Goal: Information Seeking & Learning: Learn about a topic

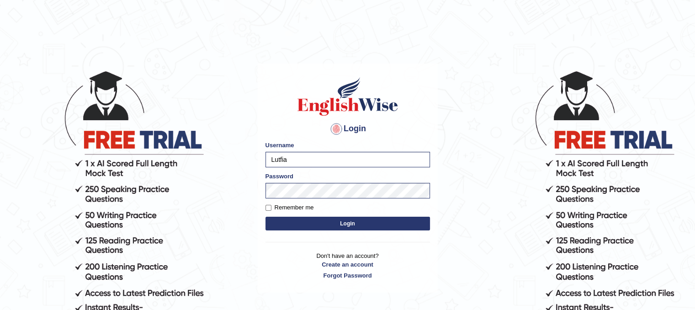
click at [317, 219] on button "Login" at bounding box center [348, 224] width 165 height 14
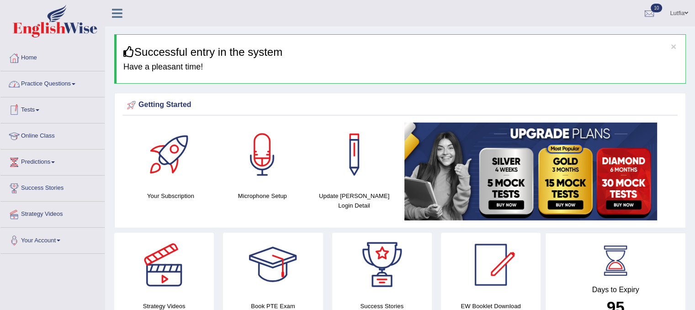
click at [39, 109] on span at bounding box center [38, 110] width 4 height 2
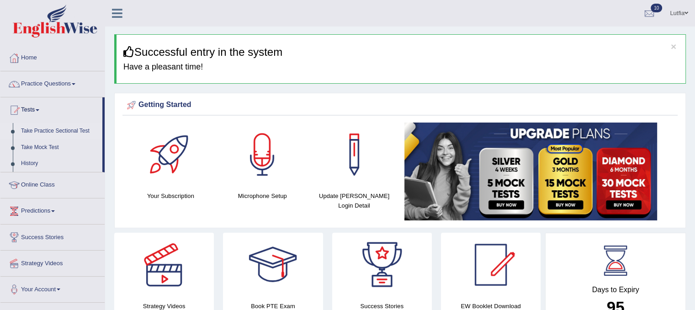
click at [46, 130] on link "Take Practice Sectional Test" at bounding box center [59, 131] width 85 height 16
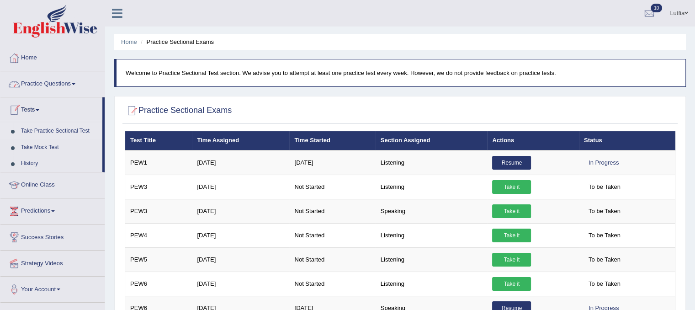
click at [43, 84] on link "Practice Questions" at bounding box center [52, 82] width 104 height 23
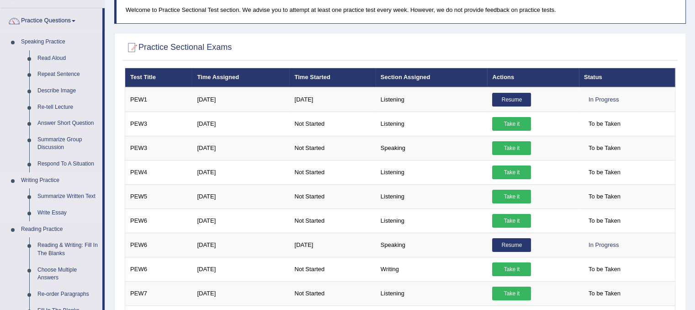
scroll to position [183, 0]
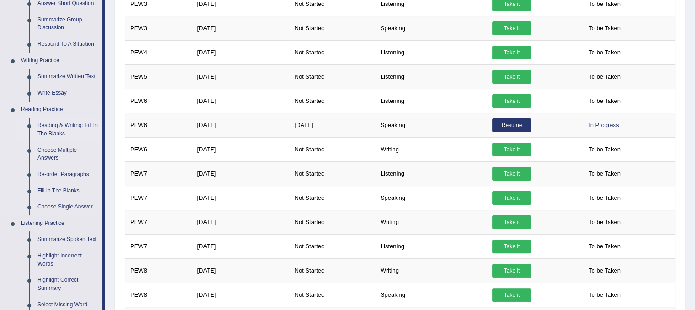
click at [71, 132] on link "Reading & Writing: Fill In The Blanks" at bounding box center [67, 129] width 69 height 24
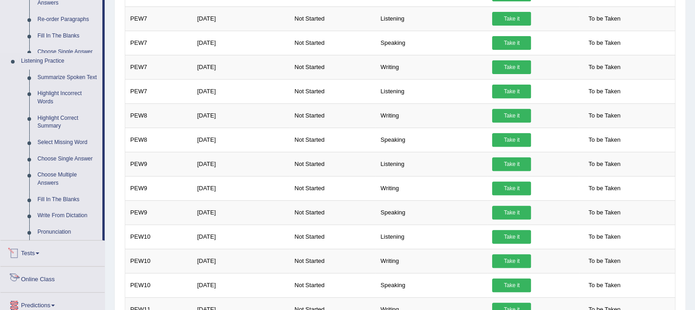
scroll to position [418, 0]
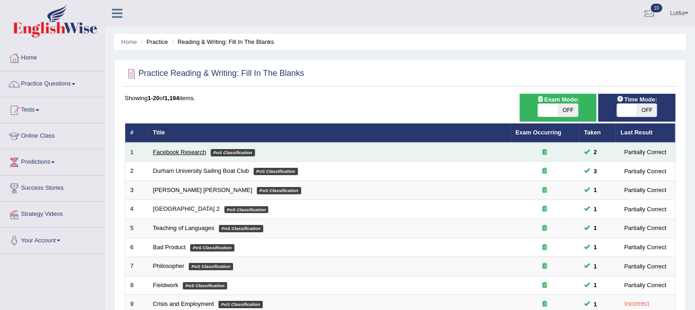
click at [190, 150] on link "Facebook Research" at bounding box center [179, 152] width 53 height 7
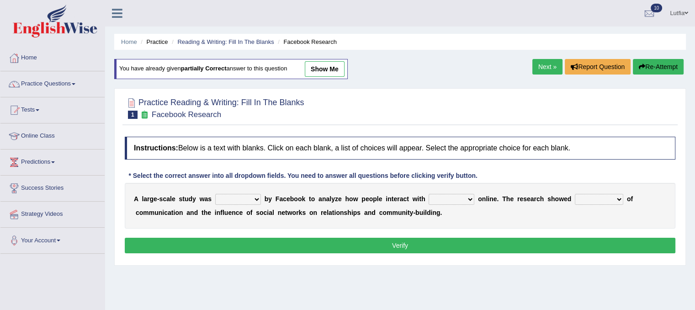
click at [250, 200] on select "surveyed had asked made" at bounding box center [238, 199] width 46 height 11
click at [464, 199] on select "together all each other another" at bounding box center [452, 199] width 46 height 11
select select "each other"
click at [429, 194] on select "together all each other another" at bounding box center [452, 199] width 46 height 11
click at [249, 199] on select "surveyed had asked made" at bounding box center [238, 199] width 46 height 11
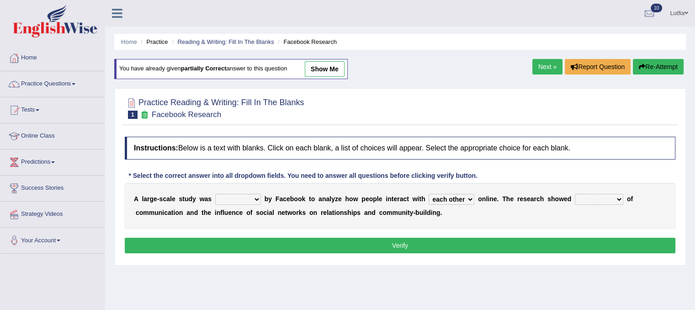
select select "surveyed"
click at [215, 194] on select "surveyed had asked made" at bounding box center [238, 199] width 46 height 11
click at [611, 197] on select "advantages standards fellowships patterns" at bounding box center [599, 199] width 48 height 11
select select "advantages"
click at [575, 194] on select "advantages standards fellowships patterns" at bounding box center [599, 199] width 48 height 11
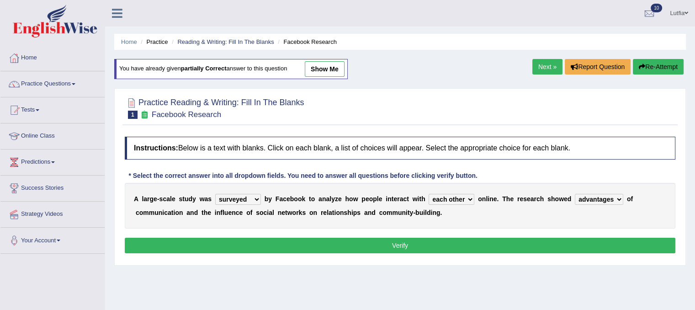
click at [399, 239] on button "Verify" at bounding box center [400, 246] width 551 height 16
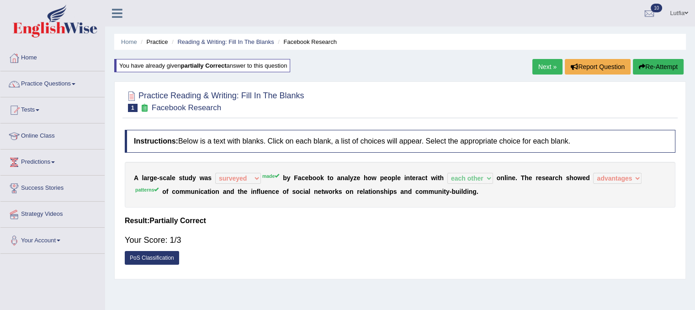
click at [649, 64] on button "Re-Attempt" at bounding box center [658, 67] width 51 height 16
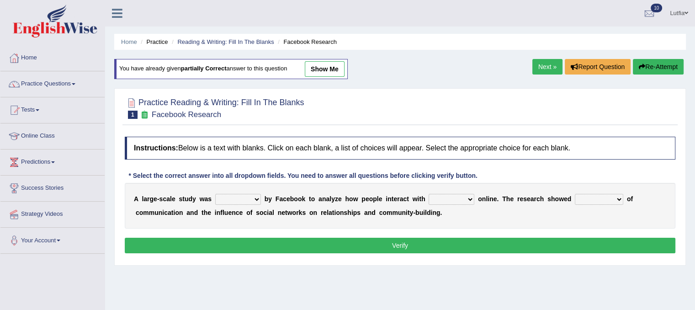
click at [252, 198] on select "surveyed had asked made" at bounding box center [238, 199] width 46 height 11
select select "made"
click at [215, 194] on select "surveyed had asked made" at bounding box center [238, 199] width 46 height 11
click at [454, 198] on select "together all each other another" at bounding box center [452, 199] width 46 height 11
select select "each other"
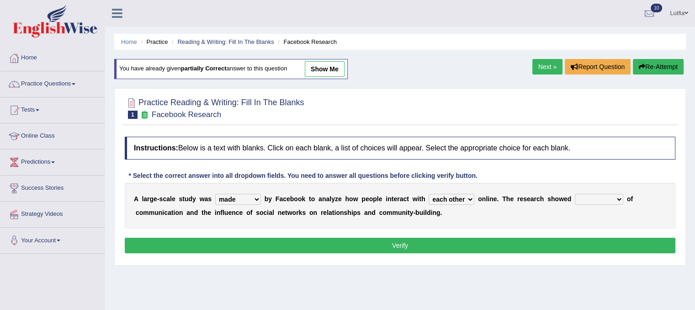
click at [429, 194] on select "together all each other another" at bounding box center [452, 199] width 46 height 11
click at [591, 197] on select "advantages standards fellowships patterns" at bounding box center [599, 199] width 48 height 11
select select "patterns"
click at [575, 194] on select "advantages standards fellowships patterns" at bounding box center [599, 199] width 48 height 11
click at [490, 238] on button "Verify" at bounding box center [400, 246] width 551 height 16
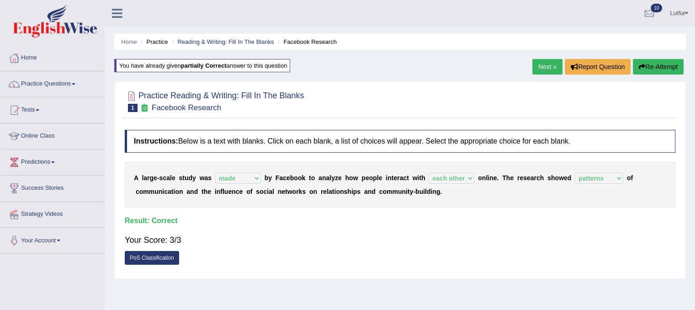
click at [544, 69] on link "Next »" at bounding box center [547, 67] width 30 height 16
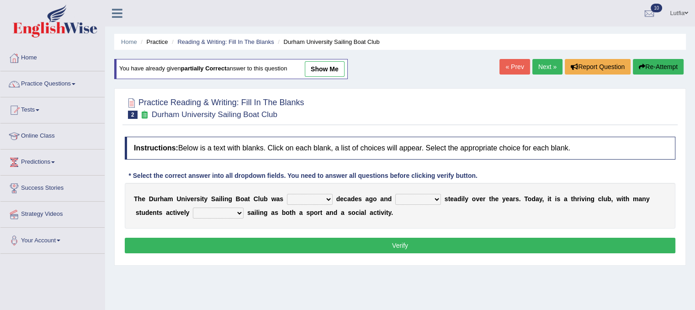
click at [318, 198] on select "found fund founded find" at bounding box center [310, 199] width 46 height 11
select select "found"
click at [287, 194] on select "found fund founded find" at bounding box center [310, 199] width 46 height 11
click at [424, 201] on select "grow growing has grown grown" at bounding box center [418, 199] width 46 height 11
select select "has grown"
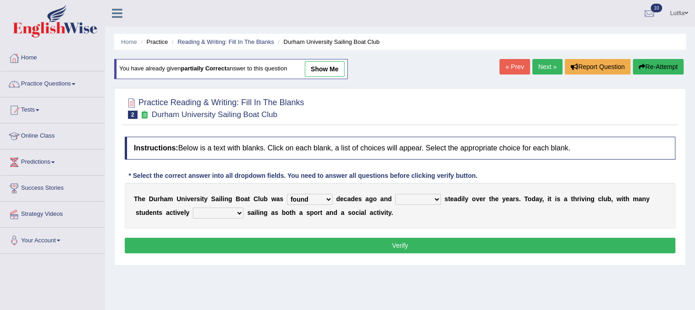
click at [395, 194] on select "grow growing has grown grown" at bounding box center [418, 199] width 46 height 11
click at [232, 213] on select "enjoy enjoyed are enjoying enjoying" at bounding box center [218, 212] width 51 height 11
select select "enjoyed"
click at [193, 207] on select "enjoy enjoyed are enjoying enjoying" at bounding box center [218, 212] width 51 height 11
click at [229, 238] on button "Verify" at bounding box center [400, 246] width 551 height 16
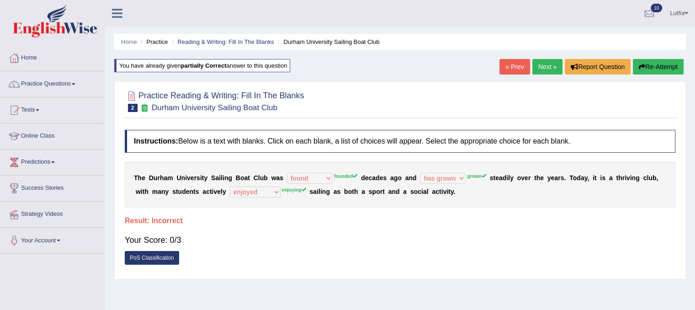
click at [667, 63] on button "Re-Attempt" at bounding box center [658, 67] width 51 height 16
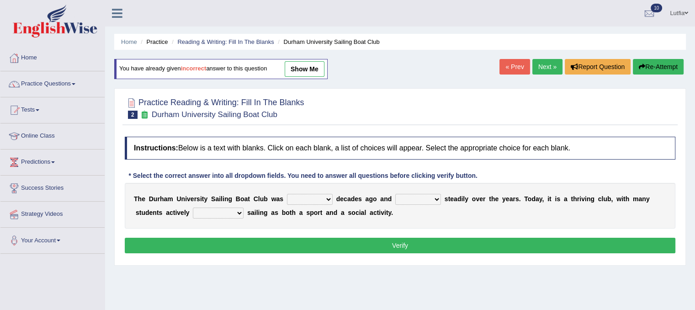
click at [316, 197] on select "found fund founded find" at bounding box center [310, 199] width 46 height 11
click at [287, 194] on select "found fund founded find" at bounding box center [310, 199] width 46 height 11
click at [326, 198] on select "found fund founded find" at bounding box center [310, 199] width 46 height 11
select select "fund"
click at [287, 194] on select "found fund founded find" at bounding box center [310, 199] width 46 height 11
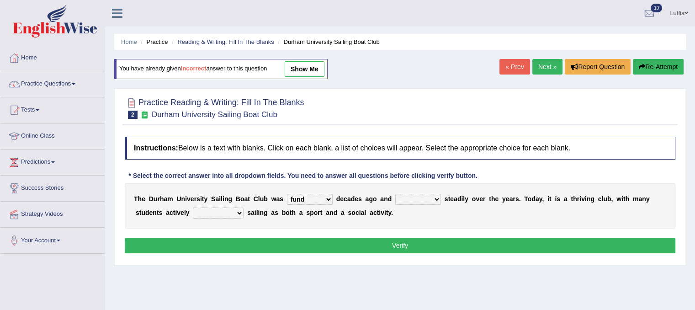
click at [409, 198] on select "grow growing has grown grown" at bounding box center [418, 199] width 46 height 11
select select "grown"
click at [395, 194] on select "grow growing has grown grown" at bounding box center [418, 199] width 46 height 11
click at [236, 211] on select "enjoy enjoyed are enjoying enjoying" at bounding box center [218, 212] width 51 height 11
select select "are enjoying"
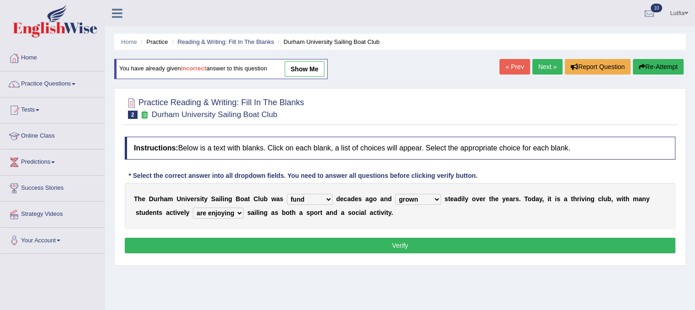
click at [193, 207] on select "enjoy enjoyed are enjoying enjoying" at bounding box center [218, 212] width 51 height 11
click at [273, 238] on button "Verify" at bounding box center [400, 246] width 551 height 16
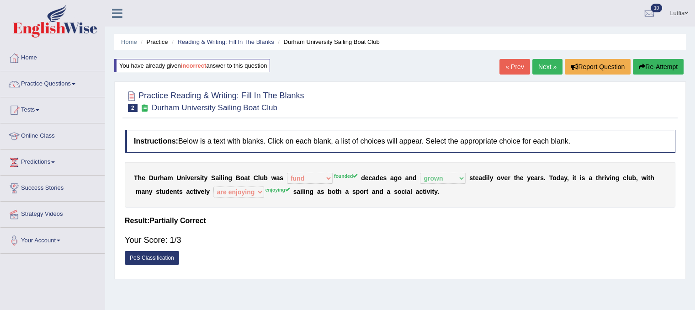
click at [654, 64] on button "Re-Attempt" at bounding box center [658, 67] width 51 height 16
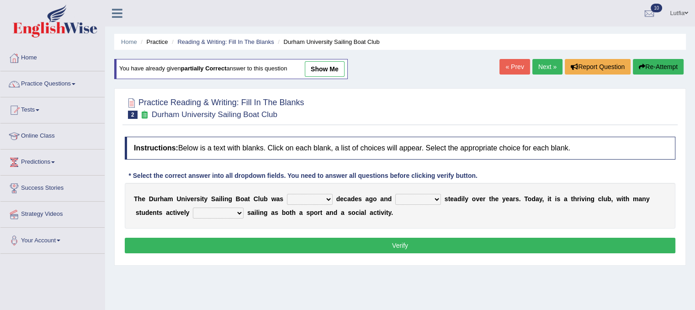
click at [326, 194] on select "found fund founded find" at bounding box center [310, 199] width 46 height 11
select select "founded"
click at [287, 194] on select "found fund founded find" at bounding box center [310, 199] width 46 height 11
click at [430, 201] on select "grow growing has grown grown" at bounding box center [418, 199] width 46 height 11
select select "grown"
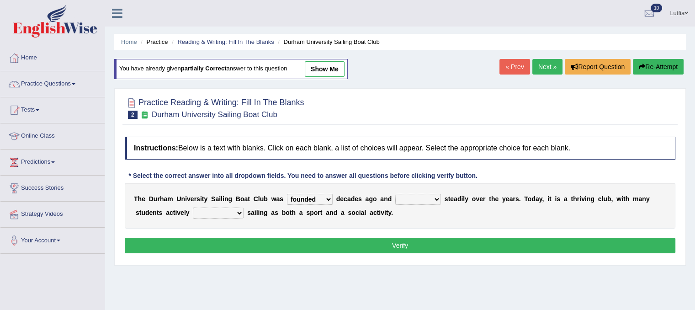
click at [395, 194] on select "grow growing has grown grown" at bounding box center [418, 199] width 46 height 11
click at [241, 212] on select "enjoy enjoyed are enjoying enjoying" at bounding box center [218, 212] width 51 height 11
select select "enjoying"
click at [193, 207] on select "enjoy enjoyed are enjoying enjoying" at bounding box center [218, 212] width 51 height 11
click at [258, 239] on button "Verify" at bounding box center [400, 246] width 551 height 16
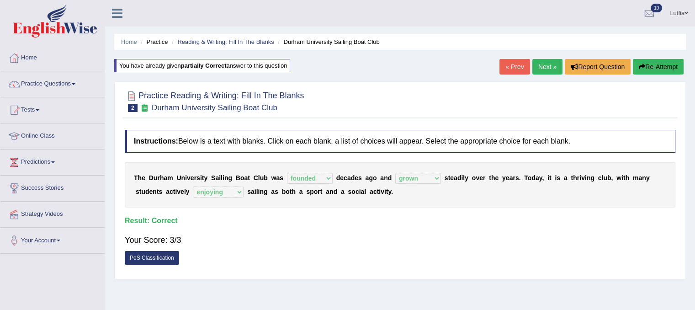
click at [134, 46] on li "Home" at bounding box center [129, 41] width 16 height 9
click at [134, 39] on link "Home" at bounding box center [129, 41] width 16 height 7
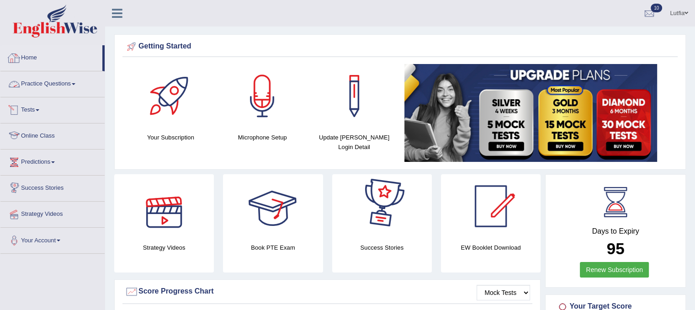
click at [51, 80] on link "Practice Questions" at bounding box center [52, 82] width 104 height 23
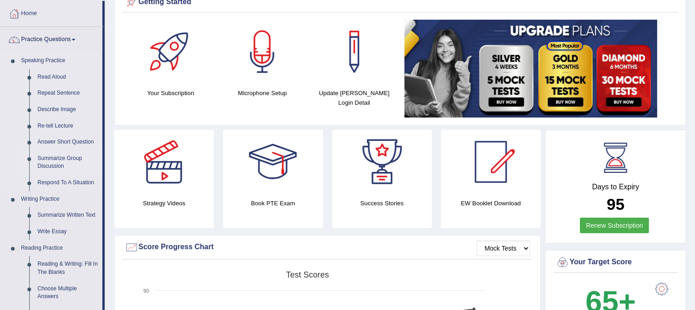
scroll to position [137, 0]
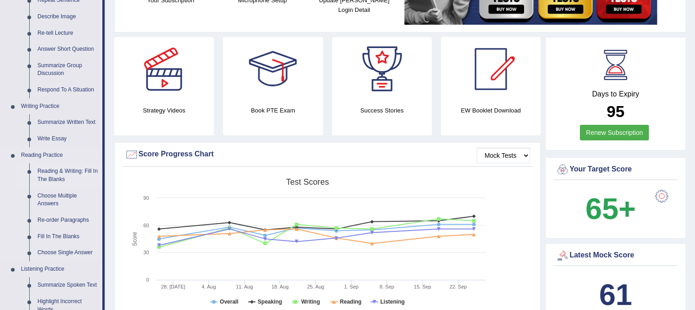
click at [69, 171] on link "Reading & Writing: Fill In The Blanks" at bounding box center [67, 175] width 69 height 24
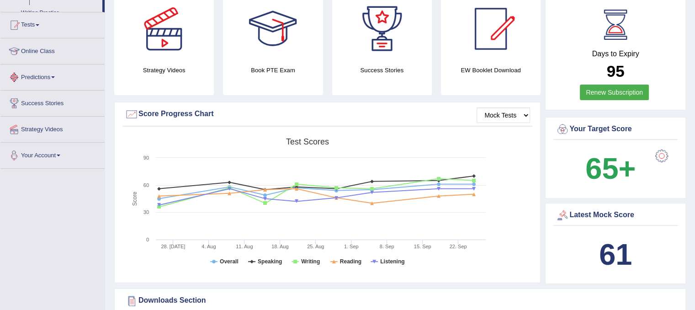
scroll to position [249, 0]
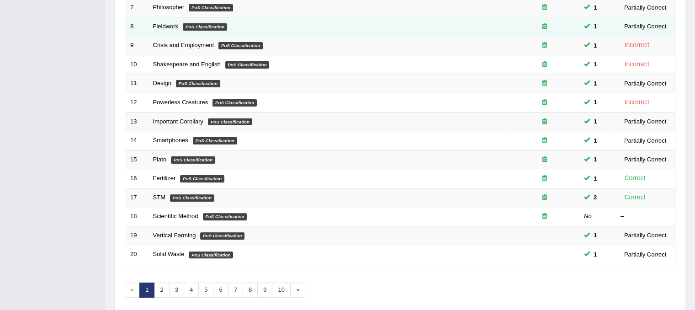
scroll to position [292, 0]
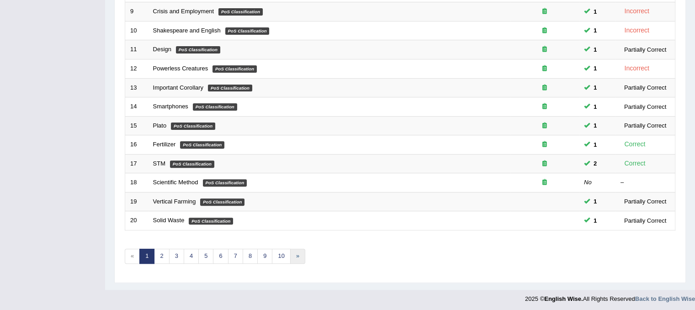
click at [291, 255] on link "»" at bounding box center [297, 256] width 15 height 15
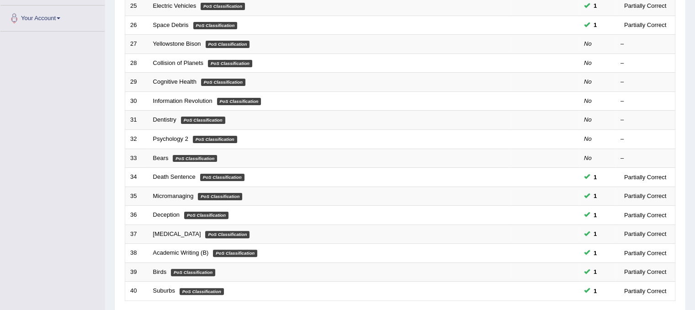
scroll to position [292, 0]
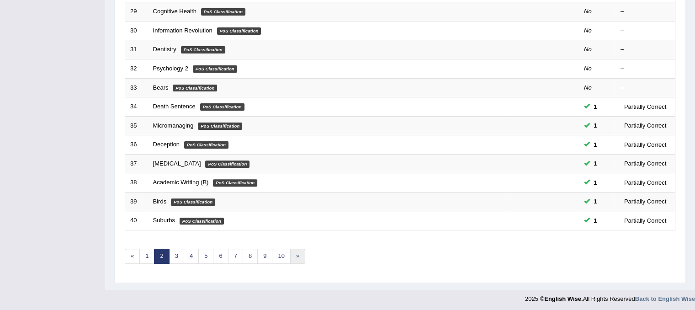
click at [292, 254] on link "»" at bounding box center [297, 256] width 15 height 15
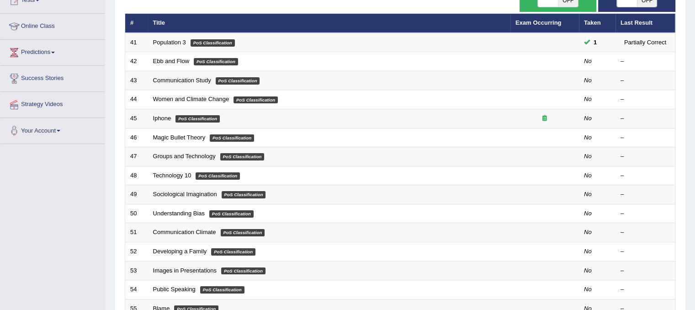
scroll to position [292, 0]
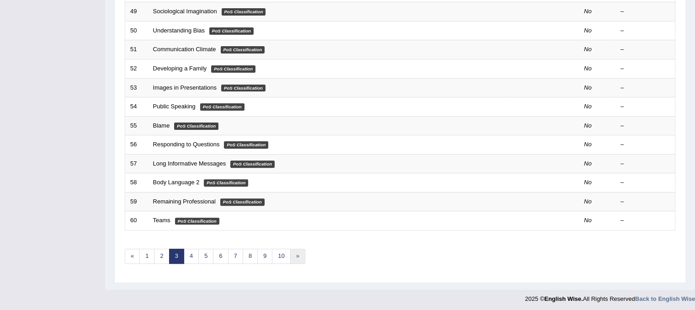
click at [298, 256] on link "»" at bounding box center [297, 256] width 15 height 15
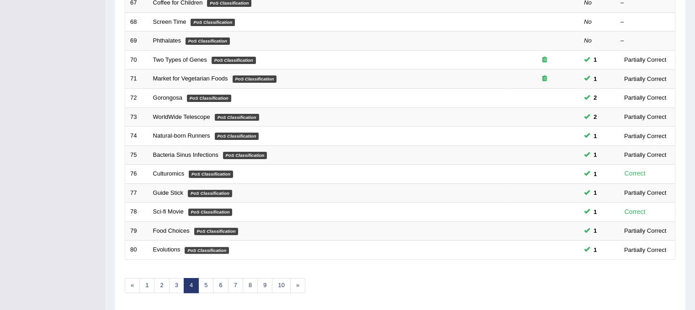
scroll to position [292, 0]
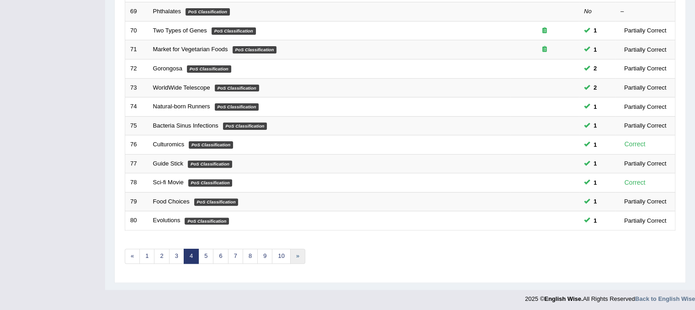
click at [298, 256] on link "»" at bounding box center [297, 256] width 15 height 15
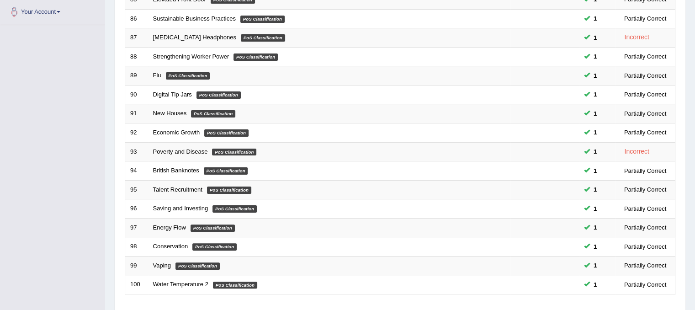
scroll to position [292, 0]
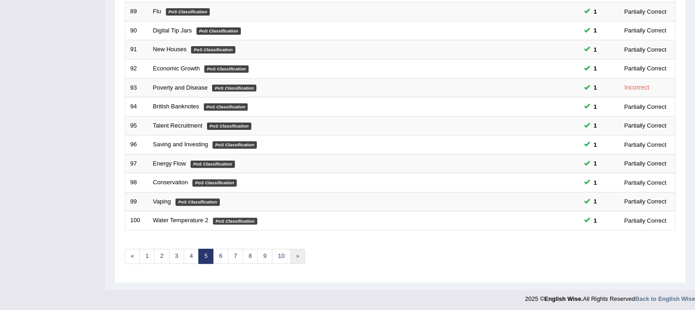
click at [297, 253] on link "»" at bounding box center [297, 256] width 15 height 15
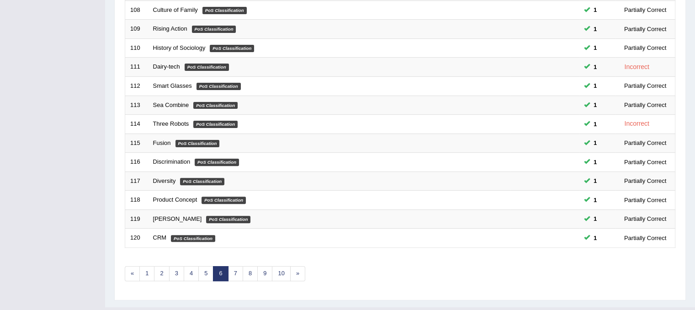
scroll to position [292, 0]
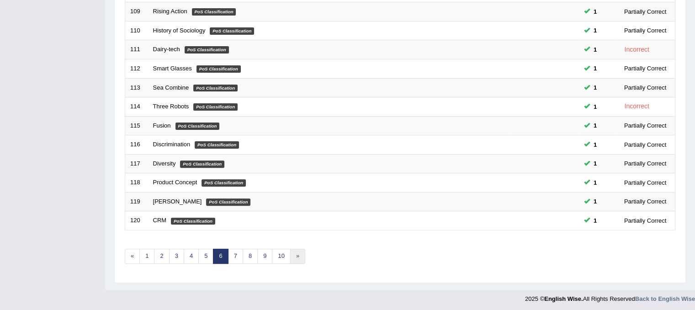
click at [297, 253] on link "»" at bounding box center [297, 256] width 15 height 15
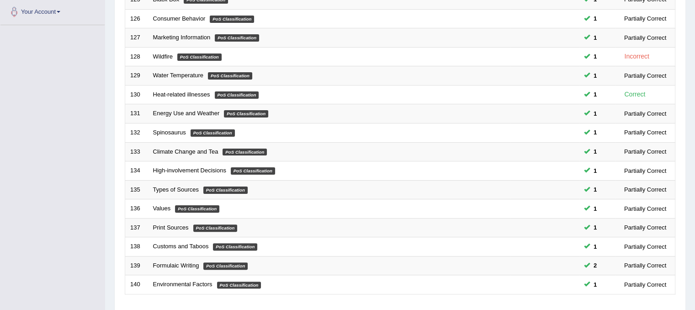
scroll to position [292, 0]
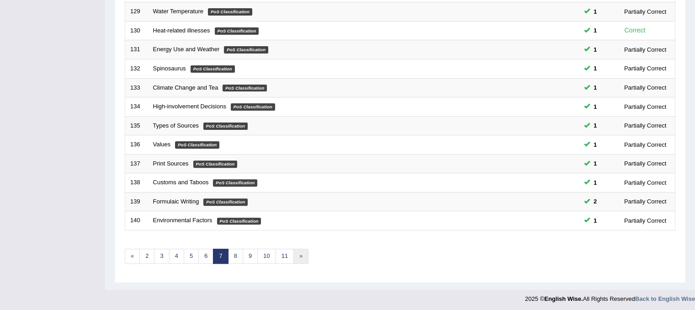
click at [297, 253] on link "»" at bounding box center [300, 256] width 15 height 15
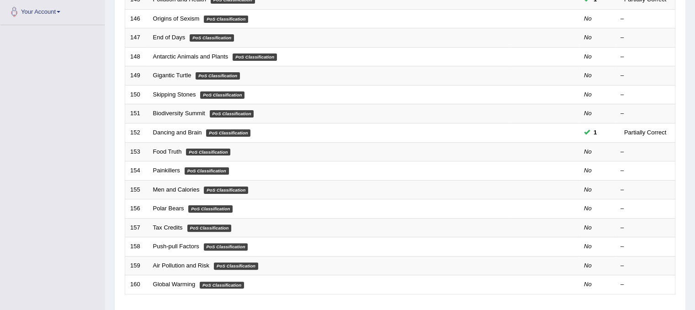
scroll to position [292, 0]
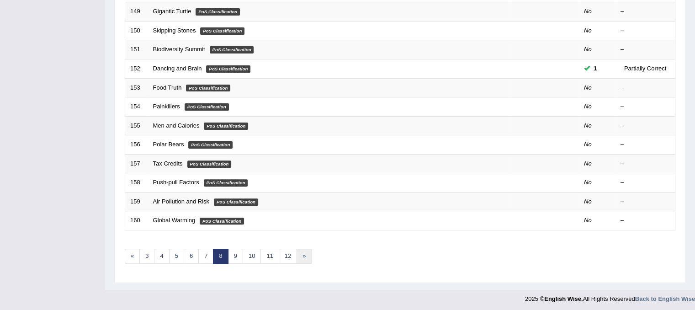
click at [298, 249] on link "»" at bounding box center [304, 256] width 15 height 15
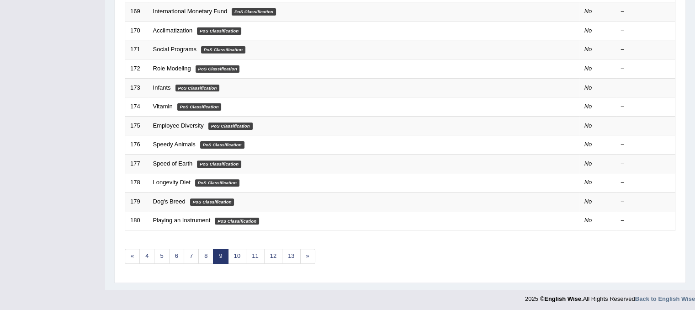
scroll to position [292, 0]
click at [304, 254] on link "»" at bounding box center [307, 256] width 15 height 15
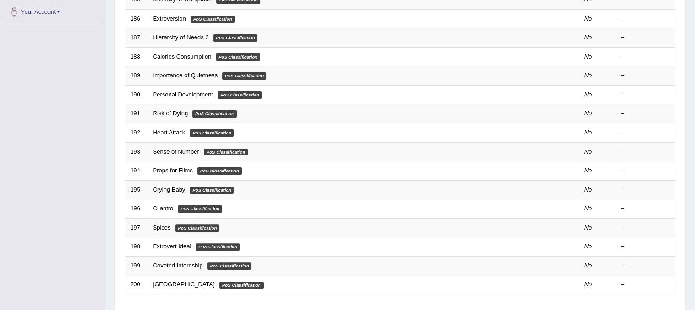
scroll to position [292, 0]
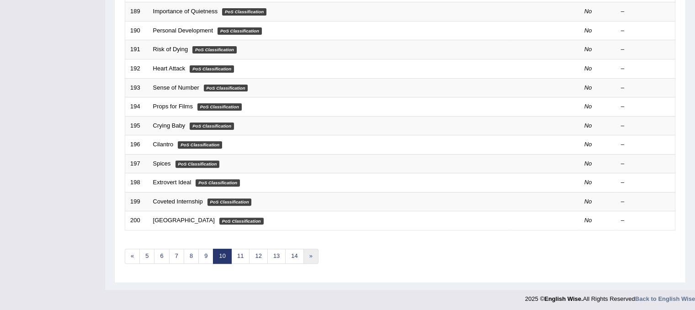
click at [304, 254] on link "»" at bounding box center [310, 256] width 15 height 15
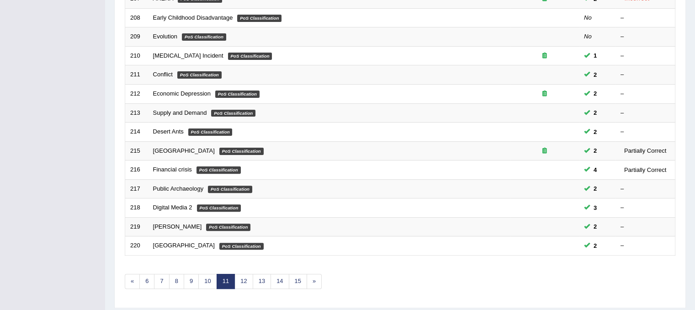
scroll to position [292, 0]
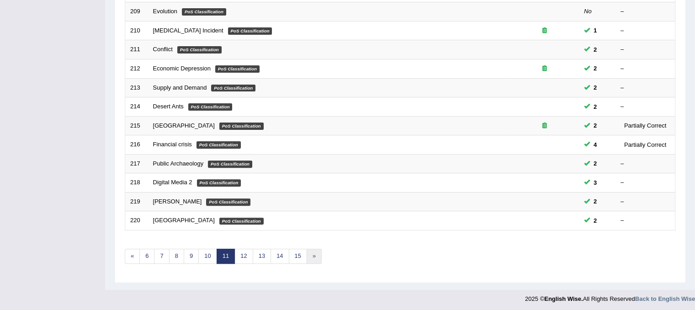
click at [308, 254] on link "»" at bounding box center [314, 256] width 15 height 15
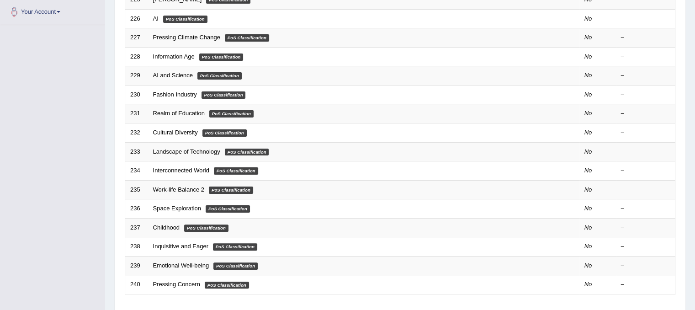
scroll to position [292, 0]
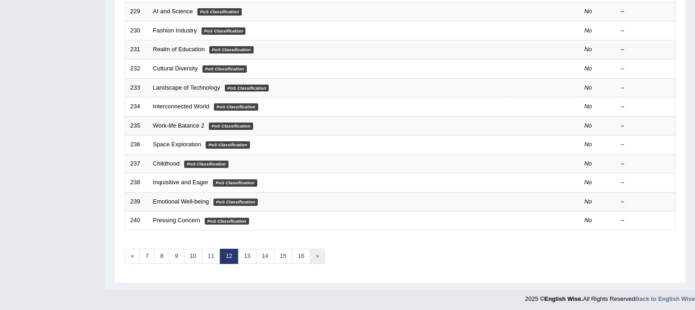
click at [310, 254] on link "»" at bounding box center [317, 256] width 15 height 15
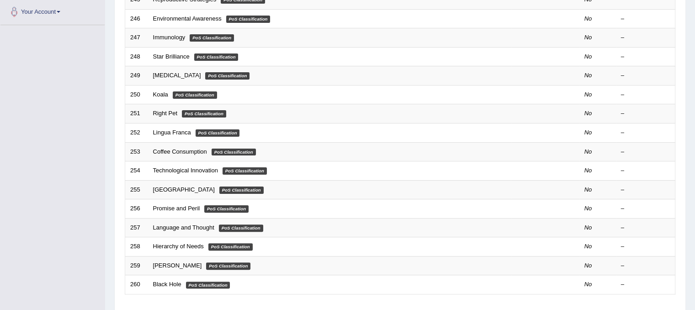
scroll to position [292, 0]
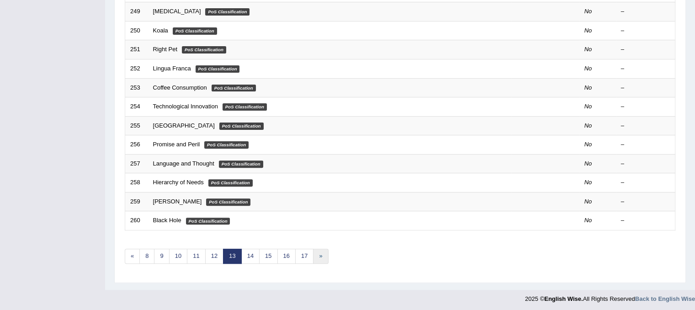
click at [313, 251] on link "»" at bounding box center [320, 256] width 15 height 15
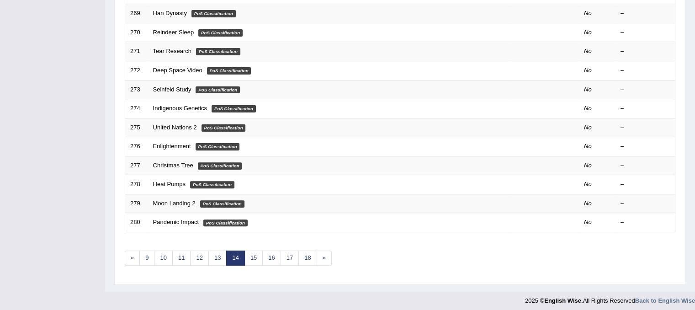
scroll to position [292, 0]
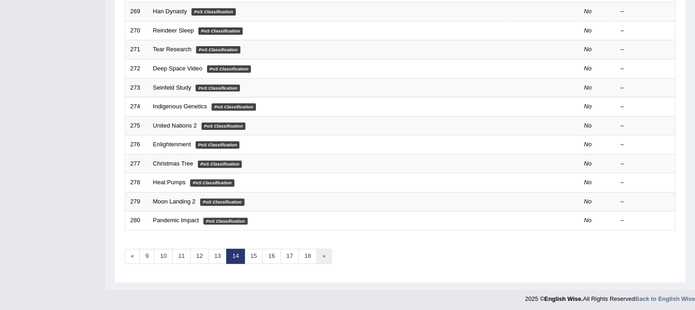
click at [317, 251] on link "»" at bounding box center [324, 256] width 15 height 15
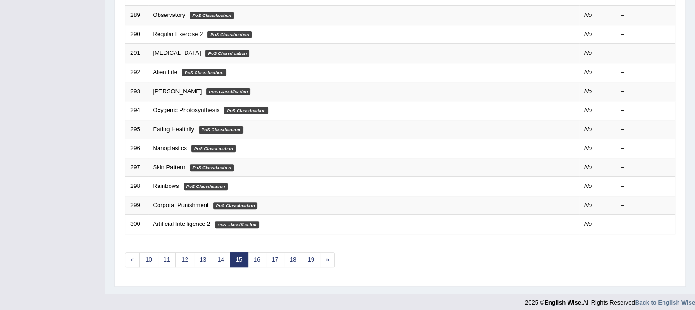
scroll to position [292, 0]
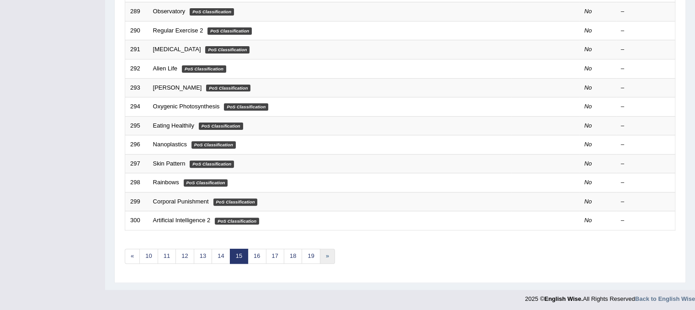
click at [329, 253] on link "»" at bounding box center [327, 256] width 15 height 15
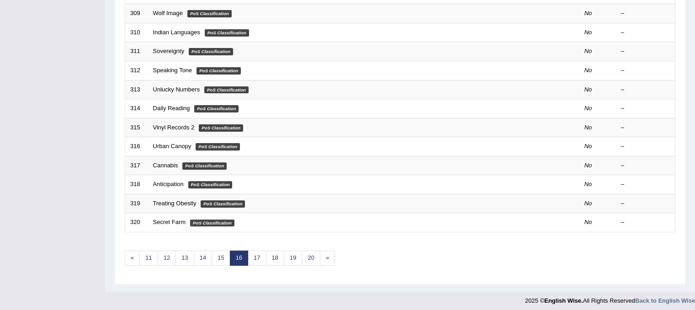
scroll to position [292, 0]
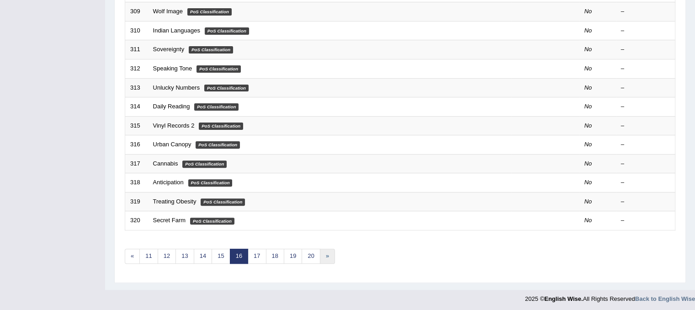
click at [329, 253] on link "»" at bounding box center [327, 256] width 15 height 15
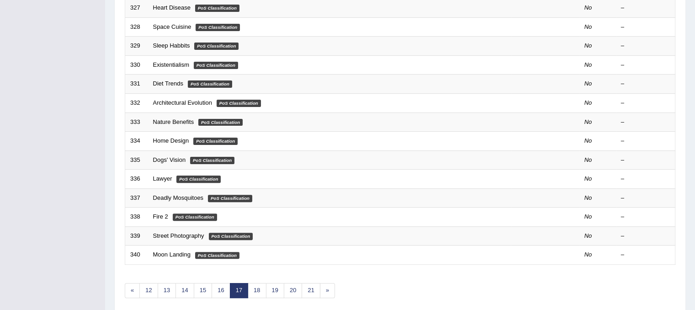
scroll to position [292, 0]
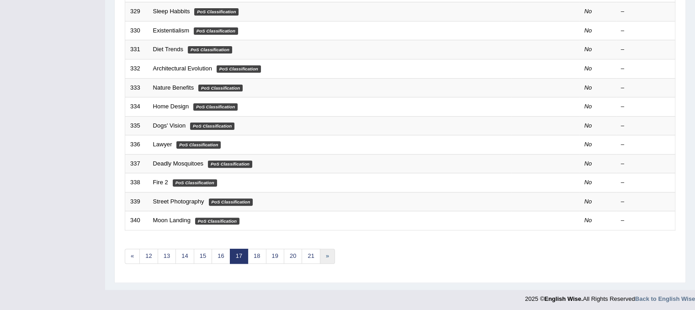
click at [329, 253] on link "»" at bounding box center [327, 256] width 15 height 15
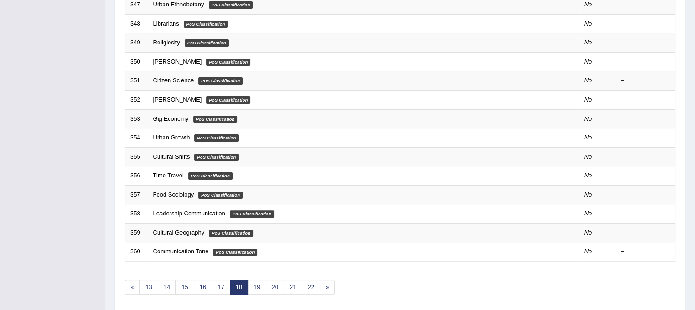
scroll to position [292, 0]
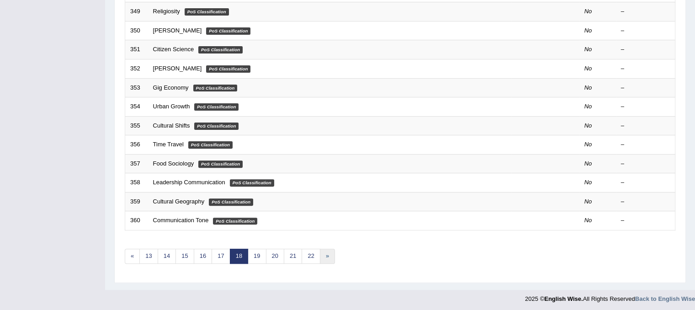
click at [329, 253] on link "»" at bounding box center [327, 256] width 15 height 15
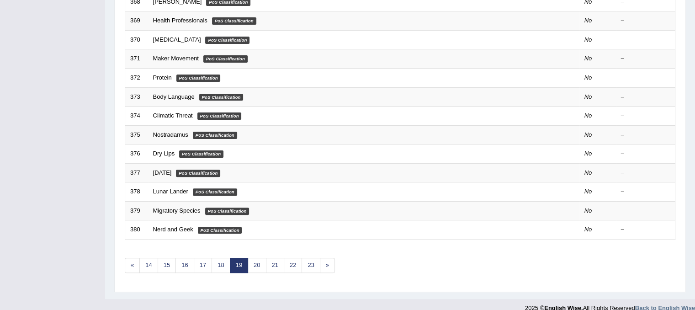
scroll to position [292, 0]
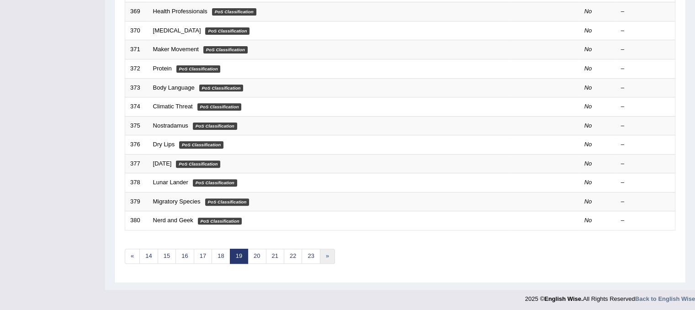
click at [329, 252] on link "»" at bounding box center [327, 256] width 15 height 15
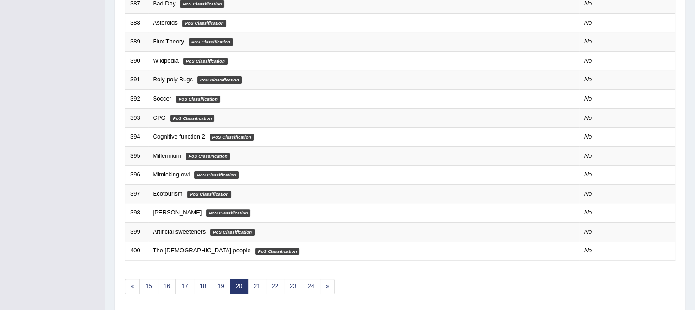
scroll to position [292, 0]
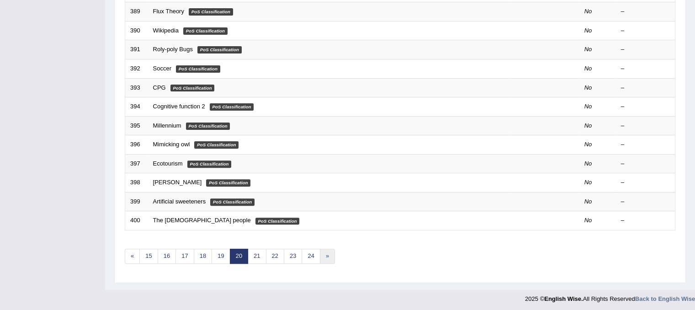
click at [325, 249] on link "»" at bounding box center [327, 256] width 15 height 15
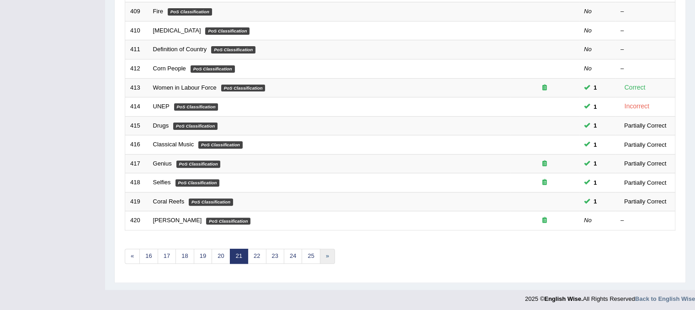
click at [326, 249] on link "»" at bounding box center [327, 256] width 15 height 15
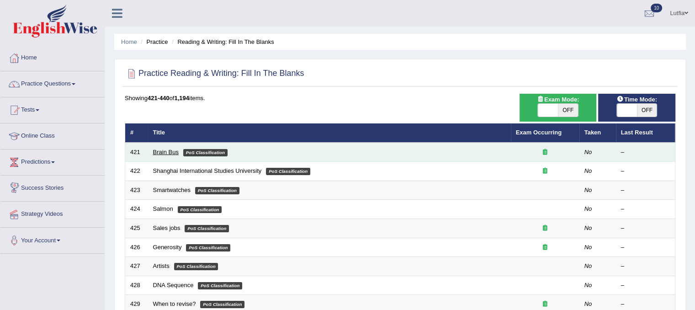
click at [161, 152] on link "Brain Bus" at bounding box center [166, 152] width 26 height 7
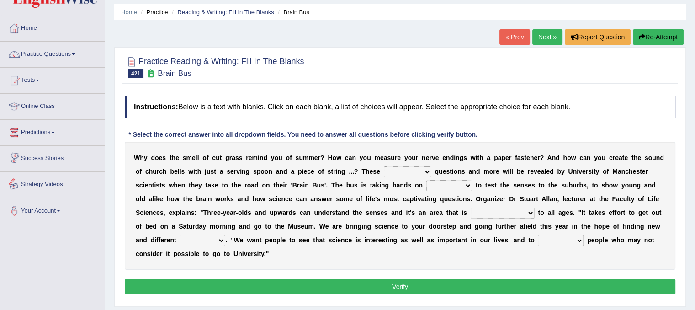
scroll to position [46, 0]
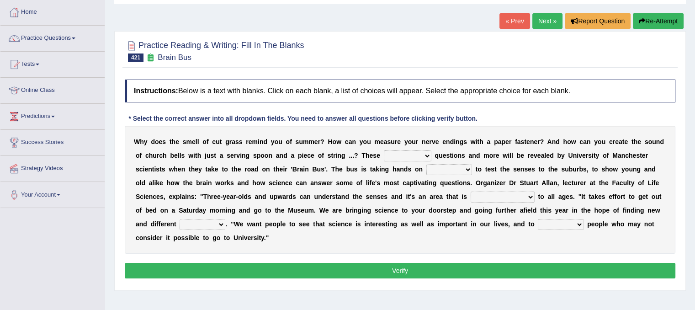
click at [413, 158] on select "fascinating unattended gratuitous underlying" at bounding box center [408, 155] width 48 height 11
select select "fascinating"
click at [384, 150] on select "fascinating unattended gratuitous underlying" at bounding box center [408, 155] width 48 height 11
click at [461, 167] on select "activities mages facets revenues" at bounding box center [449, 169] width 46 height 11
select select "revenues"
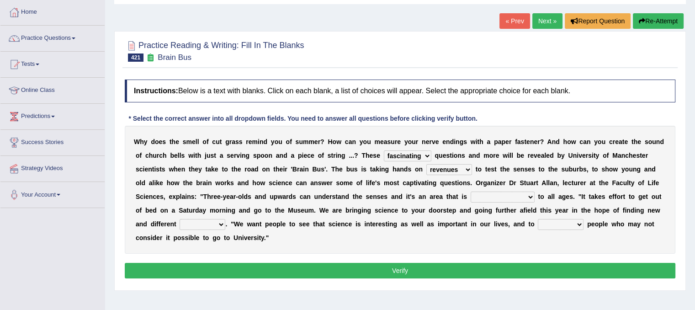
click at [426, 164] on select "activities mages facets revenues" at bounding box center [449, 169] width 46 height 11
click at [487, 200] on select "misleading disproportionate intriguing proximal" at bounding box center [503, 196] width 64 height 11
select select "disproportionate"
click at [471, 191] on select "misleading disproportionate intriguing proximal" at bounding box center [503, 196] width 64 height 11
click at [211, 221] on select "groups mobs auditors audiences" at bounding box center [203, 224] width 46 height 11
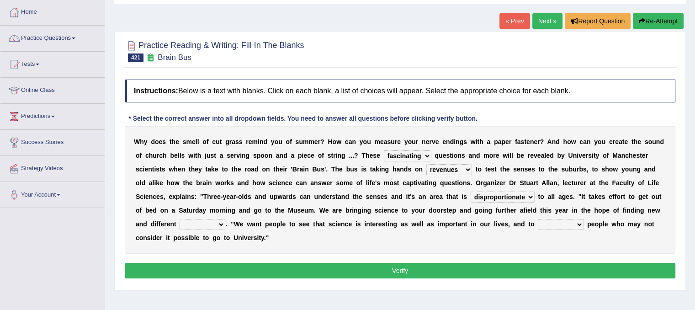
select select "groups"
click at [180, 219] on select "groups mobs auditors audiences" at bounding box center [203, 224] width 46 height 11
click at [569, 224] on select "force plead credit encourage" at bounding box center [561, 224] width 46 height 11
select select "encourage"
click at [538, 219] on select "force plead credit encourage" at bounding box center [561, 224] width 46 height 11
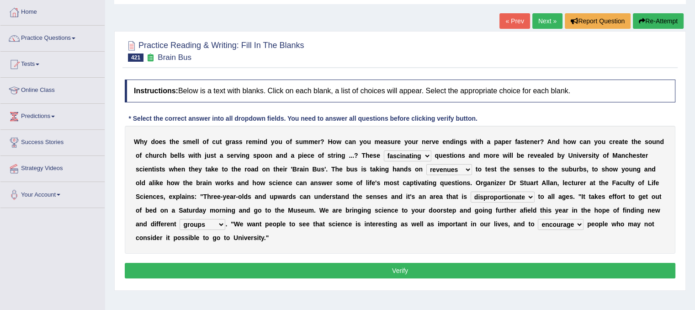
click at [544, 266] on button "Verify" at bounding box center [400, 271] width 551 height 16
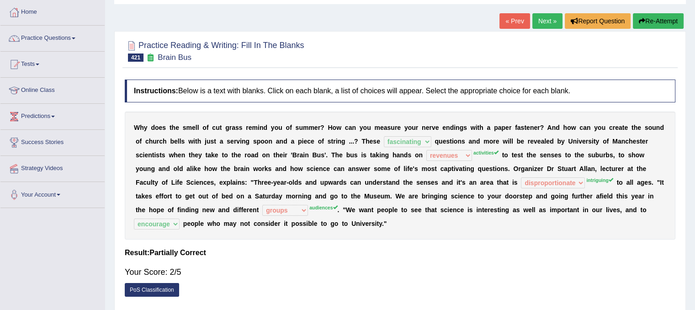
click at [670, 21] on button "Re-Attempt" at bounding box center [658, 21] width 51 height 16
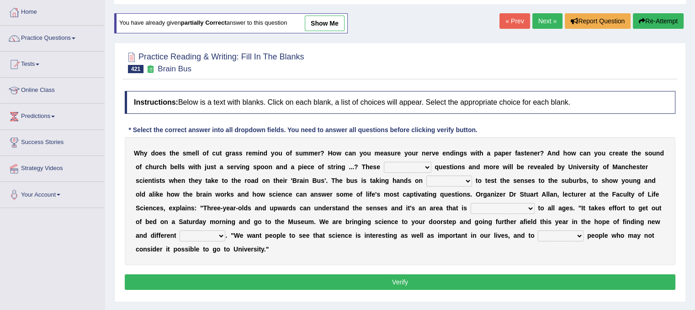
click at [410, 165] on select "fascinating unattended gratuitous underlying" at bounding box center [408, 167] width 48 height 11
select select "fascinating"
click at [384, 162] on select "fascinating unattended gratuitous underlying" at bounding box center [408, 167] width 48 height 11
click at [448, 181] on select "activities mages facets revenues" at bounding box center [449, 180] width 46 height 11
select select "activities"
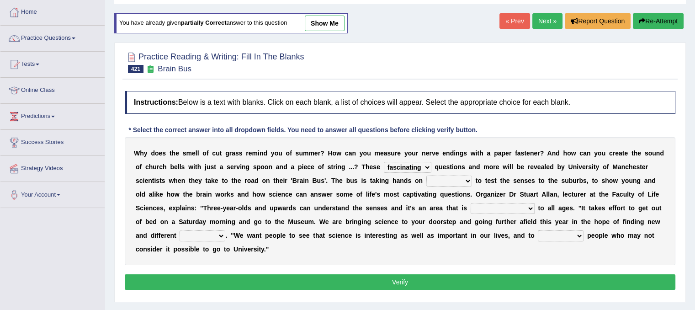
click at [426, 175] on select "activities mages facets revenues" at bounding box center [449, 180] width 46 height 11
click at [518, 209] on select "misleading disproportionate intriguing proximal" at bounding box center [503, 208] width 64 height 11
select select "intriguing"
click at [471, 203] on select "misleading disproportionate intriguing proximal" at bounding box center [503, 208] width 64 height 11
click at [566, 234] on select "force plead credit encourage" at bounding box center [561, 235] width 46 height 11
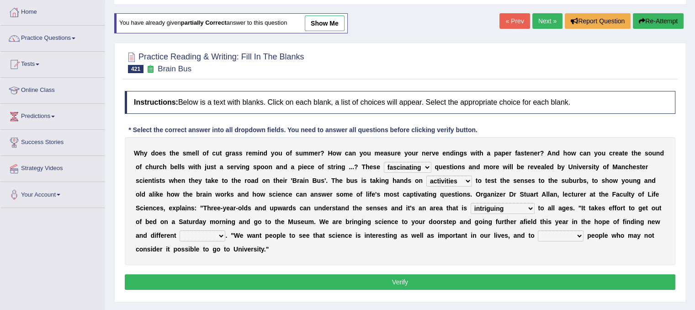
select select "encourage"
click at [538, 230] on select "force plead credit encourage" at bounding box center [561, 235] width 46 height 11
click at [196, 236] on select "groups mobs auditors audiences" at bounding box center [203, 235] width 46 height 11
select select "audiences"
click at [180, 230] on select "groups mobs auditors audiences" at bounding box center [203, 235] width 46 height 11
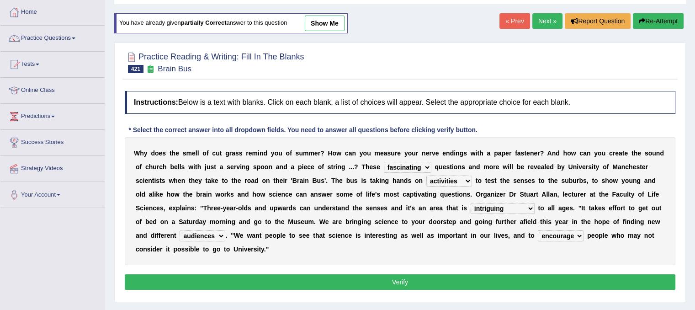
click at [220, 277] on button "Verify" at bounding box center [400, 282] width 551 height 16
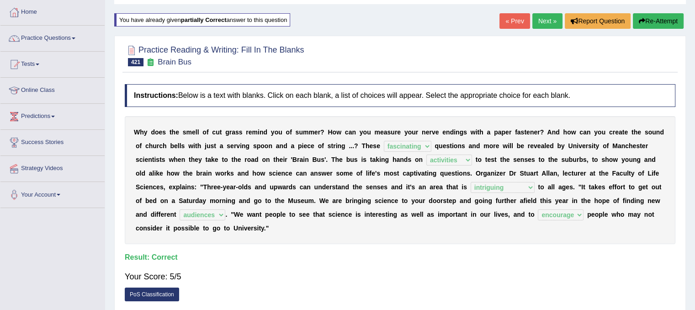
click at [550, 21] on link "Next »" at bounding box center [547, 21] width 30 height 16
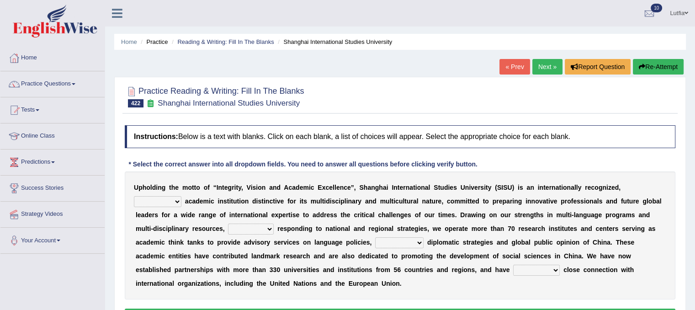
click at [172, 200] on select "universal amiable dishonest prestigious" at bounding box center [158, 201] width 48 height 11
select select "universal"
click at [134, 196] on select "universal amiable dishonest prestigious" at bounding box center [158, 201] width 48 height 11
click at [271, 227] on select "of as with while" at bounding box center [251, 228] width 46 height 11
select select "of"
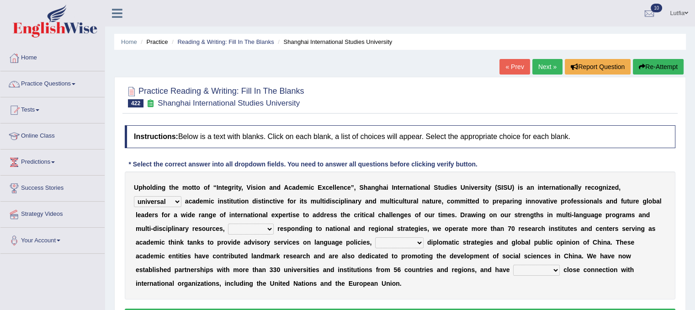
click at [228, 223] on select "of as with while" at bounding box center [251, 228] width 46 height 11
click at [391, 244] on select "city's country's university's province's" at bounding box center [399, 242] width 48 height 11
select select "country's"
click at [375, 237] on select "city's country's university's province's" at bounding box center [399, 242] width 48 height 11
click at [555, 269] on select "maintained disarmed displaced revised" at bounding box center [536, 270] width 47 height 11
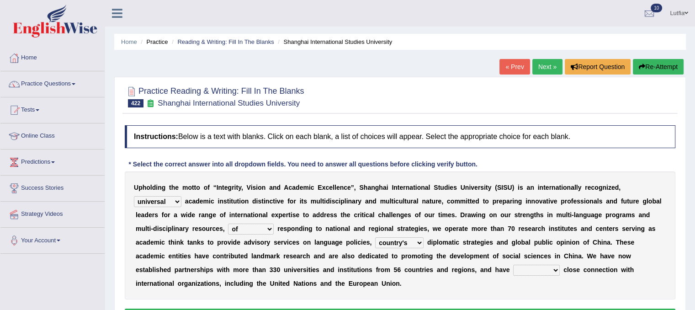
select select "revised"
click at [513, 265] on select "maintained disarmed displaced revised" at bounding box center [536, 270] width 47 height 11
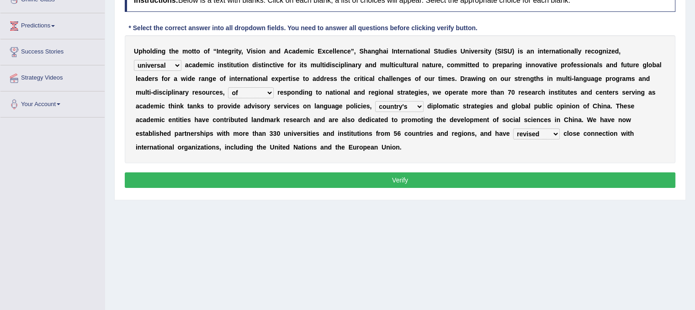
scroll to position [137, 0]
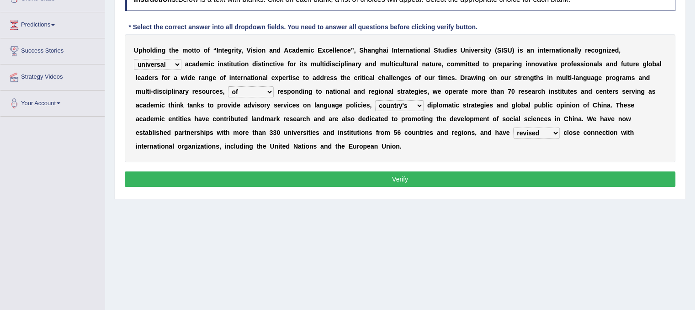
click at [433, 181] on button "Verify" at bounding box center [400, 179] width 551 height 16
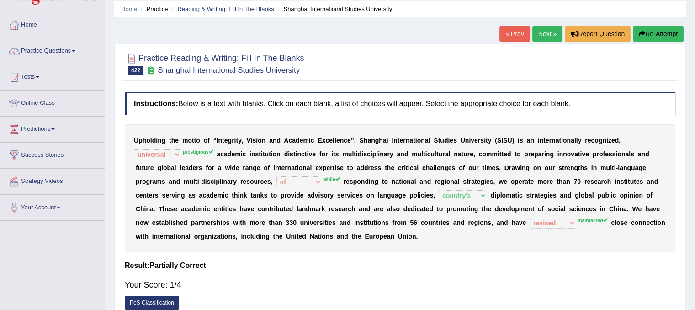
scroll to position [0, 0]
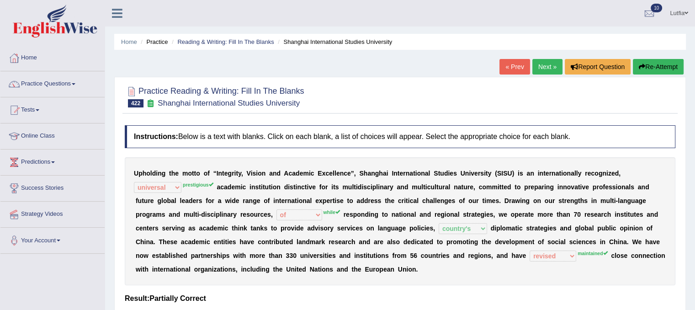
click at [652, 62] on button "Re-Attempt" at bounding box center [658, 67] width 51 height 16
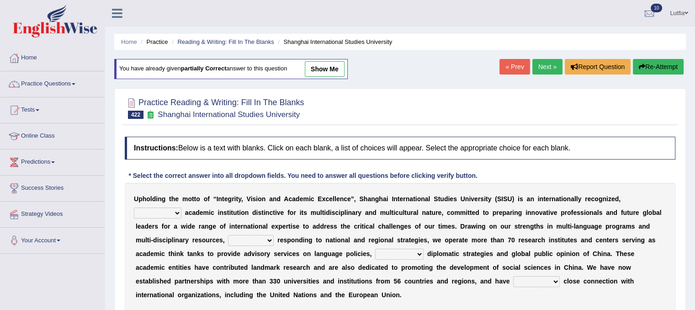
click at [175, 211] on select "universal amiable dishonest prestigious" at bounding box center [158, 212] width 48 height 11
select select "prestigious"
click at [134, 207] on select "universal amiable dishonest prestigious" at bounding box center [158, 212] width 48 height 11
click at [253, 239] on select "of as with while" at bounding box center [251, 240] width 46 height 11
select select "while"
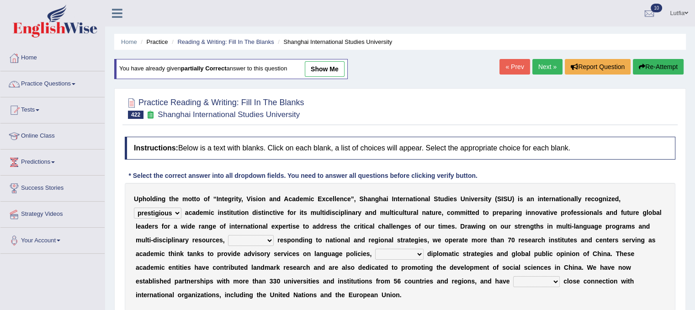
click at [228, 235] on select "of as with while" at bounding box center [251, 240] width 46 height 11
click at [417, 251] on select "city's country's university's province's" at bounding box center [399, 254] width 48 height 11
select select "university's"
click at [375, 249] on select "city's country's university's province's" at bounding box center [399, 254] width 48 height 11
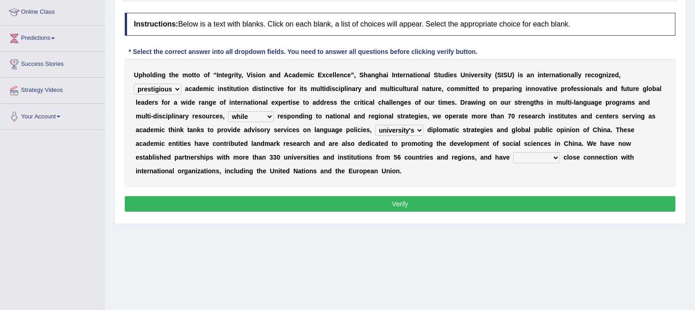
scroll to position [137, 0]
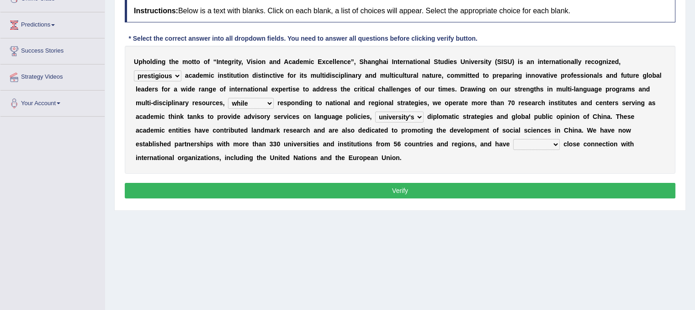
click at [552, 141] on select "maintained disarmed displaced revised" at bounding box center [536, 144] width 47 height 11
select select "maintained"
click at [513, 139] on select "maintained disarmed displaced revised" at bounding box center [536, 144] width 47 height 11
click at [353, 186] on button "Verify" at bounding box center [400, 191] width 551 height 16
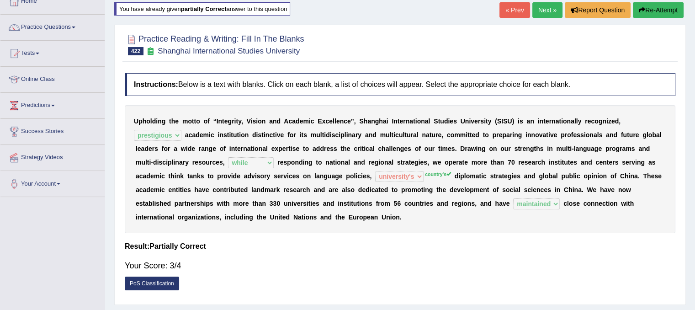
scroll to position [0, 0]
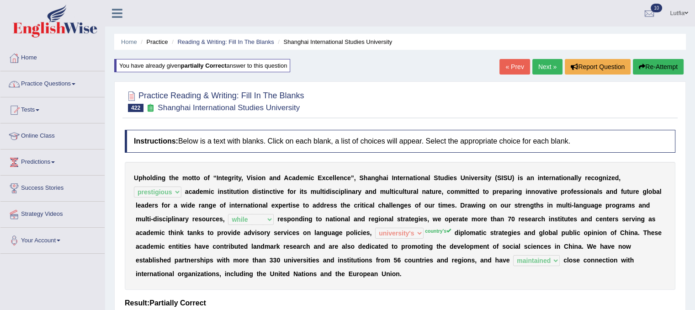
click at [657, 66] on button "Re-Attempt" at bounding box center [658, 67] width 51 height 16
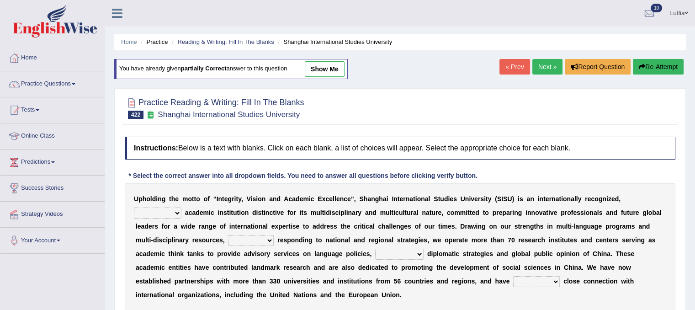
click at [169, 210] on select "universal amiable dishonest prestigious" at bounding box center [158, 212] width 48 height 11
select select "prestigious"
click at [134, 207] on select "universal amiable dishonest prestigious" at bounding box center [158, 212] width 48 height 11
click at [249, 240] on select "of as with while" at bounding box center [251, 240] width 46 height 11
select select "while"
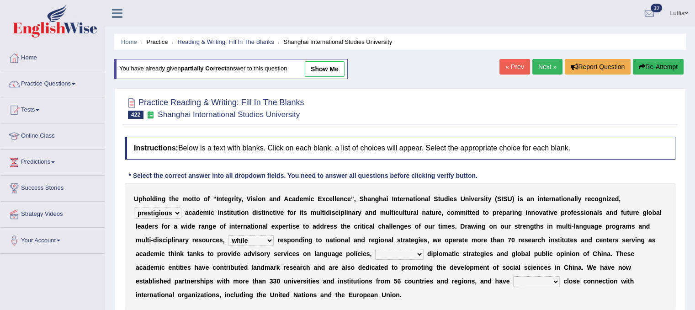
click at [228, 235] on select "of as with while" at bounding box center [251, 240] width 46 height 11
click at [408, 250] on select "city's country's university's province's" at bounding box center [399, 254] width 48 height 11
select select "country's"
click at [375, 249] on select "city's country's university's province's" at bounding box center [399, 254] width 48 height 11
click at [546, 281] on select "maintained disarmed displaced revised" at bounding box center [536, 281] width 47 height 11
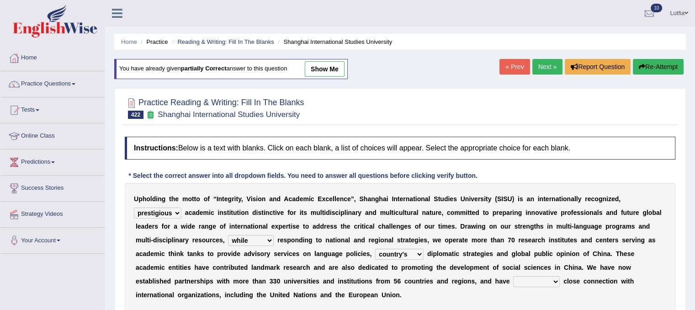
select select "maintained"
click at [513, 276] on select "maintained disarmed displaced revised" at bounding box center [536, 281] width 47 height 11
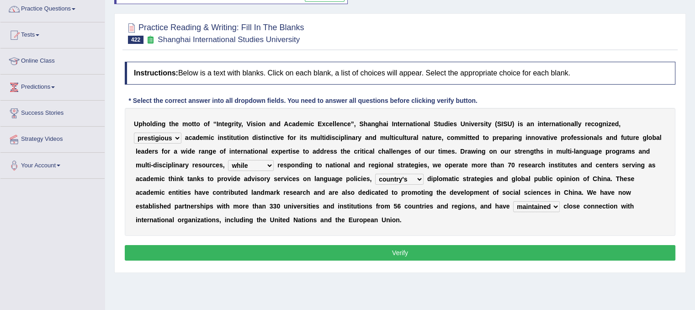
scroll to position [91, 0]
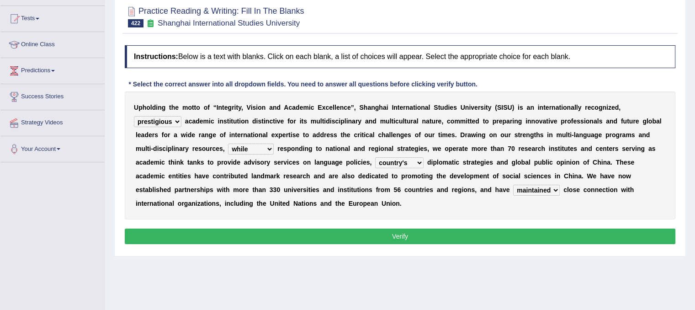
click at [437, 238] on button "Verify" at bounding box center [400, 237] width 551 height 16
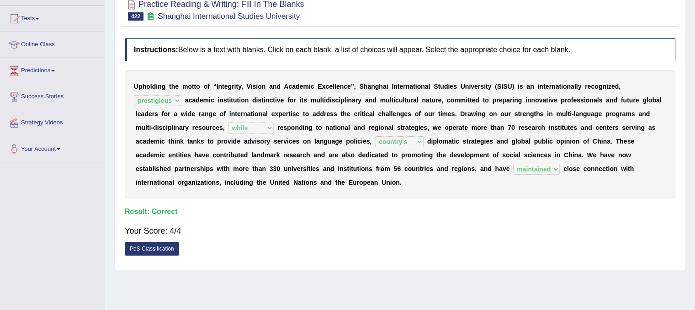
scroll to position [0, 0]
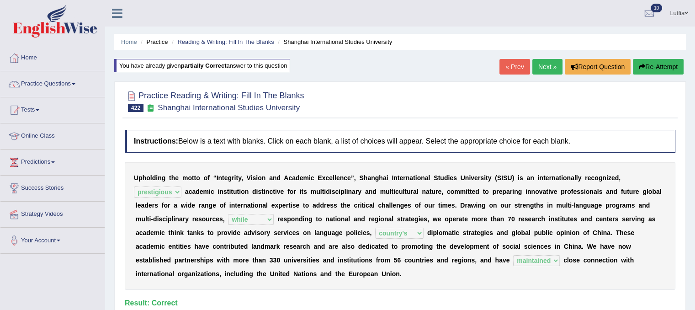
click at [537, 60] on link "Next »" at bounding box center [547, 67] width 30 height 16
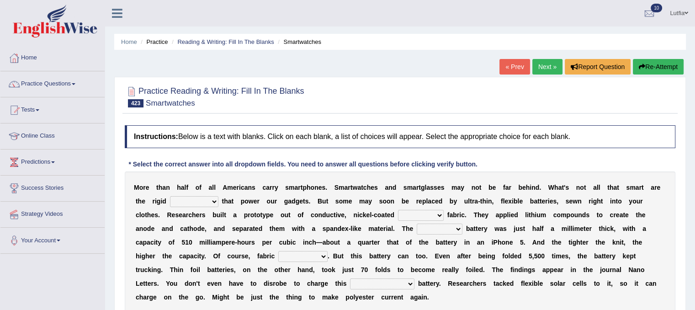
click at [208, 205] on select "carveries halfpennies batteries rhspdodies" at bounding box center [194, 201] width 48 height 11
select select "batteries"
click at [170, 196] on select "carveries halfpennies batteries rhspdodies" at bounding box center [194, 201] width 48 height 11
click at [420, 213] on select "polyester lesser giver prefigure" at bounding box center [421, 215] width 46 height 11
select select "prefigure"
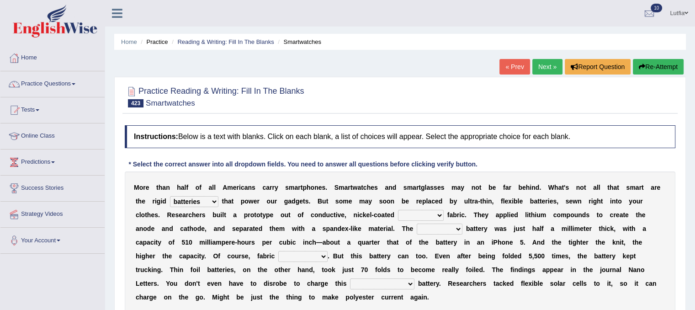
click at [398, 210] on select "polyester lesser giver prefigure" at bounding box center [421, 215] width 46 height 11
click at [452, 231] on select "finished unsifted drifnet shortlisted" at bounding box center [440, 228] width 46 height 11
select select "drifnet"
click at [417, 223] on select "finished unsifted drifnet shortlisted" at bounding box center [440, 228] width 46 height 11
click at [294, 255] on select "tellers predictors wrinkles oppositions" at bounding box center [302, 256] width 49 height 11
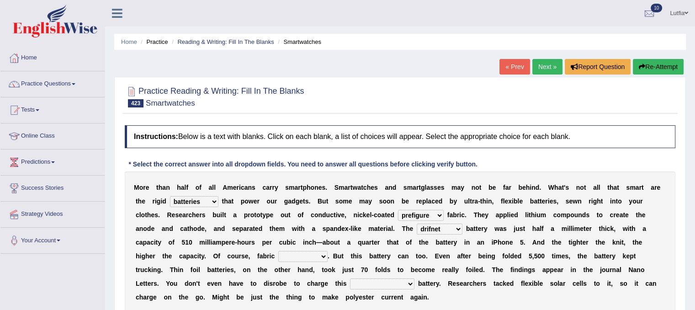
select select "predictors"
click at [278, 251] on select "tellers predictors wrinkles oppositions" at bounding box center [302, 256] width 49 height 11
click at [317, 256] on select "tellers predictors wrinkles oppositions" at bounding box center [302, 256] width 49 height 11
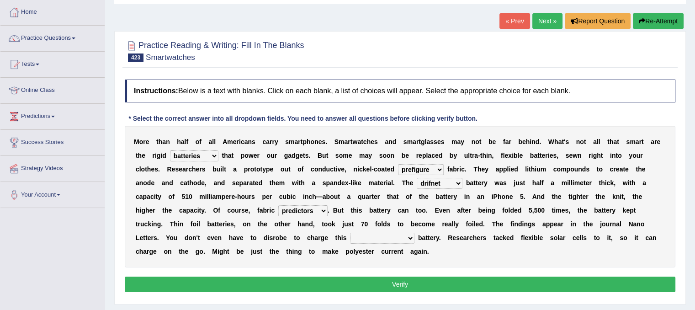
click at [368, 236] on select "physicochemical unintentional wearable integral" at bounding box center [382, 238] width 64 height 11
select select "wearable"
click at [350, 233] on select "physicochemical unintentional wearable integral" at bounding box center [382, 238] width 64 height 11
click at [355, 282] on button "Verify" at bounding box center [400, 285] width 551 height 16
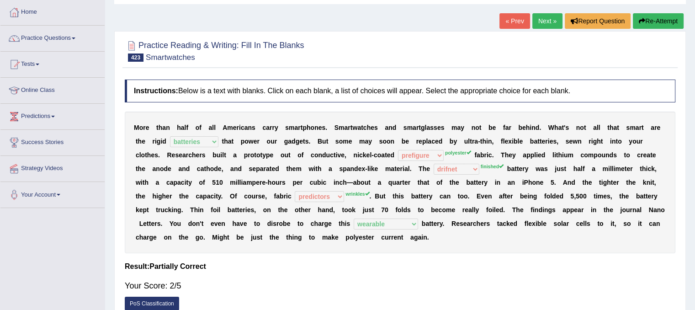
click at [650, 16] on button "Re-Attempt" at bounding box center [658, 21] width 51 height 16
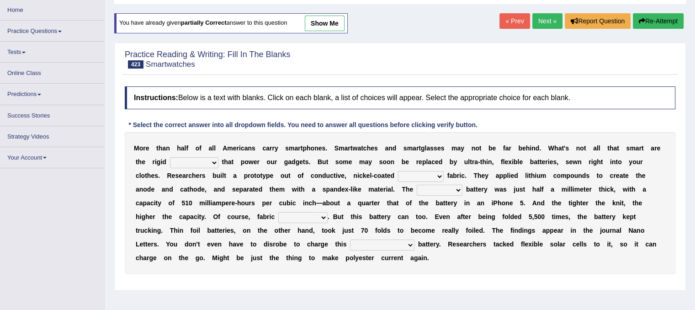
click at [210, 161] on select "carveries halfpennies batteries rhspdodies" at bounding box center [194, 162] width 48 height 11
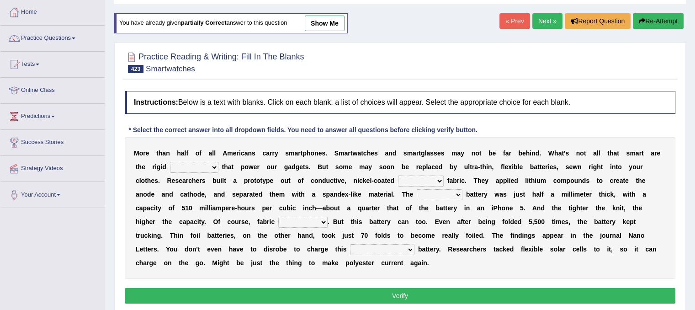
select select "batteries"
click at [170, 162] on select "carveries halfpennies batteries rhspdodies" at bounding box center [194, 167] width 48 height 11
click at [426, 181] on select "polyester lesser giver prefigure" at bounding box center [421, 180] width 46 height 11
select select "polyester"
click at [398, 175] on select "polyester lesser giver prefigure" at bounding box center [421, 180] width 46 height 11
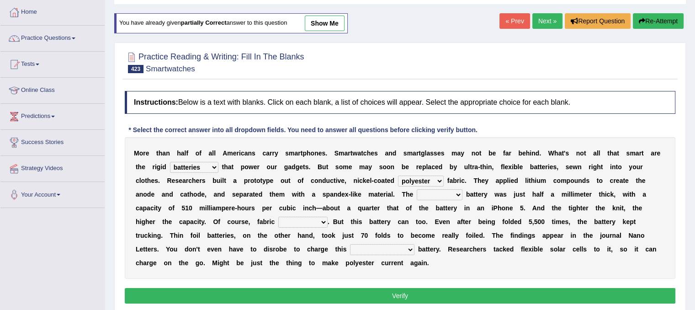
click at [448, 190] on select "finished unsifted drifnet shortlisted" at bounding box center [440, 194] width 46 height 11
select select "finished"
click at [417, 189] on select "finished unsifted drifnet shortlisted" at bounding box center [440, 194] width 46 height 11
click at [296, 219] on select "tellers predictors wrinkles oppositions" at bounding box center [302, 222] width 49 height 11
select select "wrinkles"
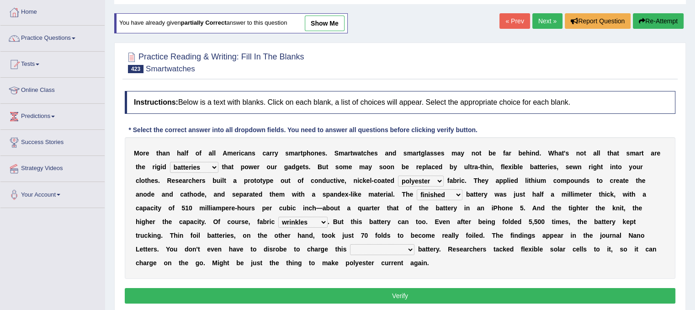
click at [278, 217] on select "tellers predictors wrinkles oppositions" at bounding box center [302, 222] width 49 height 11
click at [402, 252] on select "physicochemical unintentional wearable integral" at bounding box center [382, 249] width 64 height 11
select select "wearable"
click at [350, 244] on select "physicochemical unintentional wearable integral" at bounding box center [382, 249] width 64 height 11
click at [408, 294] on button "Verify" at bounding box center [400, 296] width 551 height 16
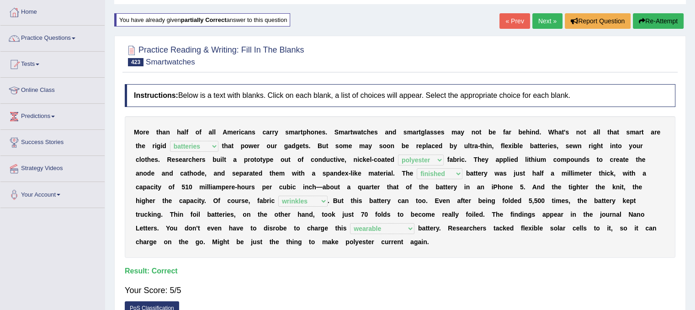
click at [547, 19] on link "Next »" at bounding box center [547, 21] width 30 height 16
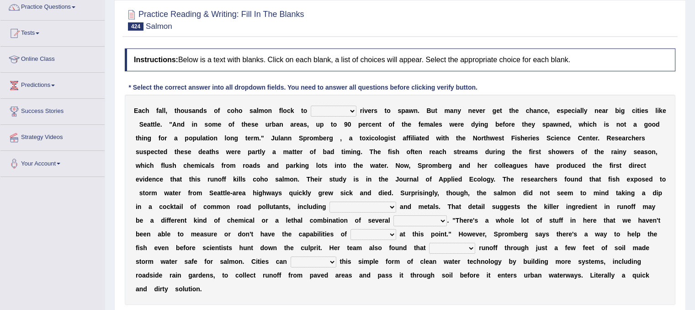
scroll to position [91, 0]
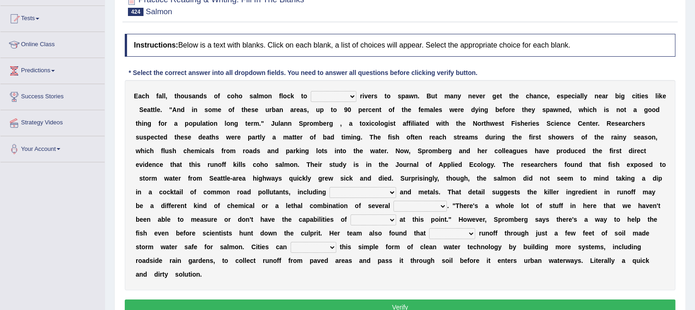
click at [345, 93] on select "protect meant rebuilt northwest" at bounding box center [334, 96] width 46 height 11
select select "northwest"
click at [311, 91] on select "protect meant rebuilt northwest" at bounding box center [334, 96] width 46 height 11
click at [365, 192] on select "[MEDICAL_DATA] carcass mothers harness" at bounding box center [363, 192] width 67 height 11
select select "[MEDICAL_DATA]"
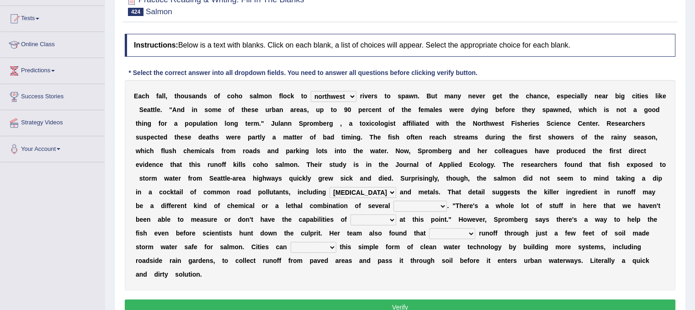
click at [330, 187] on select "[MEDICAL_DATA] carcass mothers harness" at bounding box center [363, 192] width 67 height 11
click at [408, 207] on select "compounds bloodhounds knockouts dropouts" at bounding box center [420, 206] width 53 height 11
select select "compounds"
click at [394, 201] on select "compounds bloodhounds knockouts dropouts" at bounding box center [420, 206] width 53 height 11
click at [383, 219] on select "frittering measuring glistening heralding" at bounding box center [374, 219] width 46 height 11
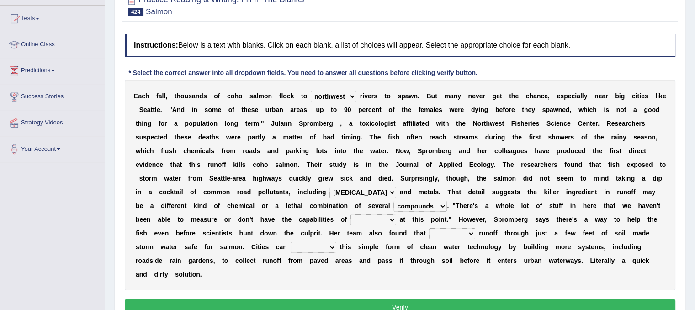
select select "frittering"
click at [351, 214] on select "frittering measuring glistening heralding" at bounding box center [374, 219] width 46 height 11
click at [462, 234] on select "stencilling pressuring pentioning filtering" at bounding box center [452, 233] width 46 height 11
select select "filtering"
click at [429, 228] on select "stencilling pressuring pentioning filtering" at bounding box center [452, 233] width 46 height 11
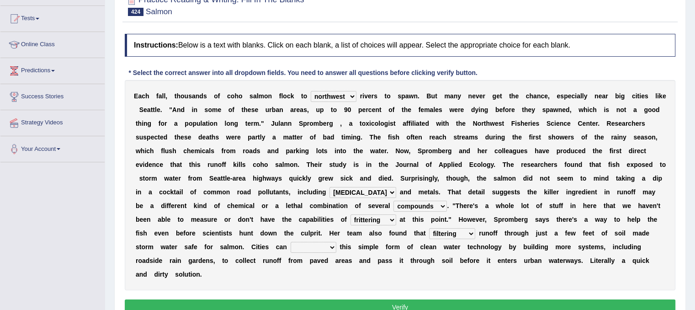
click at [314, 247] on select "polemicist littlest implement dissonant" at bounding box center [314, 247] width 46 height 11
select select "implement"
click at [291, 242] on select "polemicist littlest implement dissonant" at bounding box center [314, 247] width 46 height 11
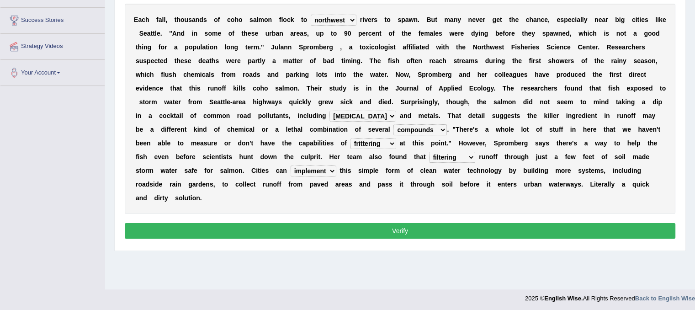
scroll to position [170, 0]
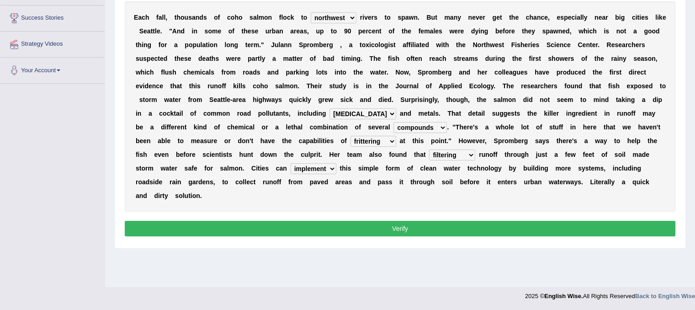
click at [365, 222] on button "Verify" at bounding box center [400, 229] width 551 height 16
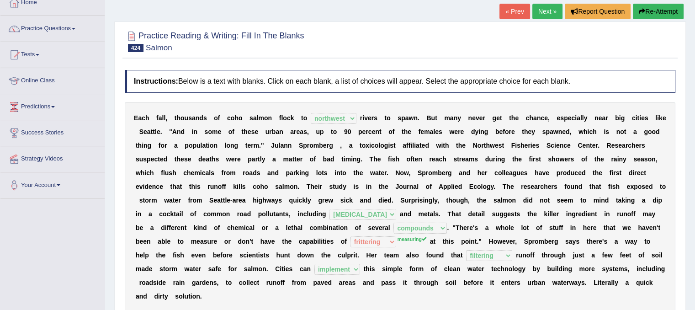
scroll to position [33, 0]
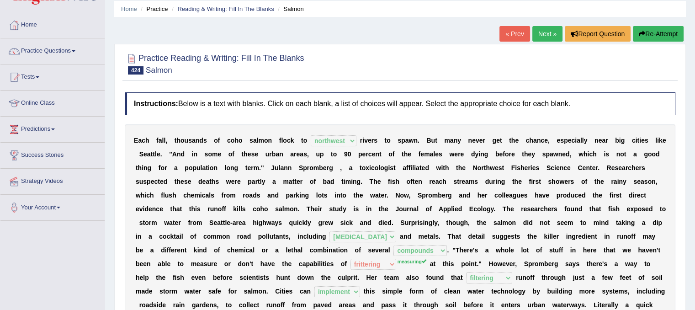
click at [649, 33] on button "Re-Attempt" at bounding box center [658, 34] width 51 height 16
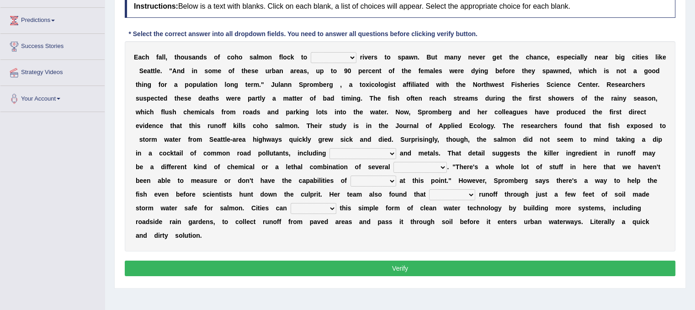
click at [342, 52] on select "protect meant rebuilt northwest" at bounding box center [334, 57] width 46 height 11
select select "northwest"
click at [311, 52] on select "protect meant rebuilt northwest" at bounding box center [334, 57] width 46 height 11
click at [353, 152] on select "[MEDICAL_DATA] carcass mothers harness" at bounding box center [363, 153] width 67 height 11
select select "[MEDICAL_DATA]"
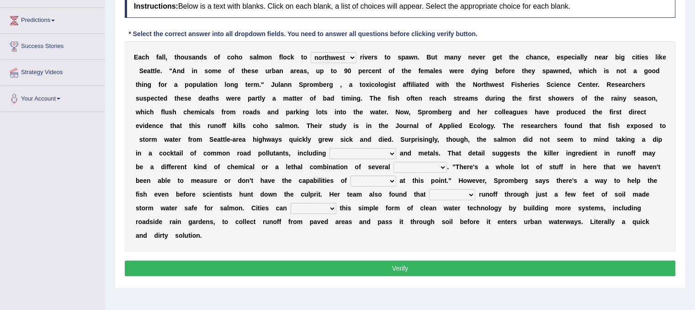
click at [330, 148] on select "[MEDICAL_DATA] carcass mothers harness" at bounding box center [363, 153] width 67 height 11
click at [420, 165] on select "compounds bloodhounds knockouts dropouts" at bounding box center [420, 167] width 53 height 11
select select "compounds"
click at [394, 162] on select "compounds bloodhounds knockouts dropouts" at bounding box center [420, 167] width 53 height 11
click at [386, 180] on select "frittering measuring glistening heralding" at bounding box center [374, 180] width 46 height 11
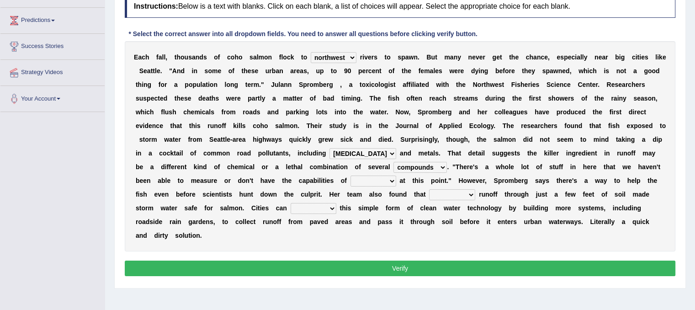
select select "measuring"
click at [351, 175] on select "frittering measuring glistening heralding" at bounding box center [374, 180] width 46 height 11
click at [441, 193] on select "stencilling pressuring pentioning filtering" at bounding box center [452, 194] width 46 height 11
select select "filtering"
click at [429, 189] on select "stencilling pressuring pentioning filtering" at bounding box center [452, 194] width 46 height 11
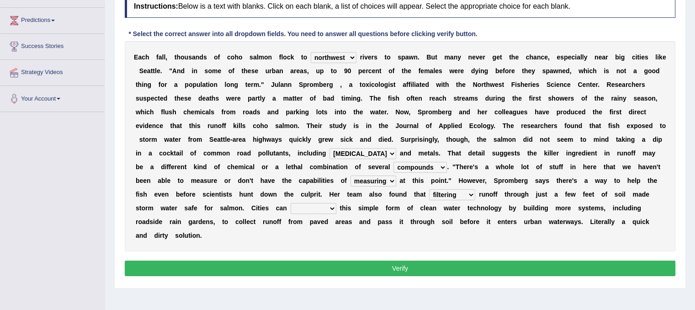
click at [303, 205] on select "polemicist littlest implement dissonant" at bounding box center [314, 208] width 46 height 11
select select "implement"
click at [291, 203] on select "polemicist littlest implement dissonant" at bounding box center [314, 208] width 46 height 11
click at [327, 264] on button "Verify" at bounding box center [400, 269] width 551 height 16
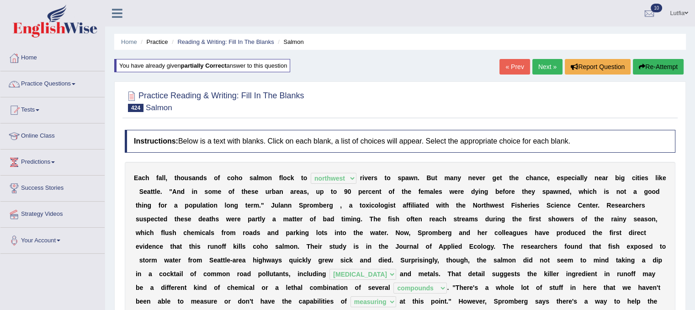
click at [540, 70] on link "Next »" at bounding box center [547, 67] width 30 height 16
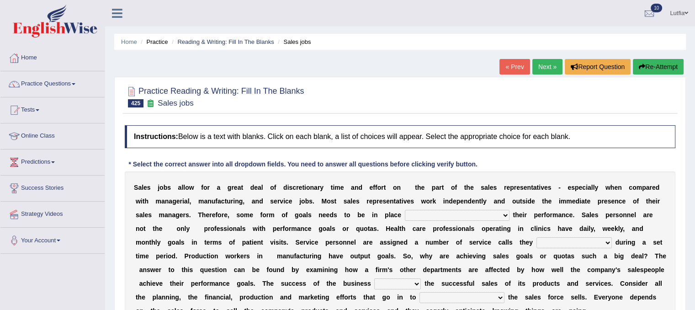
click at [470, 213] on select "as motive and guide should motivate and guide to help motivate and guide as hel…" at bounding box center [457, 215] width 105 height 11
select select "should motivate and guide"
click at [405, 210] on select "as motive and guide should motivate and guide to help motivate and guide as hel…" at bounding box center [457, 215] width 105 height 11
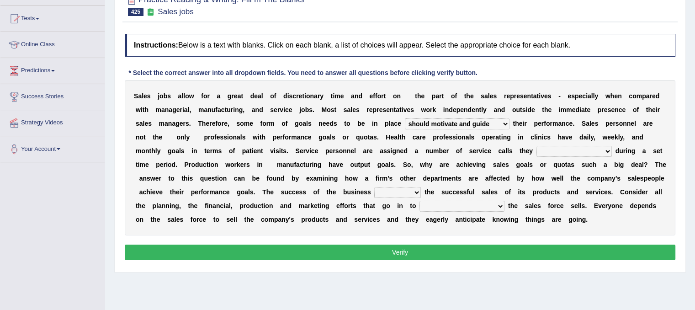
click at [569, 150] on select "can perform must perform often are performed might be performing" at bounding box center [574, 151] width 75 height 11
select select "must perform"
click at [537, 146] on select "can perform must perform often are performed might be performing" at bounding box center [574, 151] width 75 height 11
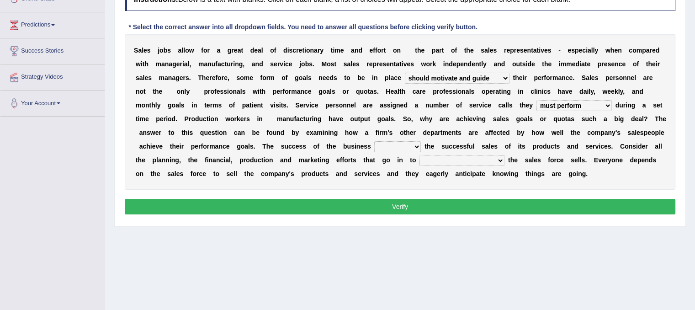
click at [408, 146] on select "hinges on is set at lasts until look ahead" at bounding box center [397, 146] width 47 height 11
select select "hinges on"
click at [374, 141] on select "hinges on is set at lasts until look ahead" at bounding box center [397, 146] width 47 height 11
click at [489, 160] on select "describing how producing what constructing how much analyzing where" at bounding box center [462, 160] width 85 height 11
select select "analyzing where"
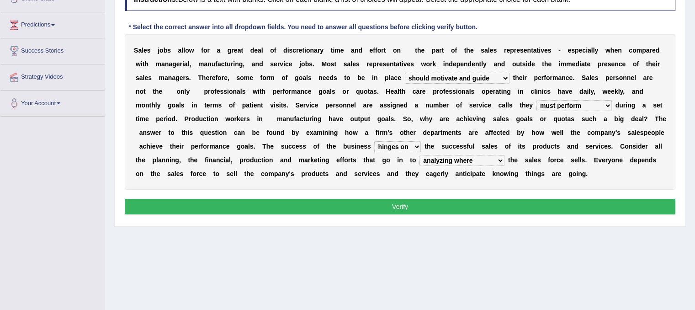
click at [420, 155] on select "describing how producing what constructing how much analyzing where" at bounding box center [462, 160] width 85 height 11
click at [494, 160] on select "describing how producing what constructing how much analyzing where" at bounding box center [462, 160] width 85 height 11
click at [389, 205] on button "Verify" at bounding box center [400, 207] width 551 height 16
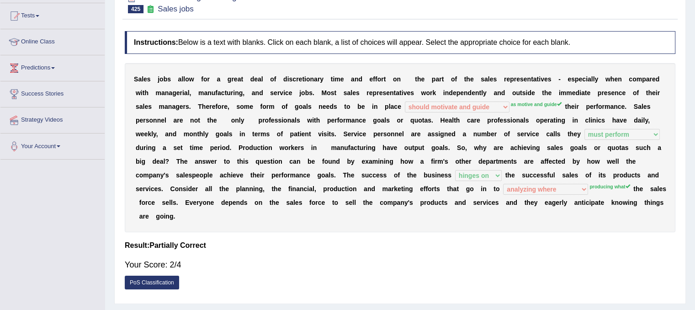
scroll to position [46, 0]
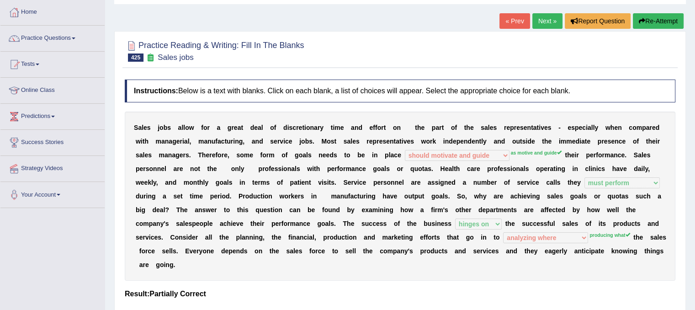
click at [661, 17] on button "Re-Attempt" at bounding box center [658, 21] width 51 height 16
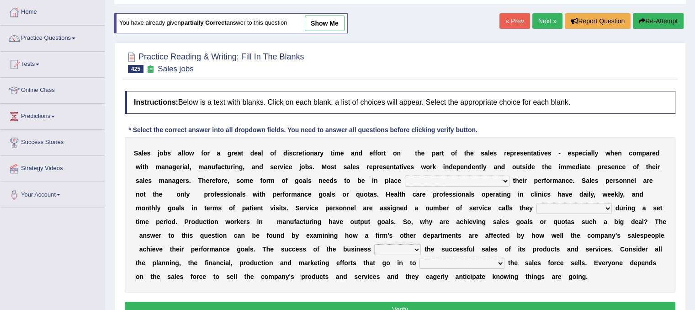
click at [496, 175] on select "as motive and guide should motivate and guide to help motivate and guide as hel…" at bounding box center [457, 180] width 105 height 11
select select "as motive and guide"
click at [405, 175] on select "as motive and guide should motivate and guide to help motivate and guide as hel…" at bounding box center [457, 180] width 105 height 11
click at [561, 205] on select "can perform must perform often are performed might be performing" at bounding box center [574, 208] width 75 height 11
select select "must perform"
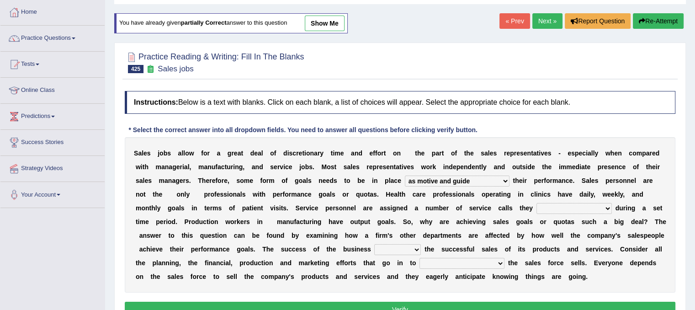
click at [537, 203] on select "can perform must perform often are performed might be performing" at bounding box center [574, 208] width 75 height 11
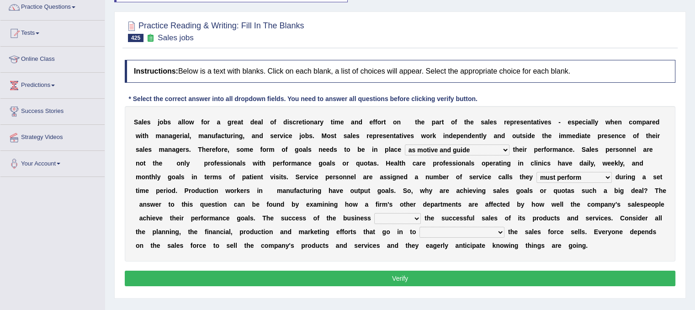
scroll to position [91, 0]
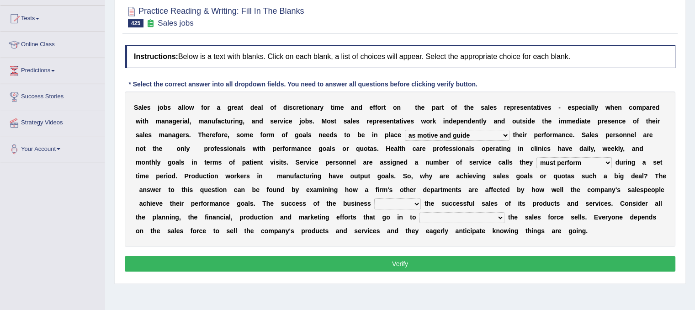
click at [412, 202] on select "hinges on is set at lasts until look ahead" at bounding box center [397, 203] width 47 height 11
select select "hinges on"
click at [374, 198] on select "hinges on is set at lasts until look ahead" at bounding box center [397, 203] width 47 height 11
click at [458, 212] on select "describing how producing what constructing how much analyzing where" at bounding box center [462, 217] width 85 height 11
select select "producing what"
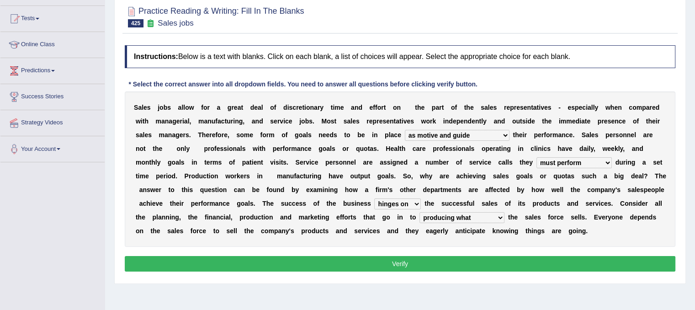
click at [420, 212] on select "describing how producing what constructing how much analyzing where" at bounding box center [462, 217] width 85 height 11
click at [448, 259] on button "Verify" at bounding box center [400, 264] width 551 height 16
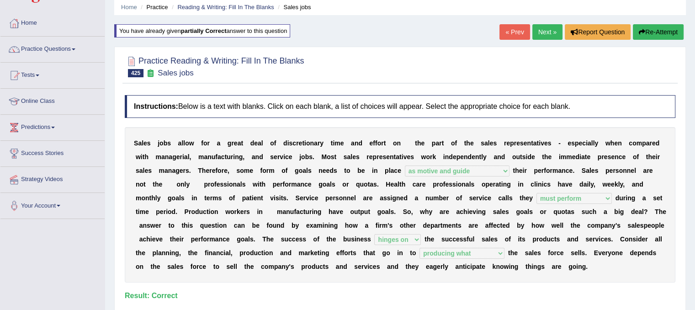
scroll to position [0, 0]
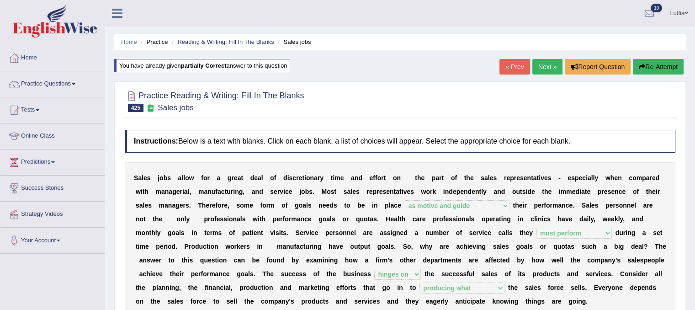
click at [547, 69] on link "Next »" at bounding box center [547, 67] width 30 height 16
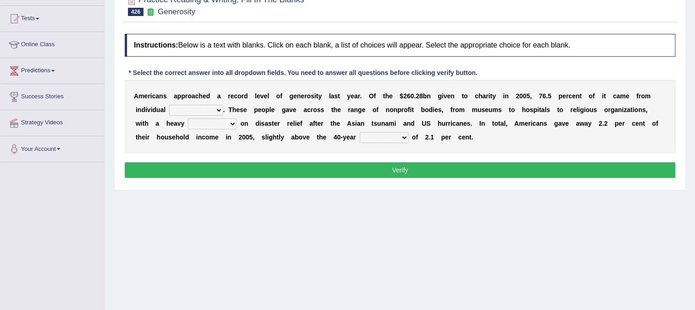
scroll to position [46, 0]
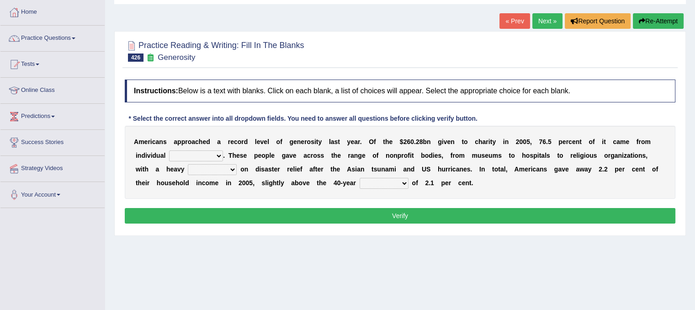
click at [213, 153] on select "donors accounts businessmen honors" at bounding box center [196, 155] width 54 height 11
select select "accounts"
click at [169, 150] on select "donors accounts businessmen honors" at bounding box center [196, 155] width 54 height 11
click at [214, 156] on select "donors accounts businessmen honors" at bounding box center [196, 155] width 54 height 11
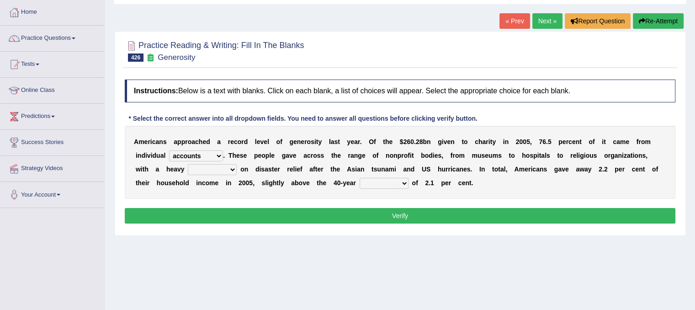
click at [219, 167] on select "analysis imagination emphasis hypothesis" at bounding box center [212, 169] width 49 height 11
select select "emphasis"
click at [188, 164] on select "analysis imagination emphasis hypothesis" at bounding box center [212, 169] width 49 height 11
click at [383, 181] on select "coverage average indebtness sovereignty" at bounding box center [384, 183] width 49 height 11
select select "sovereignty"
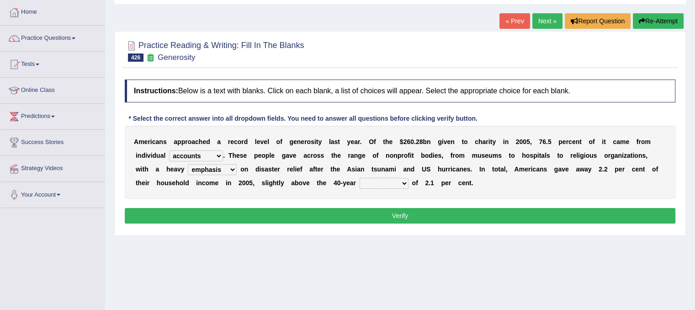
click at [360, 178] on select "coverage average indebtness sovereignty" at bounding box center [384, 183] width 49 height 11
click at [399, 216] on button "Verify" at bounding box center [400, 216] width 551 height 16
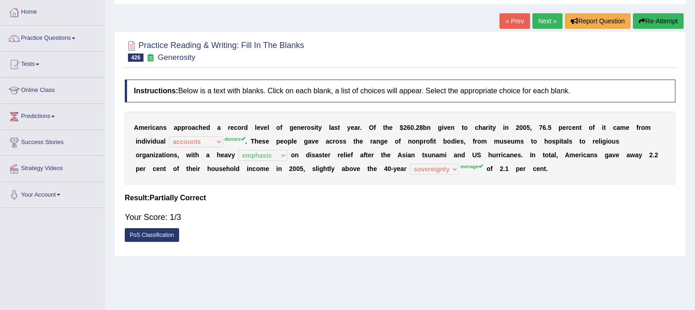
click at [663, 20] on button "Re-Attempt" at bounding box center [658, 21] width 51 height 16
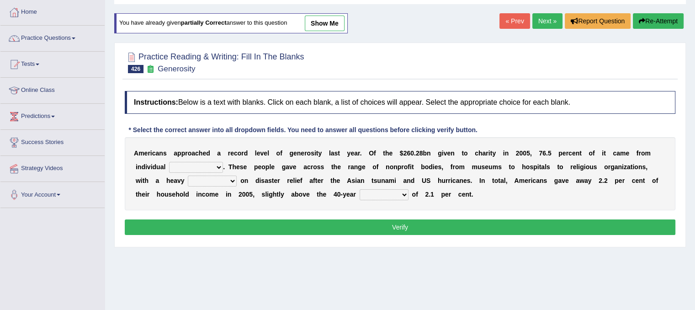
click at [213, 165] on select "donors accounts businessmen honors" at bounding box center [196, 167] width 54 height 11
select select "donors"
click at [169, 162] on select "donors accounts businessmen honors" at bounding box center [196, 167] width 54 height 11
click at [234, 179] on select "analysis imagination emphasis hypothesis" at bounding box center [212, 180] width 49 height 11
select select "emphasis"
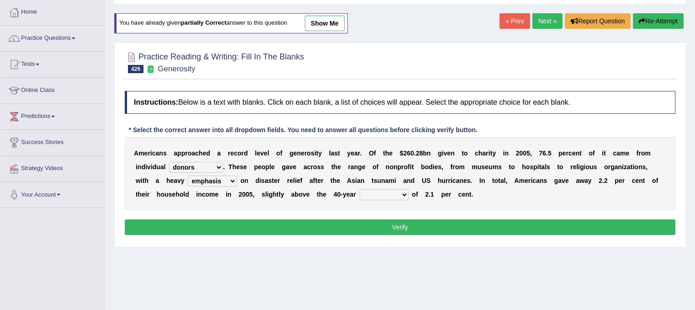
click at [188, 175] on select "analysis imagination emphasis hypothesis" at bounding box center [212, 180] width 49 height 11
click at [371, 194] on select "coverage average indebtness sovereignty" at bounding box center [384, 194] width 49 height 11
select select "average"
click at [360, 189] on select "coverage average indebtness sovereignty" at bounding box center [384, 194] width 49 height 11
click at [378, 226] on button "Verify" at bounding box center [400, 227] width 551 height 16
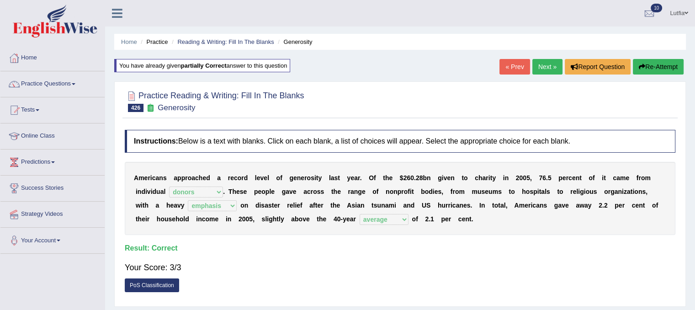
click at [542, 64] on link "Next »" at bounding box center [547, 67] width 30 height 16
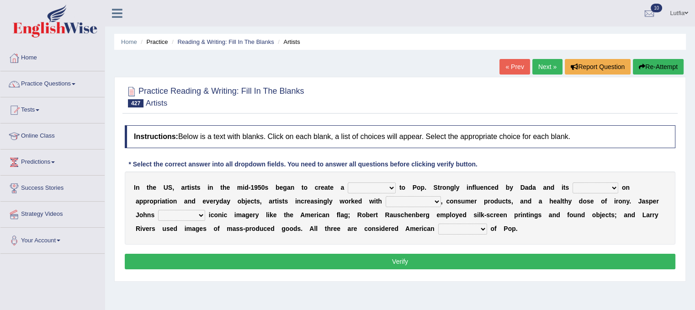
click at [386, 188] on select "bridge distribution cap finale" at bounding box center [372, 187] width 48 height 11
click at [541, 232] on div "I n t h e U S , a r t i s t s i n t h e m i d - 1 9 5 0 s b e g a n t o c r e a…" at bounding box center [400, 207] width 551 height 73
click at [387, 186] on select "bridge distribution cap finale" at bounding box center [372, 187] width 48 height 11
select select "distribution"
click at [348, 182] on select "bridge distribution cap finale" at bounding box center [372, 187] width 48 height 11
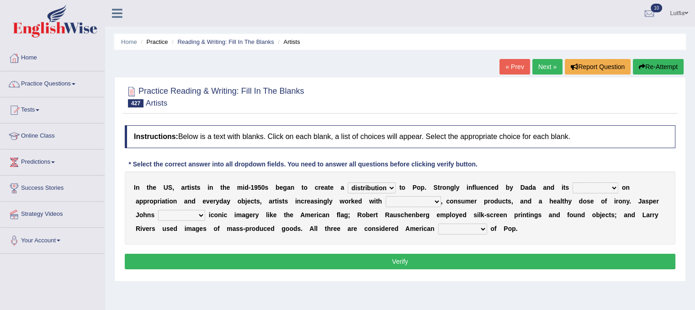
click at [375, 186] on select "bridge distribution cap finale" at bounding box center [372, 187] width 48 height 11
click at [599, 191] on select "emphasis point pressure strength" at bounding box center [596, 187] width 46 height 11
click at [426, 196] on select "collage cost disintegration leash" at bounding box center [413, 201] width 55 height 11
select select "collage"
click at [386, 196] on select "collage cost disintegration leash" at bounding box center [413, 201] width 55 height 11
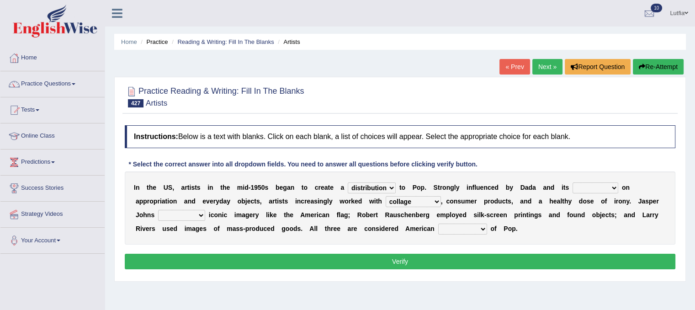
click at [203, 214] on select "reimagined recalled recycled reviewed" at bounding box center [181, 215] width 47 height 11
select select "reimagined"
click at [158, 210] on select "reimagined recalled recycled reviewed" at bounding box center [181, 215] width 47 height 11
click at [477, 225] on select "forerunners protestors funders founders" at bounding box center [462, 228] width 49 height 11
select select "founders"
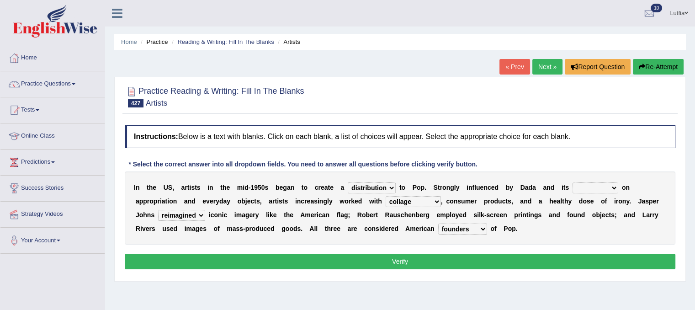
click at [438, 223] on select "forerunners protestors funders founders" at bounding box center [462, 228] width 49 height 11
click at [481, 225] on select "forerunners protestors funders founders" at bounding box center [462, 228] width 49 height 11
click at [506, 240] on div "I n t h e U S , a r t i s t s i n t h e m i d - 1 9 5 0 s b e g a n t o c r e a…" at bounding box center [400, 207] width 551 height 73
click at [589, 188] on select "emphasis point pressure strength" at bounding box center [596, 187] width 46 height 11
click at [573, 182] on select "emphasis point pressure strength" at bounding box center [596, 187] width 46 height 11
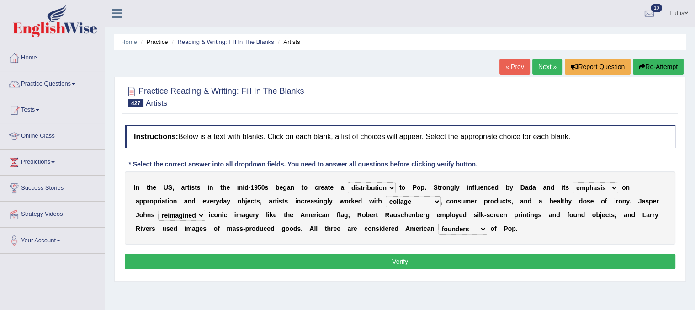
click at [611, 185] on select "emphasis point pressure strength" at bounding box center [596, 187] width 46 height 11
select select "strength"
click at [573, 182] on select "emphasis point pressure strength" at bounding box center [596, 187] width 46 height 11
click at [558, 256] on button "Verify" at bounding box center [400, 262] width 551 height 16
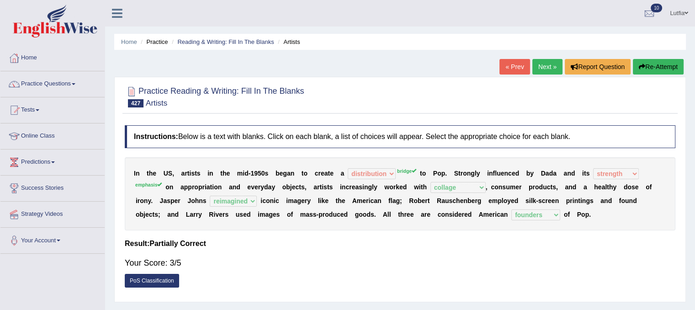
click at [659, 63] on button "Re-Attempt" at bounding box center [658, 67] width 51 height 16
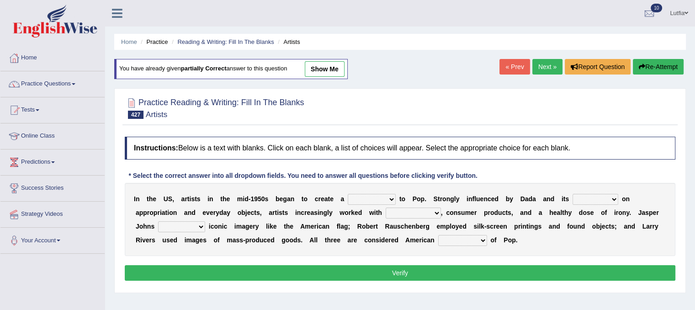
click at [373, 195] on select "bridge distribution cap finale" at bounding box center [372, 199] width 48 height 11
select select "bridge"
click at [348, 194] on select "bridge distribution cap finale" at bounding box center [372, 199] width 48 height 11
click at [591, 200] on select "emphasis point pressure strength" at bounding box center [596, 199] width 46 height 11
select select "emphasis"
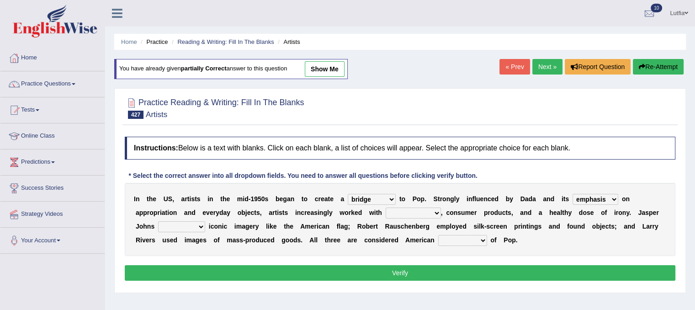
click at [573, 194] on select "emphasis point pressure strength" at bounding box center [596, 199] width 46 height 11
click at [431, 209] on select "collage cost disintegration leash" at bounding box center [413, 212] width 55 height 11
select select "collage"
click at [386, 207] on select "collage cost disintegration leash" at bounding box center [413, 212] width 55 height 11
click at [473, 238] on select "forerunners protestors funders founders" at bounding box center [462, 240] width 49 height 11
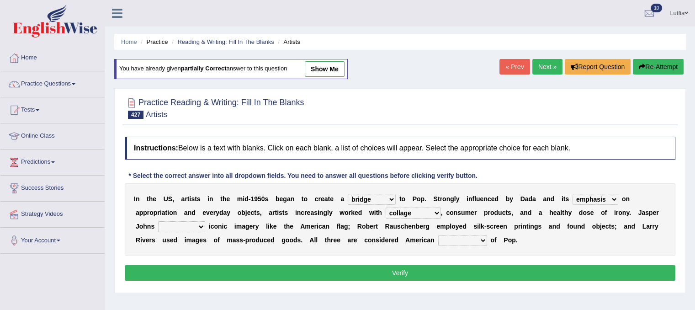
select select "founders"
click at [438, 235] on select "forerunners protestors funders founders" at bounding box center [462, 240] width 49 height 11
click at [194, 223] on select "reimagined recalled recycled reviewed" at bounding box center [181, 226] width 47 height 11
select select "reimagined"
click at [158, 221] on select "reimagined recalled recycled reviewed" at bounding box center [181, 226] width 47 height 11
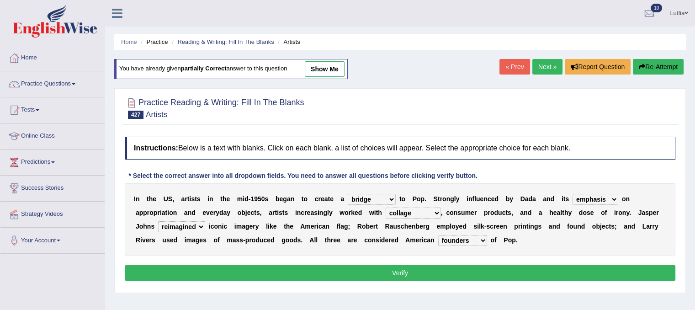
click at [202, 268] on button "Verify" at bounding box center [400, 273] width 551 height 16
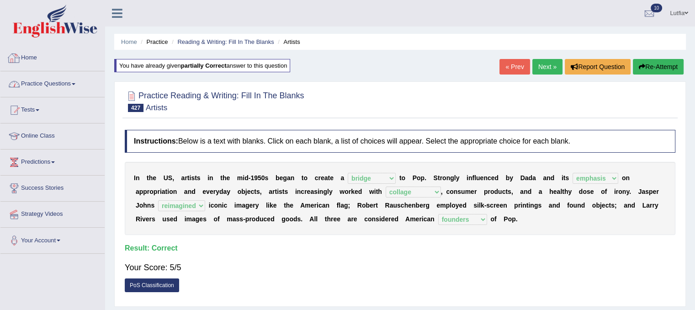
click at [60, 81] on link "Practice Questions" at bounding box center [52, 82] width 104 height 23
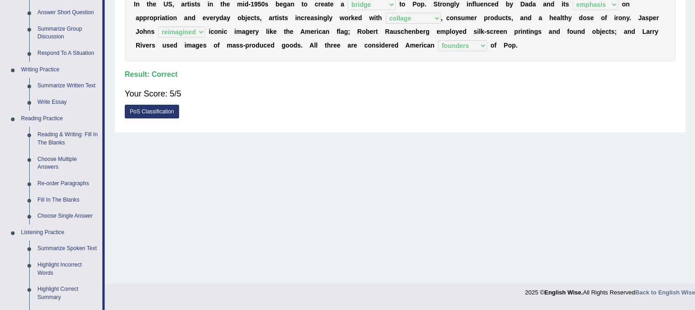
scroll to position [183, 0]
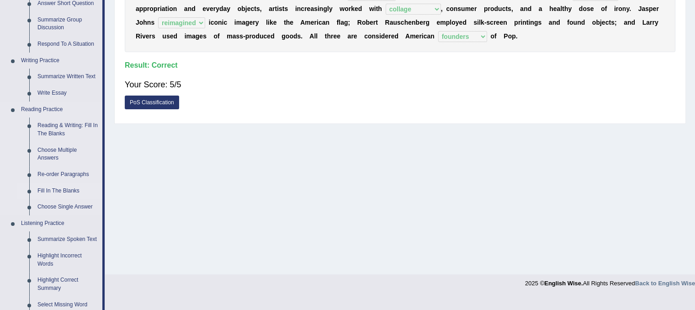
click at [76, 187] on link "Fill In The Blanks" at bounding box center [67, 191] width 69 height 16
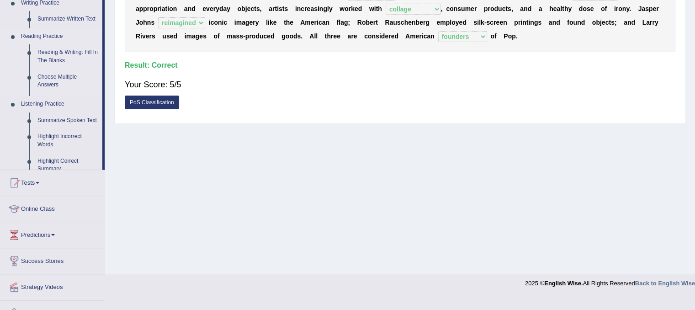
scroll to position [150, 0]
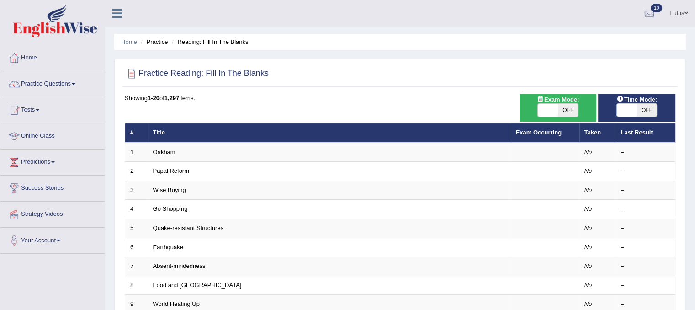
click at [570, 114] on span "OFF" at bounding box center [568, 110] width 20 height 13
checkbox input "true"
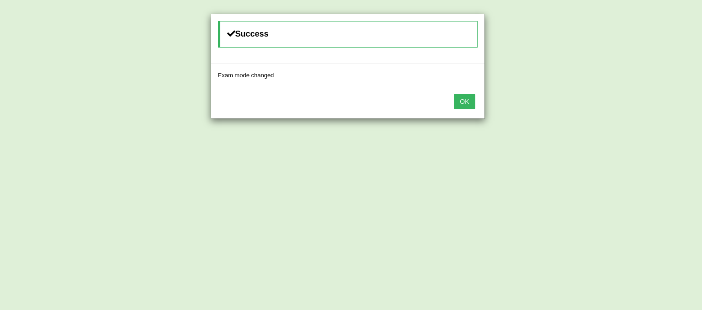
click at [469, 101] on button "OK" at bounding box center [464, 102] width 21 height 16
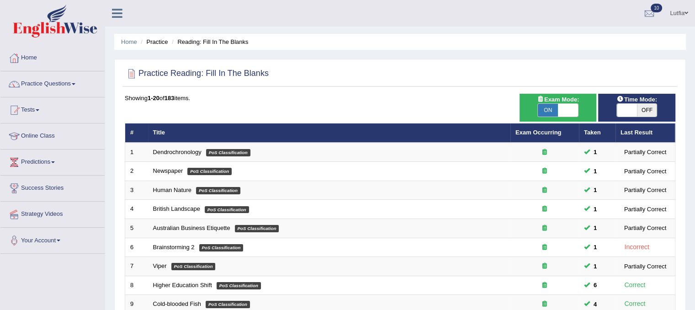
click at [642, 110] on span "OFF" at bounding box center [647, 110] width 20 height 13
checkbox input "true"
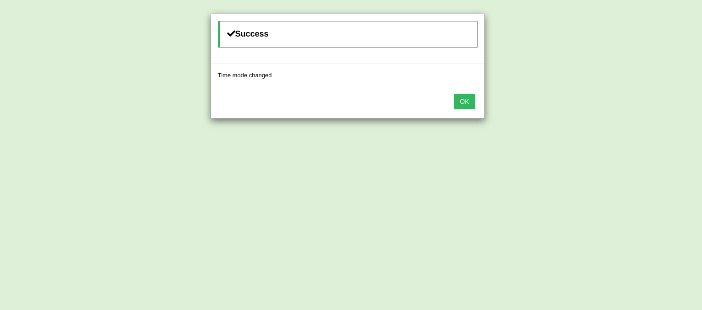
click at [468, 105] on button "OK" at bounding box center [464, 102] width 21 height 16
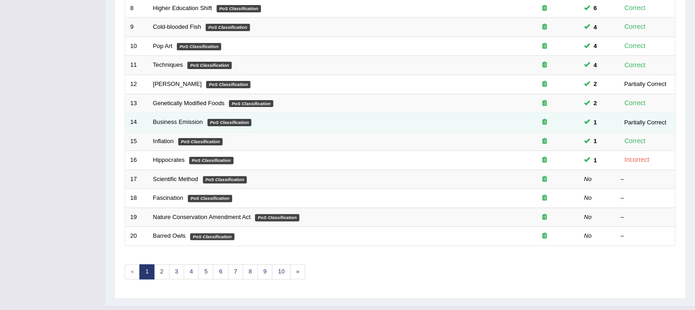
scroll to position [292, 0]
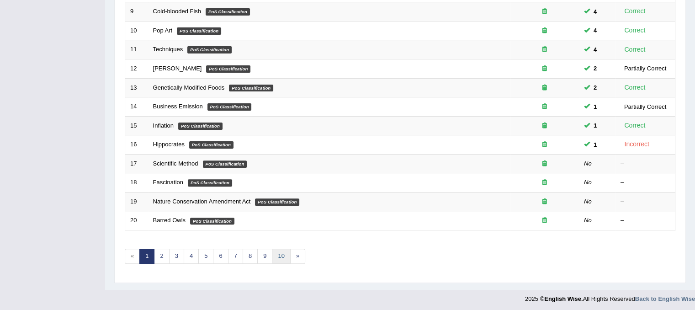
click at [280, 251] on link "10" at bounding box center [281, 256] width 18 height 15
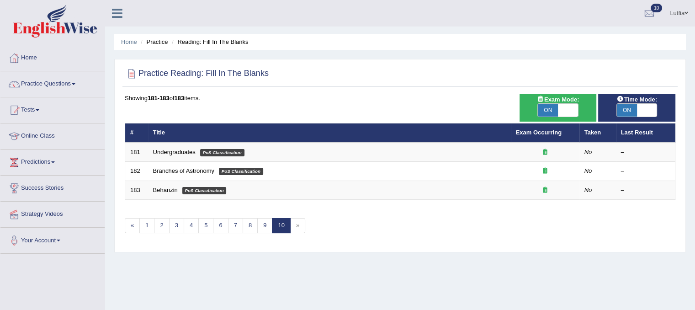
click at [293, 233] on div "Showing 181-183 of 183 items. # Title Exam Occurring Taken Last Result 181 Unde…" at bounding box center [400, 169] width 551 height 151
click at [294, 229] on span "»" at bounding box center [297, 225] width 15 height 15
click at [260, 225] on link "9" at bounding box center [264, 225] width 15 height 15
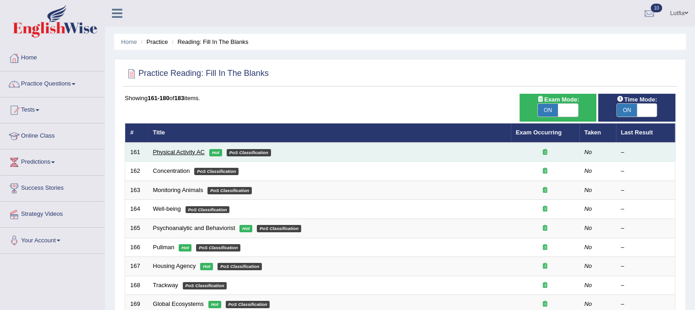
click at [167, 150] on link "Physical Activity AC" at bounding box center [179, 152] width 52 height 7
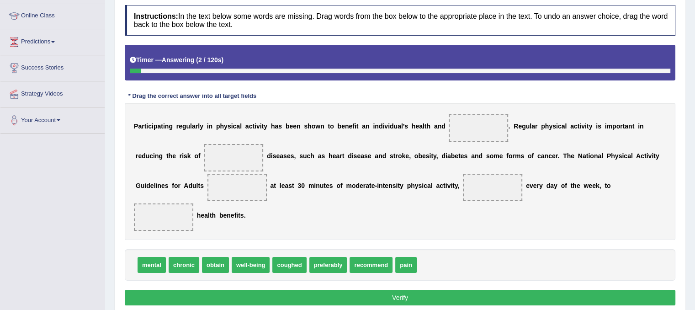
scroll to position [137, 0]
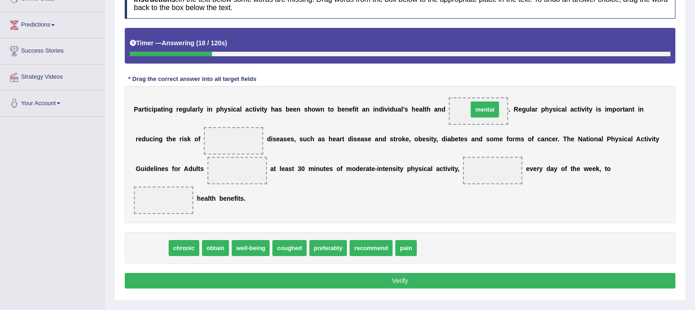
drag, startPoint x: 156, startPoint y: 246, endPoint x: 489, endPoint y: 108, distance: 360.8
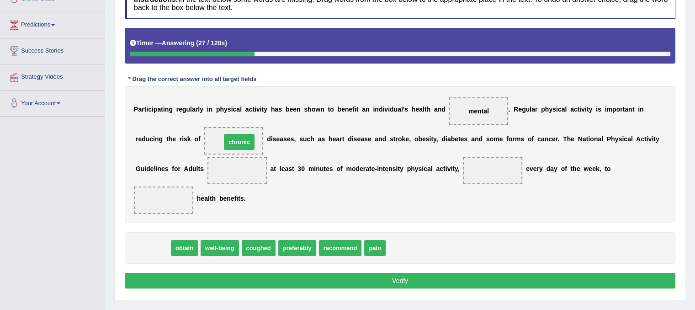
drag, startPoint x: 156, startPoint y: 249, endPoint x: 242, endPoint y: 143, distance: 136.8
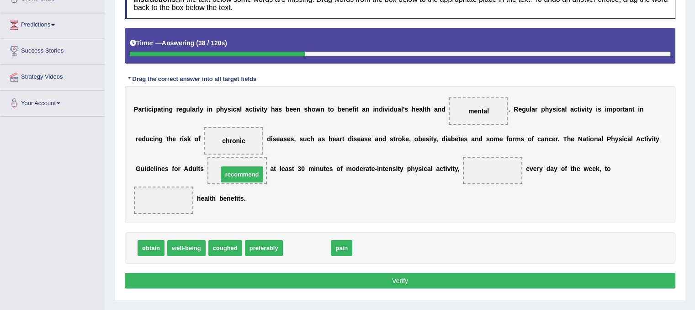
drag, startPoint x: 304, startPoint y: 251, endPoint x: 239, endPoint y: 178, distance: 98.1
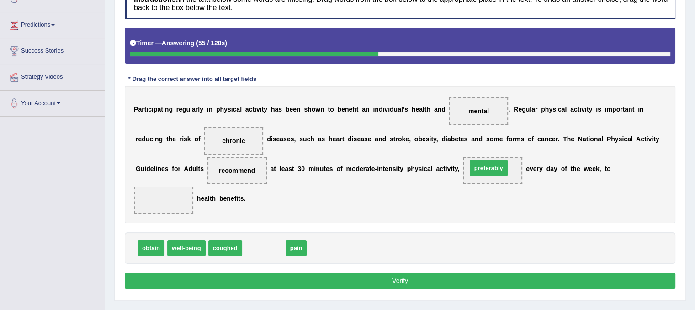
drag, startPoint x: 271, startPoint y: 249, endPoint x: 496, endPoint y: 169, distance: 238.7
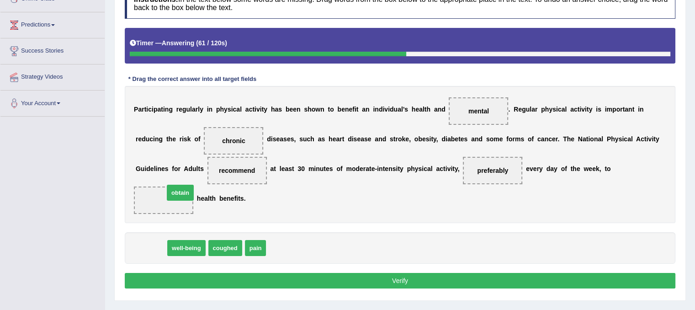
drag, startPoint x: 153, startPoint y: 246, endPoint x: 181, endPoint y: 191, distance: 61.7
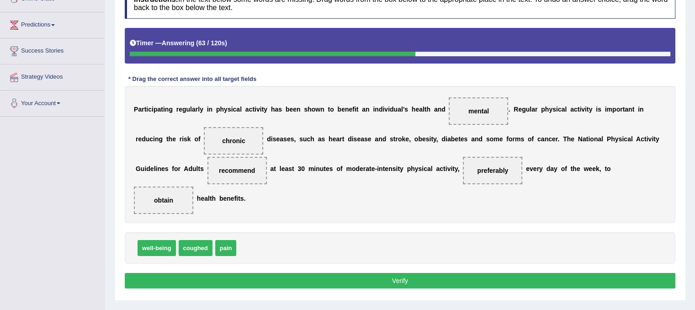
click at [336, 282] on button "Verify" at bounding box center [400, 281] width 551 height 16
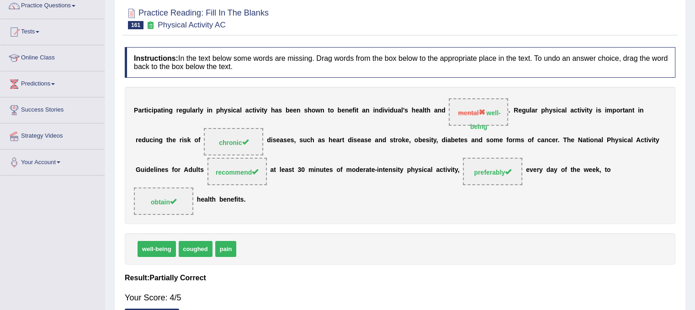
scroll to position [0, 0]
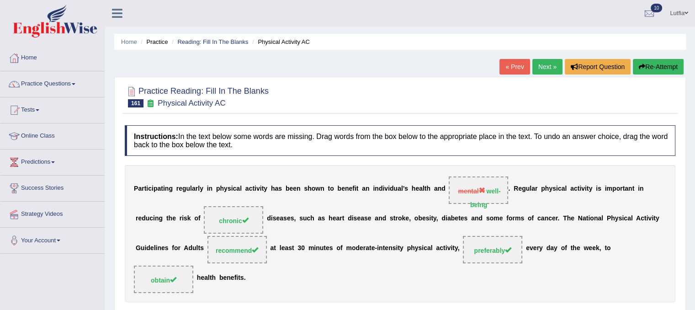
click at [654, 64] on button "Re-Attempt" at bounding box center [658, 67] width 51 height 16
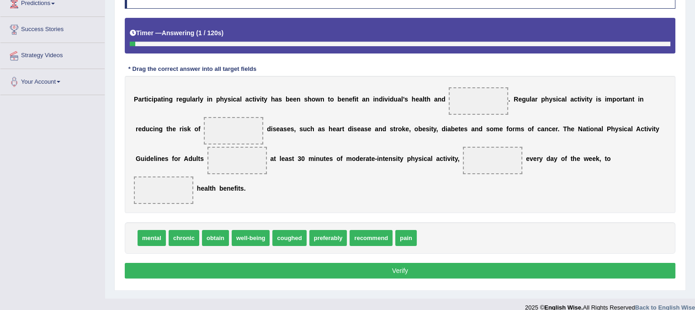
scroll to position [170, 0]
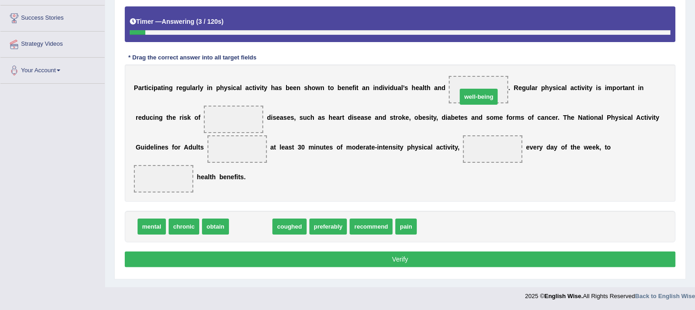
drag, startPoint x: 254, startPoint y: 224, endPoint x: 482, endPoint y: 94, distance: 262.4
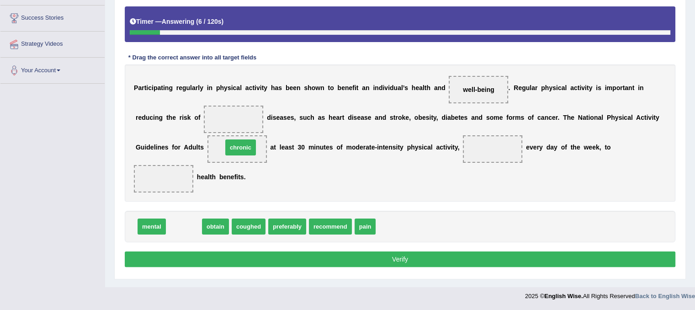
drag, startPoint x: 170, startPoint y: 227, endPoint x: 224, endPoint y: 110, distance: 128.6
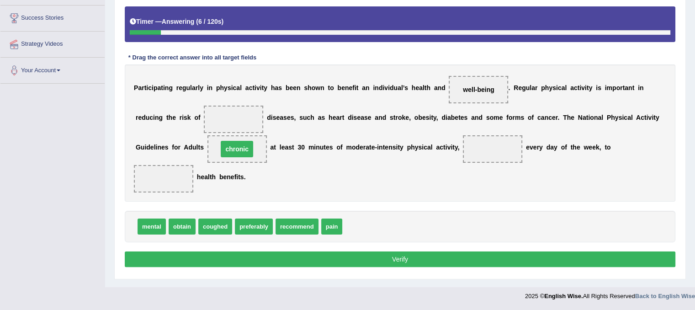
click at [223, 109] on span at bounding box center [233, 119] width 59 height 27
drag, startPoint x: 237, startPoint y: 147, endPoint x: 236, endPoint y: 116, distance: 31.1
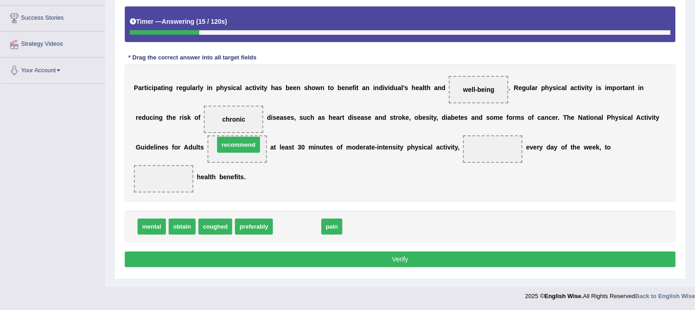
drag, startPoint x: 298, startPoint y: 228, endPoint x: 239, endPoint y: 145, distance: 101.3
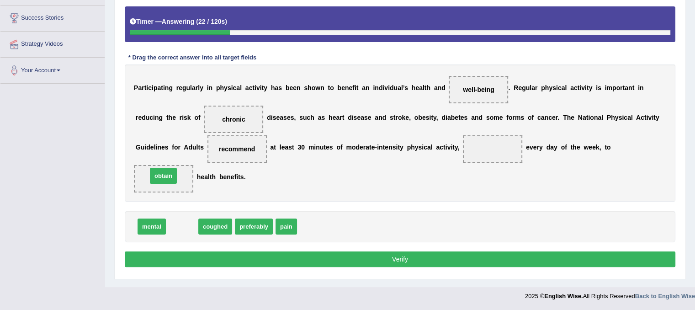
drag, startPoint x: 177, startPoint y: 227, endPoint x: 157, endPoint y: 176, distance: 54.4
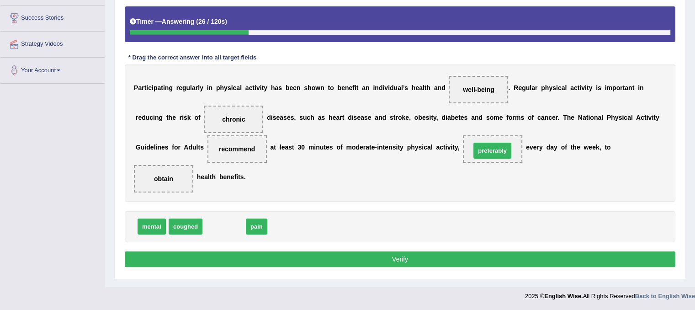
drag, startPoint x: 218, startPoint y: 228, endPoint x: 486, endPoint y: 152, distance: 278.7
click at [393, 256] on button "Verify" at bounding box center [400, 259] width 551 height 16
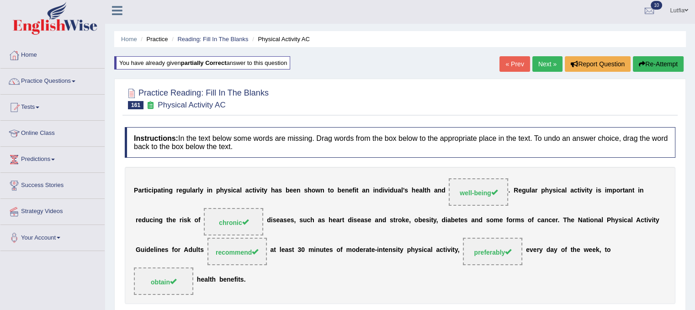
scroll to position [0, 0]
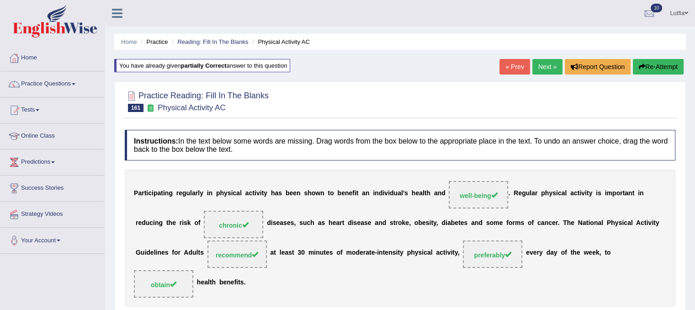
click at [543, 68] on link "Next »" at bounding box center [547, 67] width 30 height 16
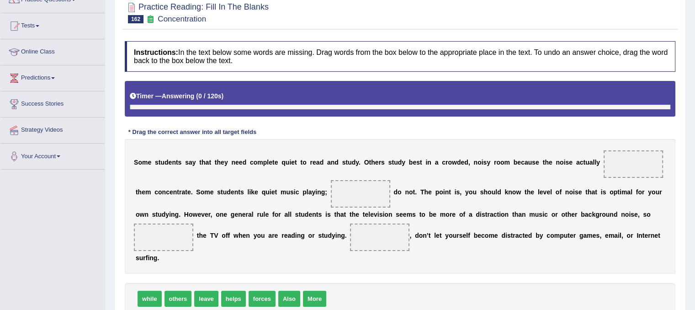
scroll to position [137, 0]
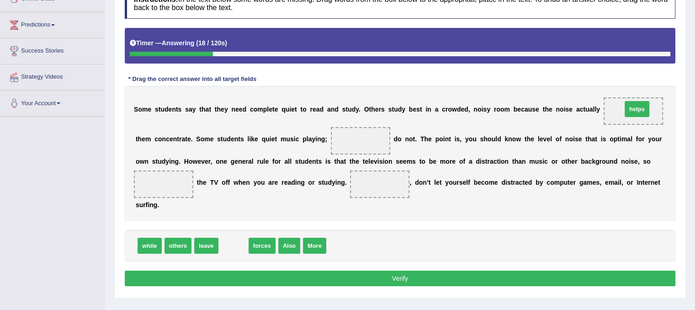
drag, startPoint x: 232, startPoint y: 245, endPoint x: 636, endPoint y: 108, distance: 426.1
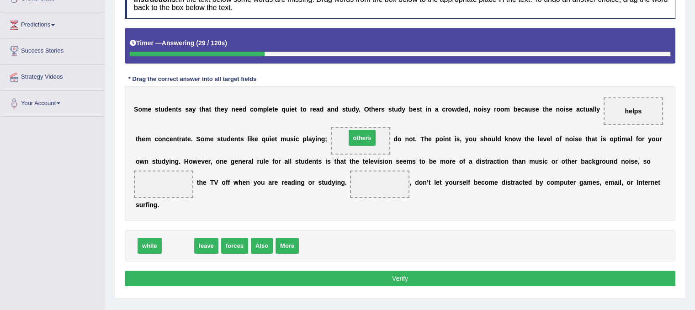
drag, startPoint x: 180, startPoint y: 245, endPoint x: 364, endPoint y: 137, distance: 213.4
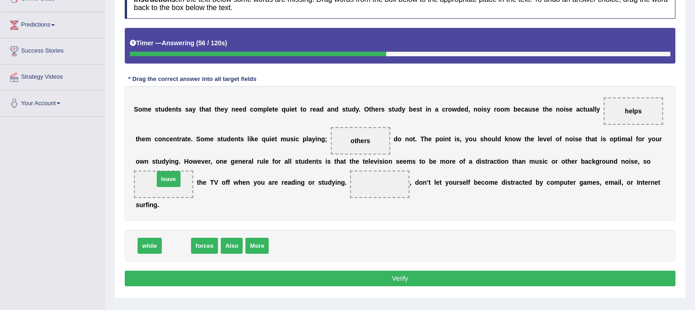
drag, startPoint x: 179, startPoint y: 244, endPoint x: 171, endPoint y: 177, distance: 67.2
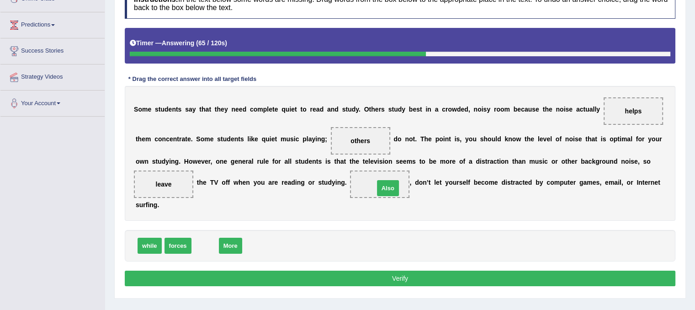
drag, startPoint x: 201, startPoint y: 245, endPoint x: 384, endPoint y: 187, distance: 191.7
click at [357, 279] on button "Verify" at bounding box center [400, 279] width 551 height 16
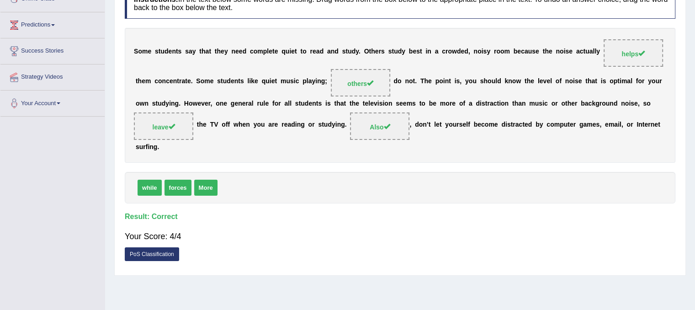
scroll to position [0, 0]
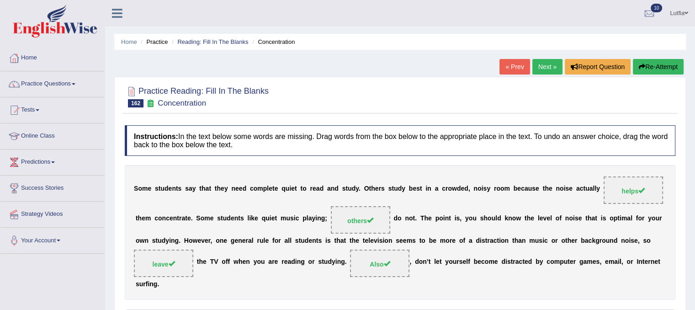
click at [553, 64] on link "Next »" at bounding box center [547, 67] width 30 height 16
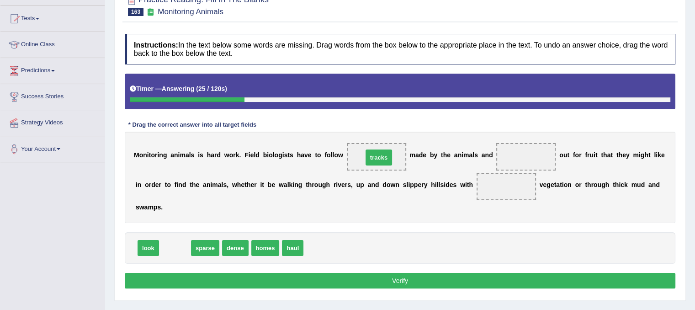
drag, startPoint x: 167, startPoint y: 245, endPoint x: 371, endPoint y: 155, distance: 223.0
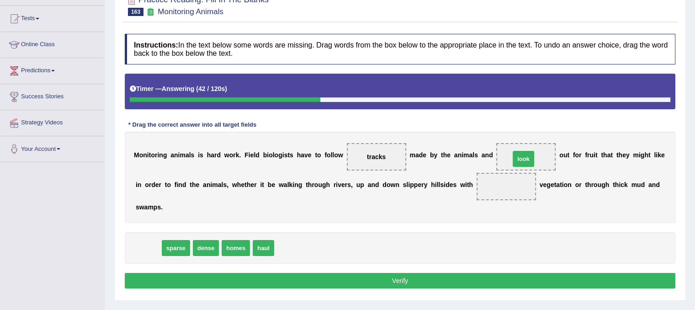
drag, startPoint x: 151, startPoint y: 249, endPoint x: 526, endPoint y: 160, distance: 385.7
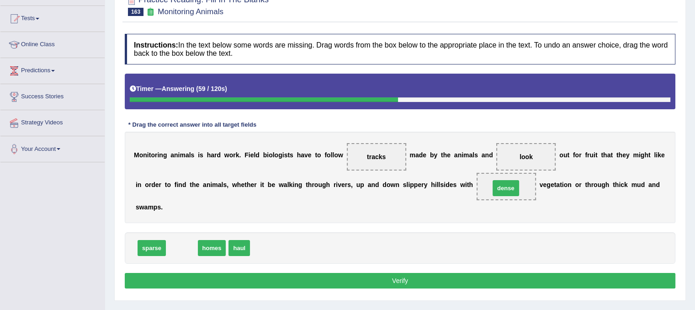
drag, startPoint x: 182, startPoint y: 246, endPoint x: 506, endPoint y: 186, distance: 329.5
click at [227, 276] on button "Verify" at bounding box center [400, 281] width 551 height 16
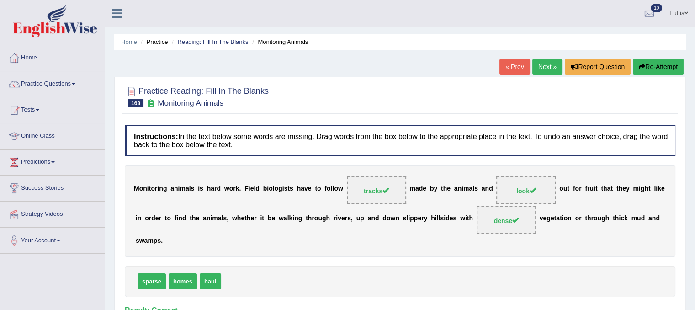
click at [543, 62] on link "Next »" at bounding box center [547, 67] width 30 height 16
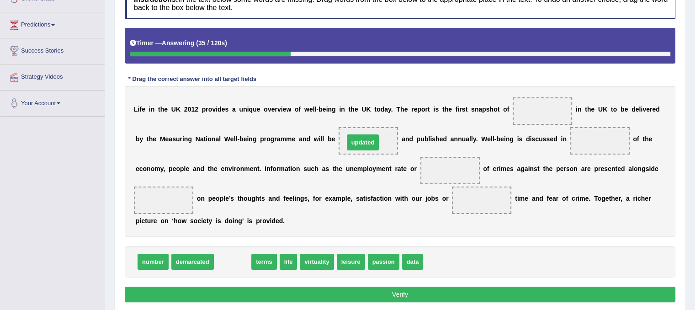
drag, startPoint x: 234, startPoint y: 261, endPoint x: 364, endPoint y: 141, distance: 176.6
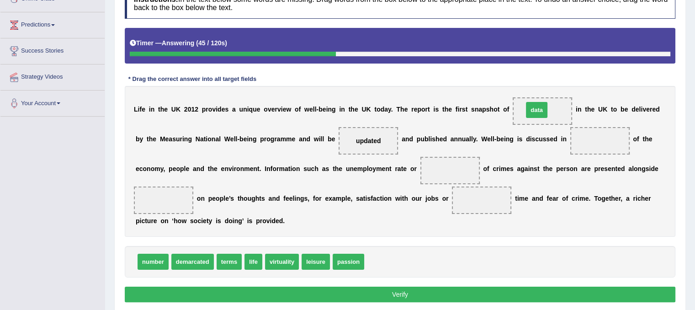
drag, startPoint x: 370, startPoint y: 260, endPoint x: 529, endPoint y: 108, distance: 219.8
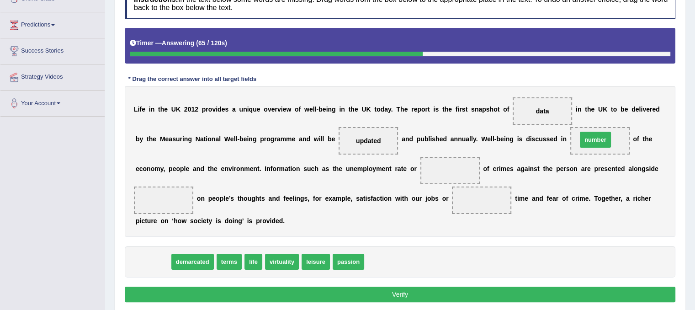
drag, startPoint x: 160, startPoint y: 253, endPoint x: 599, endPoint y: 138, distance: 453.9
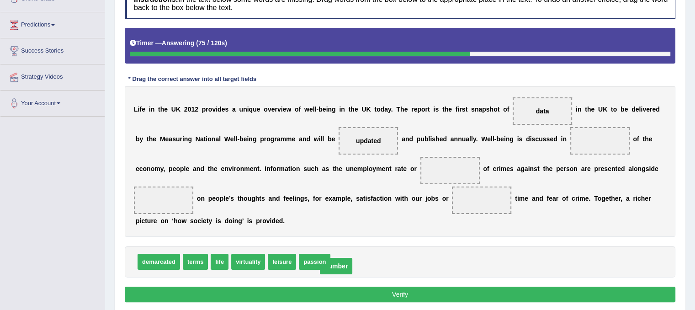
drag, startPoint x: 596, startPoint y: 138, endPoint x: 312, endPoint y: 260, distance: 308.3
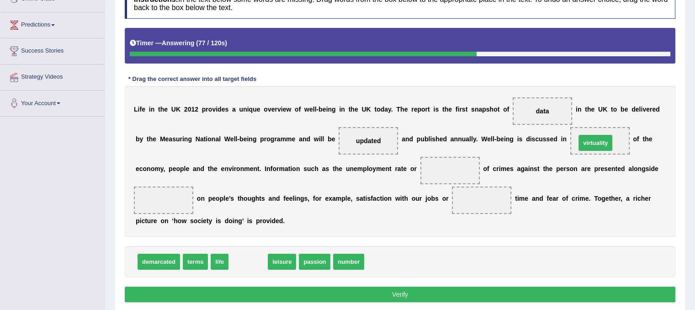
drag, startPoint x: 249, startPoint y: 262, endPoint x: 596, endPoint y: 143, distance: 367.1
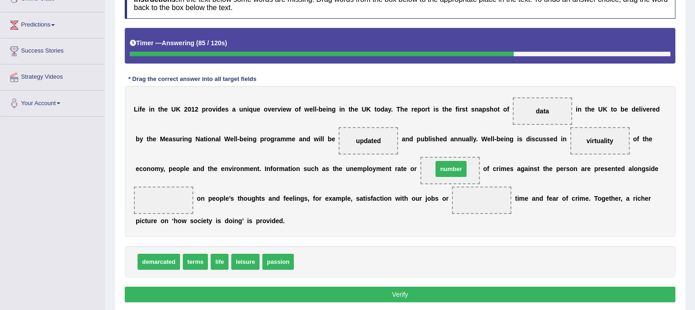
drag, startPoint x: 359, startPoint y: 243, endPoint x: 456, endPoint y: 166, distance: 123.3
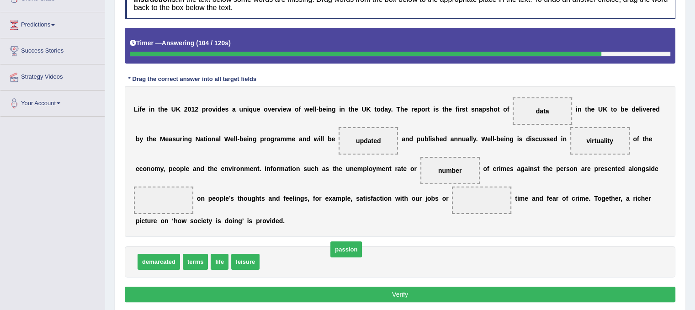
drag, startPoint x: 280, startPoint y: 261, endPoint x: 304, endPoint y: 264, distance: 24.3
click at [216, 261] on span "life" at bounding box center [220, 262] width 18 height 16
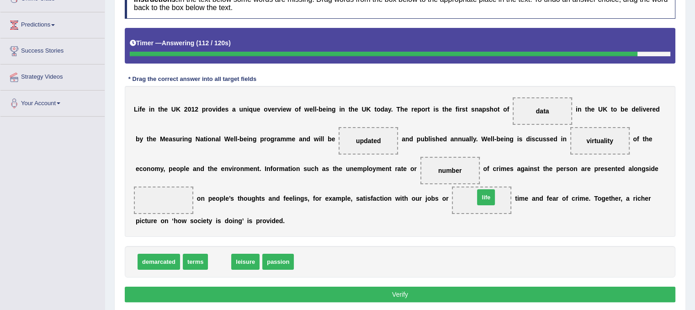
drag, startPoint x: 214, startPoint y: 262, endPoint x: 481, endPoint y: 197, distance: 274.1
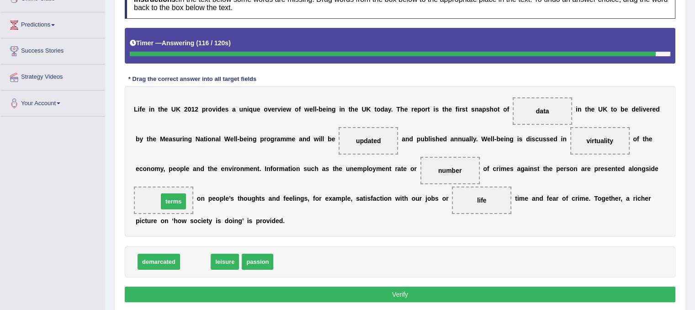
drag, startPoint x: 203, startPoint y: 242, endPoint x: 170, endPoint y: 199, distance: 54.0
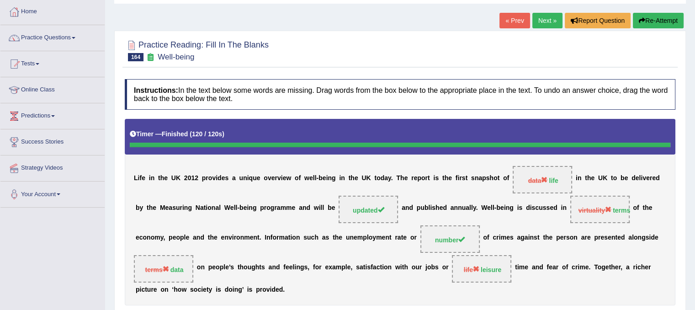
scroll to position [46, 0]
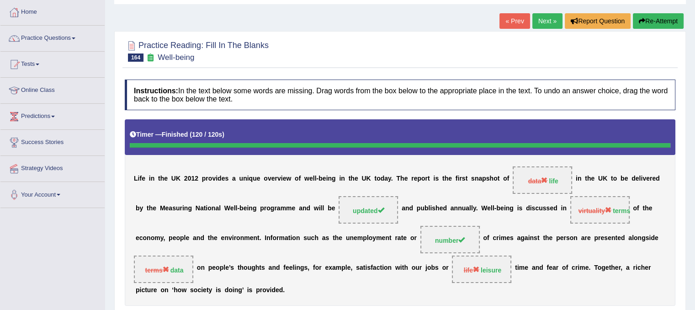
click at [668, 18] on button "Re-Attempt" at bounding box center [658, 21] width 51 height 16
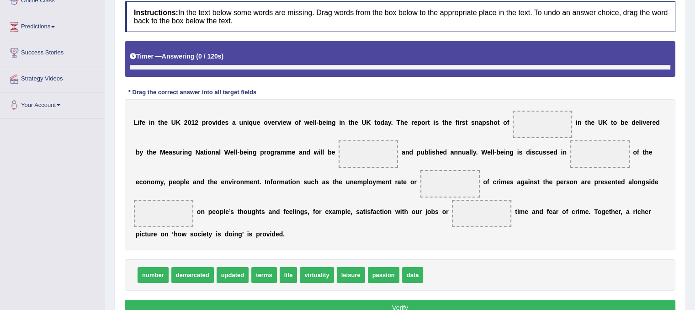
scroll to position [137, 0]
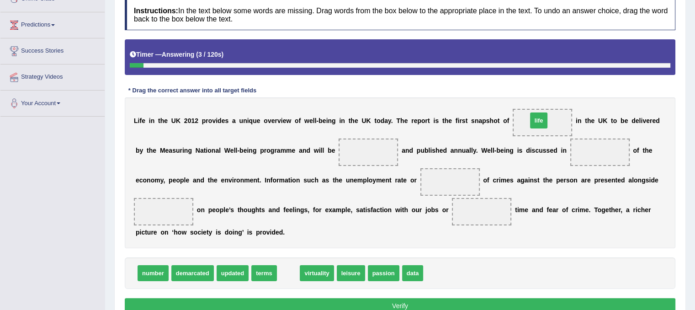
drag, startPoint x: 284, startPoint y: 269, endPoint x: 535, endPoint y: 117, distance: 293.3
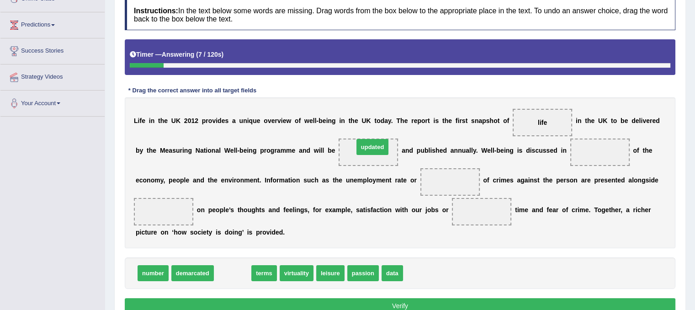
drag, startPoint x: 223, startPoint y: 271, endPoint x: 363, endPoint y: 145, distance: 188.3
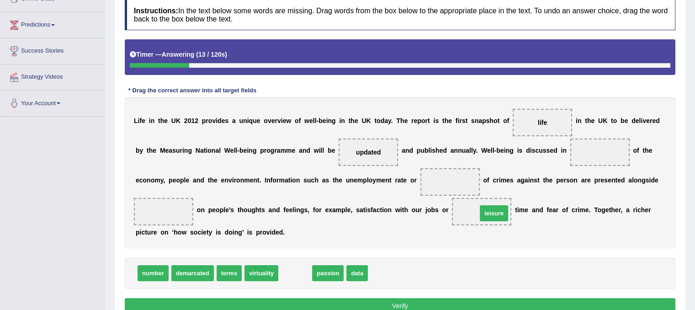
drag, startPoint x: 287, startPoint y: 272, endPoint x: 486, endPoint y: 213, distance: 207.6
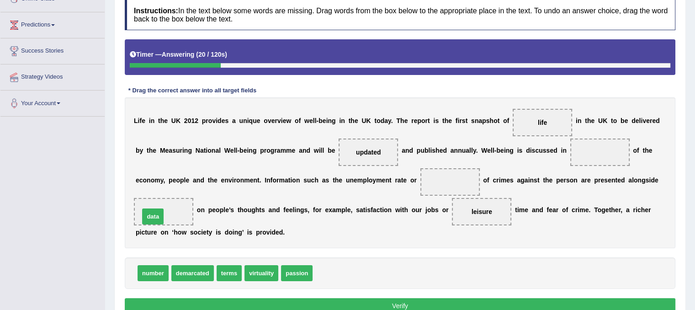
drag, startPoint x: 323, startPoint y: 271, endPoint x: 150, endPoint y: 215, distance: 181.8
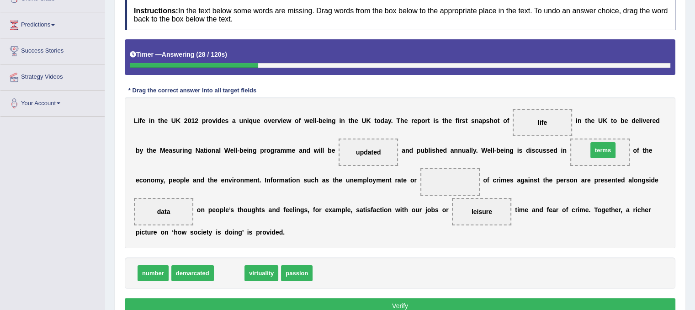
drag, startPoint x: 254, startPoint y: 262, endPoint x: 597, endPoint y: 151, distance: 360.7
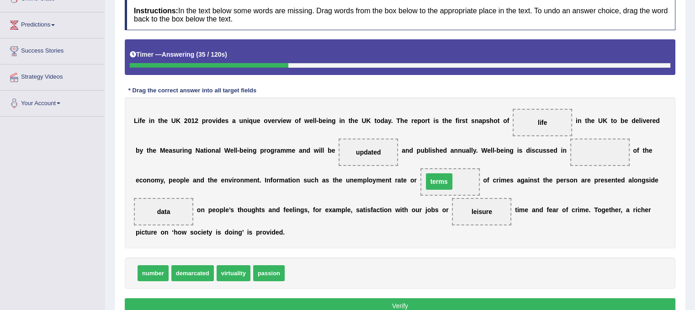
drag, startPoint x: 594, startPoint y: 149, endPoint x: 433, endPoint y: 178, distance: 163.5
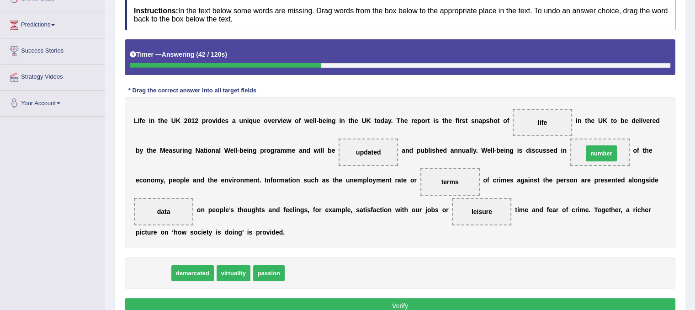
drag, startPoint x: 155, startPoint y: 271, endPoint x: 601, endPoint y: 151, distance: 461.7
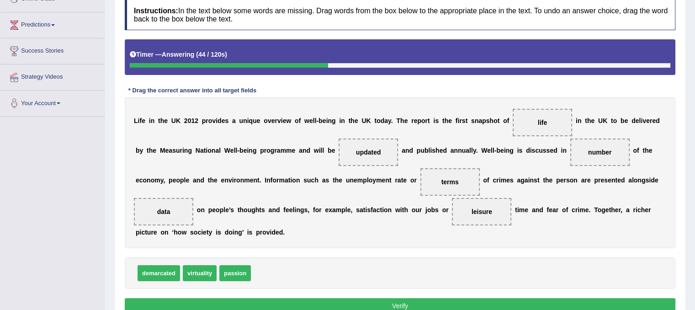
click at [422, 301] on button "Verify" at bounding box center [400, 306] width 551 height 16
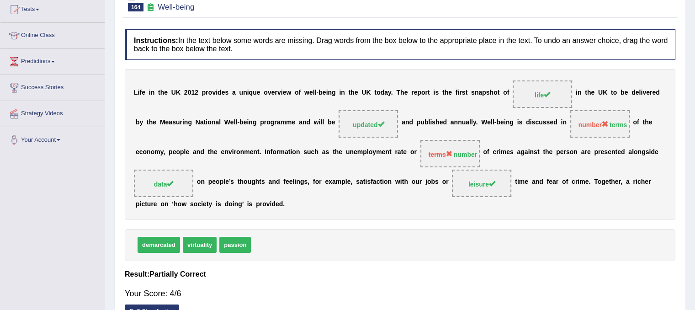
scroll to position [46, 0]
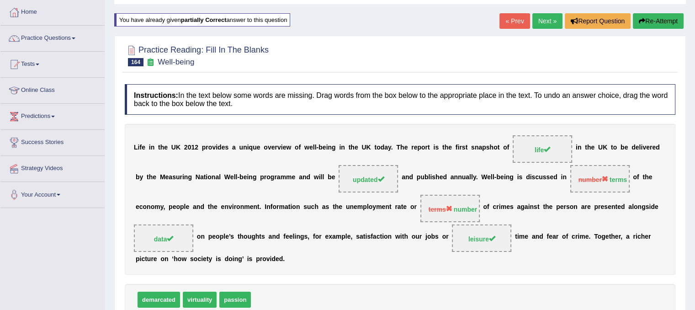
click at [668, 22] on button "Re-Attempt" at bounding box center [658, 21] width 51 height 16
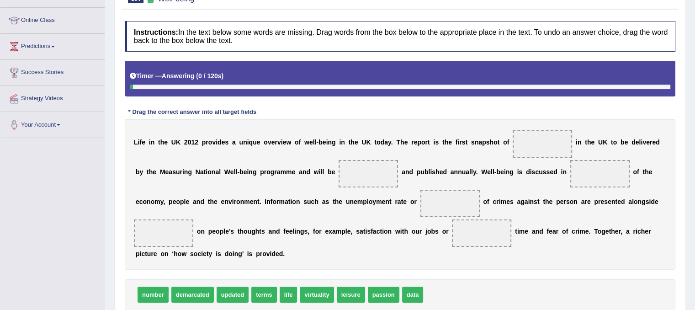
scroll to position [181, 0]
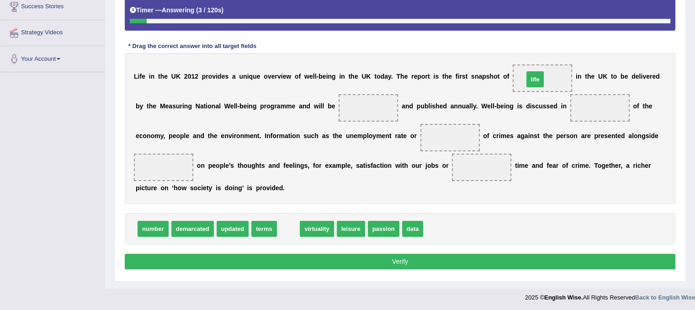
drag, startPoint x: 289, startPoint y: 229, endPoint x: 536, endPoint y: 79, distance: 288.5
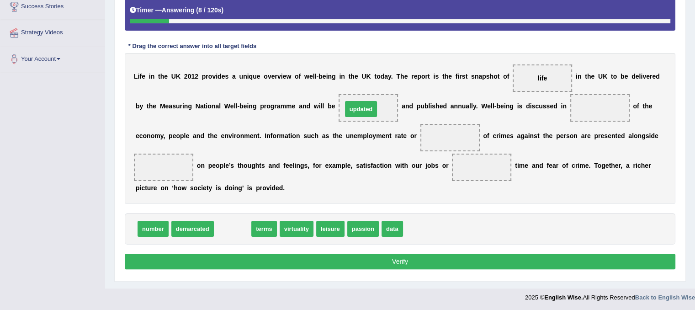
drag, startPoint x: 236, startPoint y: 226, endPoint x: 364, endPoint y: 106, distance: 175.6
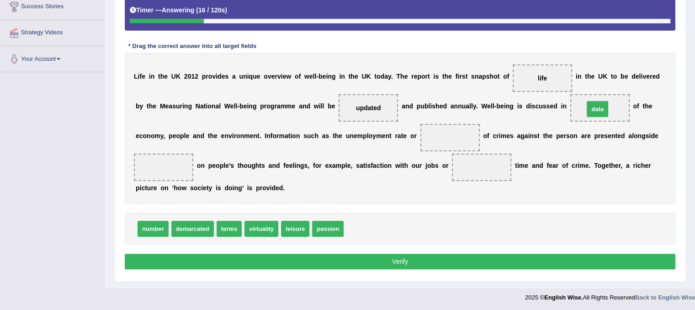
drag, startPoint x: 356, startPoint y: 227, endPoint x: 597, endPoint y: 105, distance: 269.8
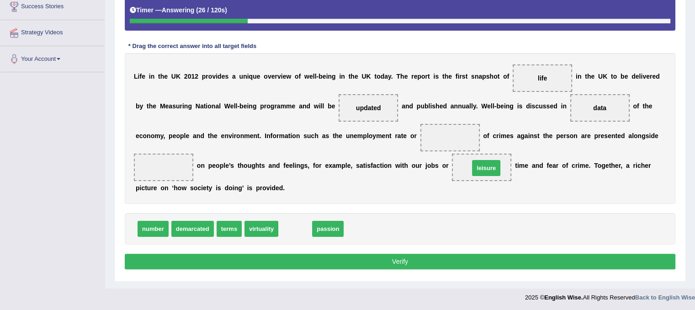
drag, startPoint x: 292, startPoint y: 229, endPoint x: 483, endPoint y: 167, distance: 200.6
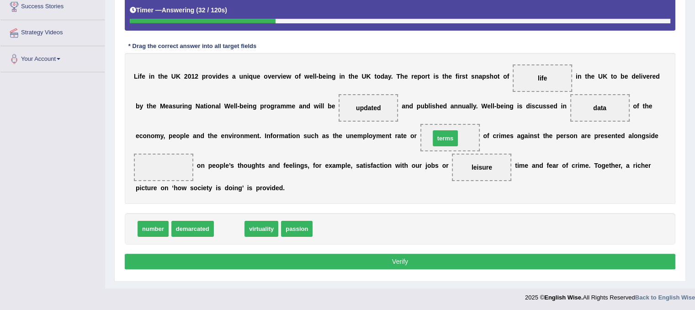
drag, startPoint x: 225, startPoint y: 229, endPoint x: 435, endPoint y: 139, distance: 228.5
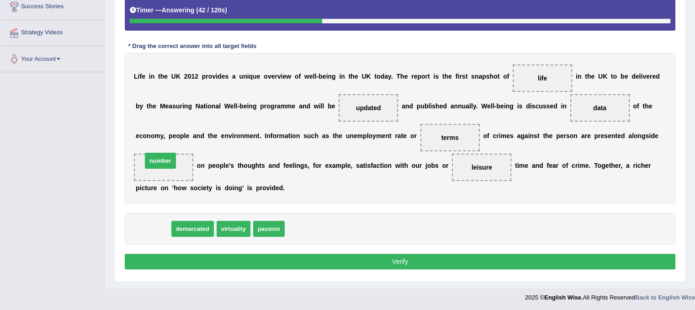
drag, startPoint x: 155, startPoint y: 225, endPoint x: 157, endPoint y: 155, distance: 70.4
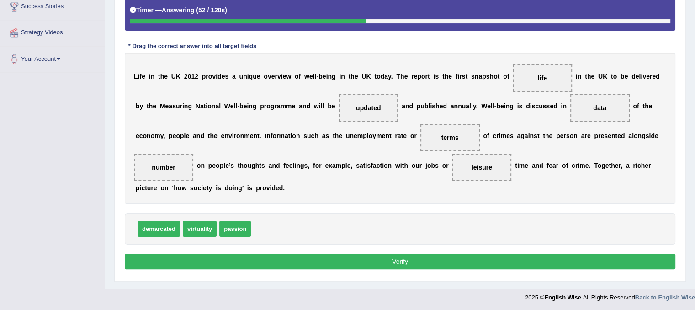
click at [328, 259] on button "Verify" at bounding box center [400, 262] width 551 height 16
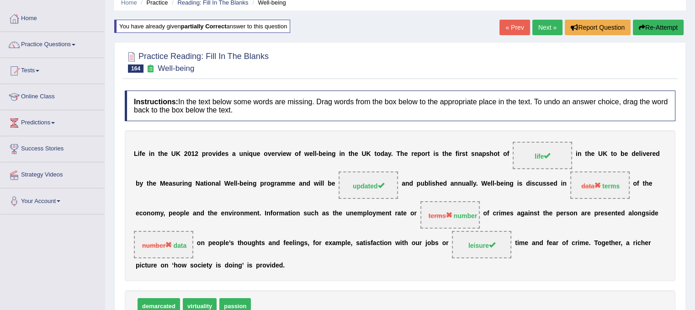
scroll to position [33, 0]
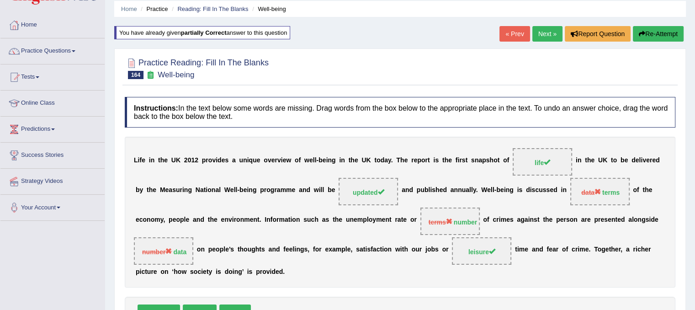
click at [651, 33] on button "Re-Attempt" at bounding box center [658, 34] width 51 height 16
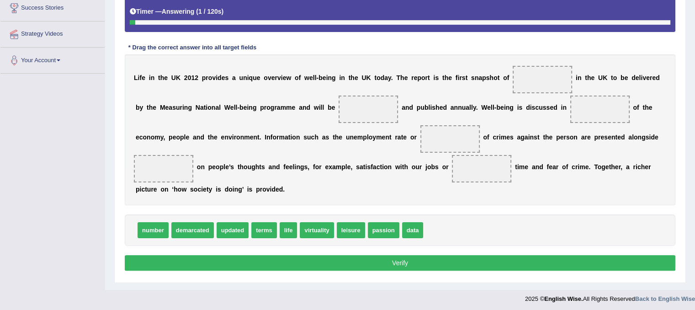
scroll to position [181, 0]
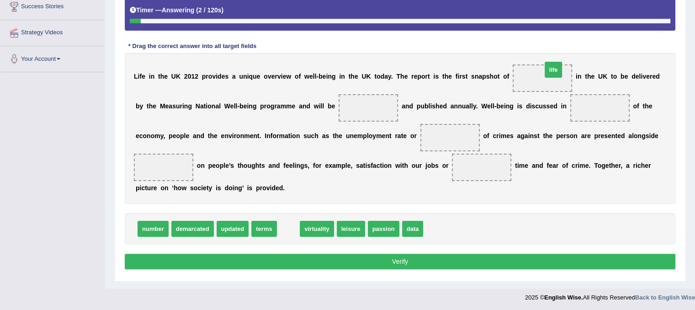
drag, startPoint x: 286, startPoint y: 228, endPoint x: 551, endPoint y: 69, distance: 309.1
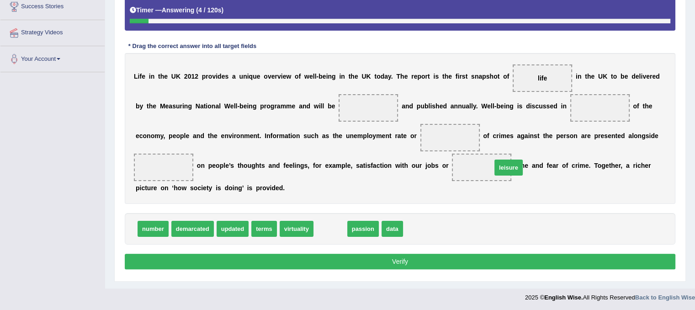
drag, startPoint x: 326, startPoint y: 229, endPoint x: 505, endPoint y: 167, distance: 188.6
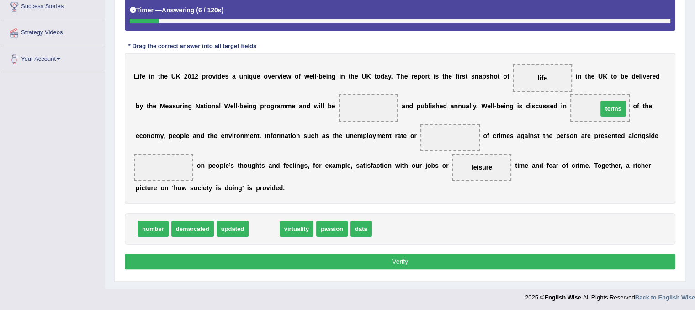
drag, startPoint x: 266, startPoint y: 226, endPoint x: 615, endPoint y: 102, distance: 370.5
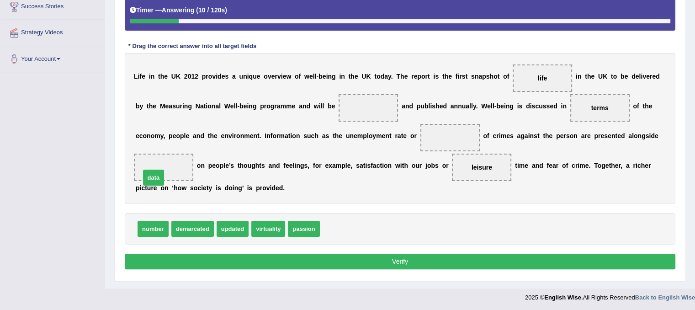
drag, startPoint x: 333, startPoint y: 229, endPoint x: 153, endPoint y: 178, distance: 187.6
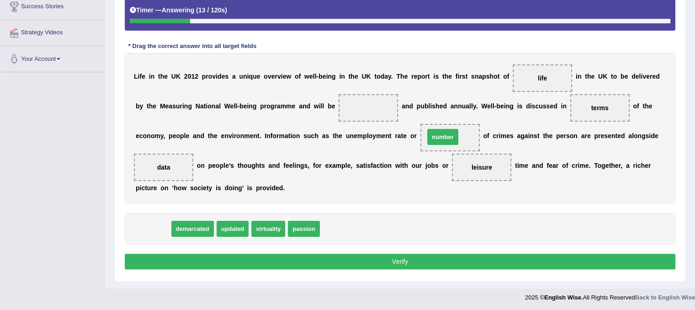
drag, startPoint x: 156, startPoint y: 227, endPoint x: 446, endPoint y: 134, distance: 304.1
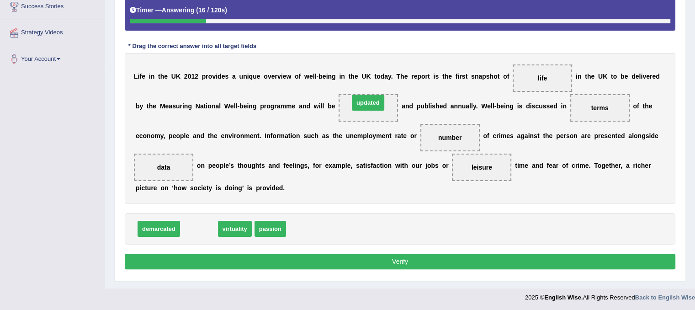
drag, startPoint x: 187, startPoint y: 227, endPoint x: 356, endPoint y: 105, distance: 208.4
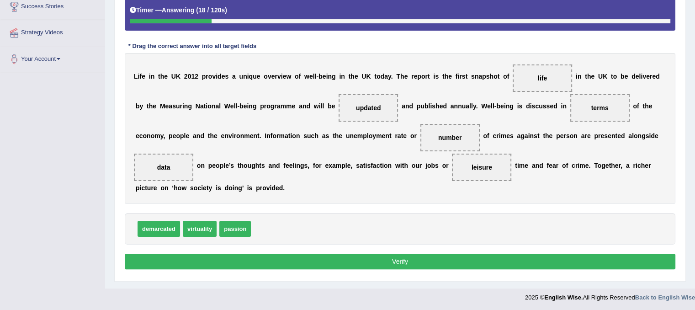
click at [330, 260] on button "Verify" at bounding box center [400, 262] width 551 height 16
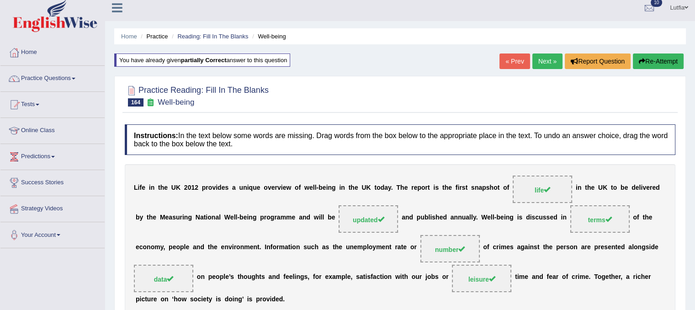
scroll to position [0, 0]
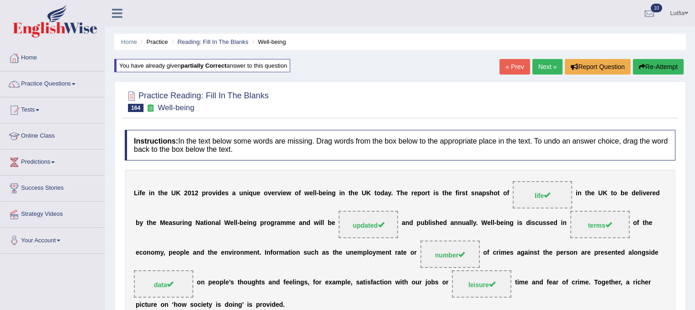
click at [544, 68] on link "Next »" at bounding box center [547, 67] width 30 height 16
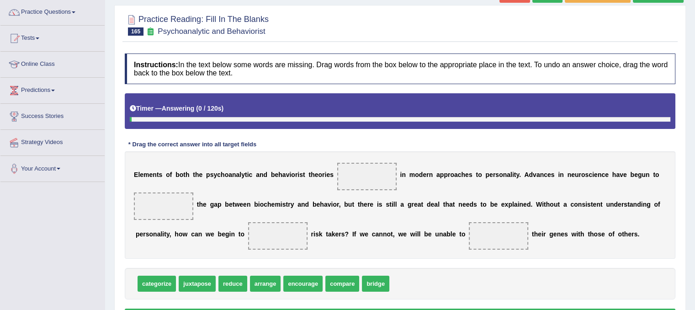
scroll to position [137, 0]
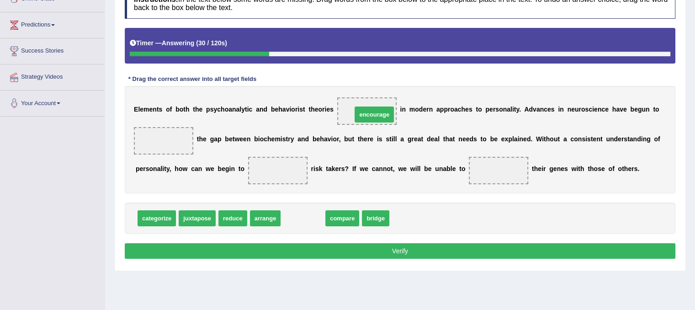
drag, startPoint x: 298, startPoint y: 216, endPoint x: 369, endPoint y: 112, distance: 125.9
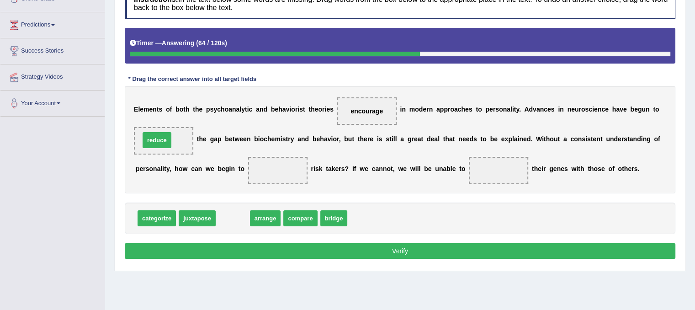
drag, startPoint x: 228, startPoint y: 218, endPoint x: 152, endPoint y: 140, distance: 108.9
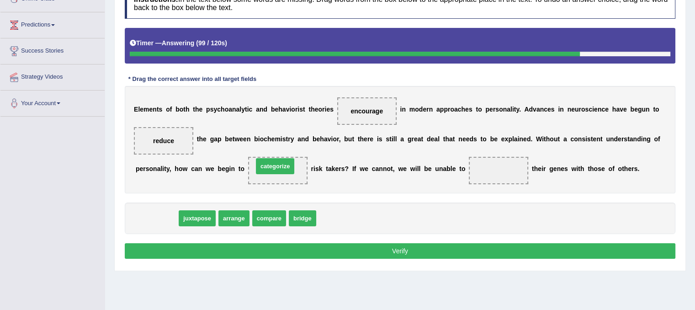
drag, startPoint x: 171, startPoint y: 216, endPoint x: 290, endPoint y: 164, distance: 129.3
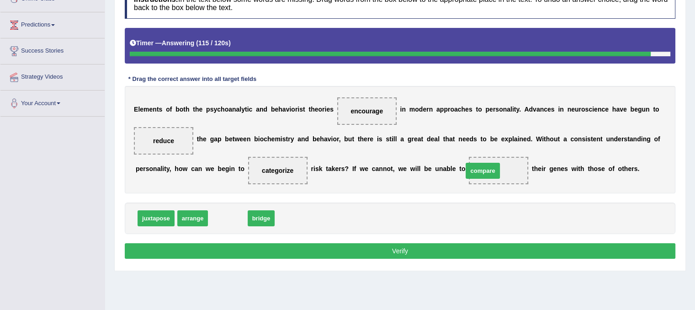
drag, startPoint x: 222, startPoint y: 214, endPoint x: 477, endPoint y: 167, distance: 259.4
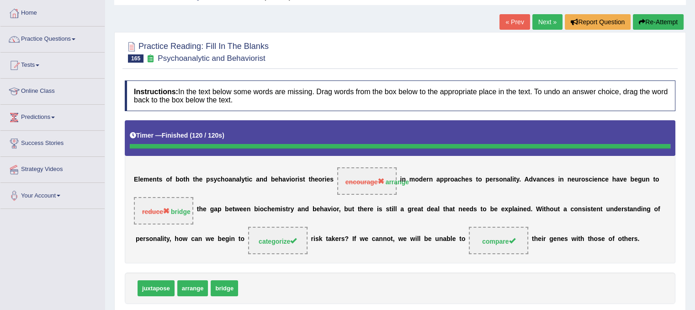
scroll to position [33, 0]
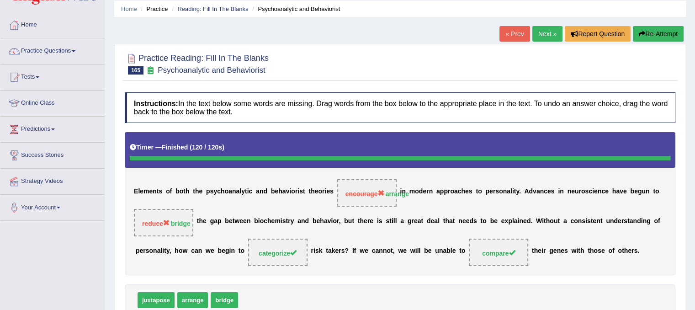
click at [662, 32] on button "Re-Attempt" at bounding box center [658, 34] width 51 height 16
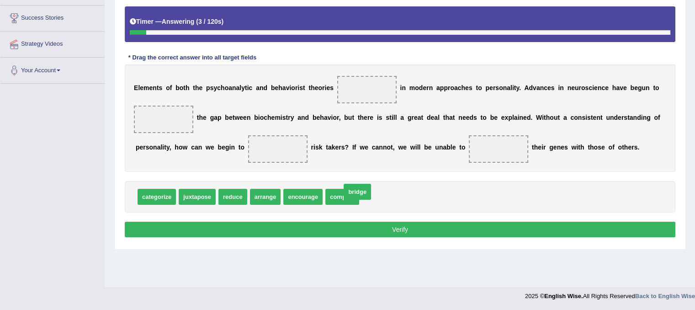
drag, startPoint x: 375, startPoint y: 195, endPoint x: 239, endPoint y: 144, distance: 145.2
drag, startPoint x: 239, startPoint y: 144, endPoint x: 166, endPoint y: 128, distance: 74.2
click at [166, 128] on div "E l e m e n t s o f b o t h t h e p s y c h o a n a l y t i c a n d b e h a v i…" at bounding box center [400, 117] width 551 height 107
drag, startPoint x: 277, startPoint y: 146, endPoint x: 165, endPoint y: 123, distance: 114.6
drag, startPoint x: 257, startPoint y: 196, endPoint x: 365, endPoint y: 103, distance: 142.6
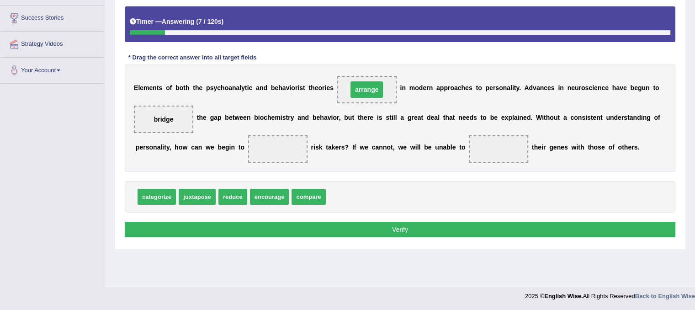
click at [364, 90] on span "arrange" at bounding box center [367, 89] width 32 height 16
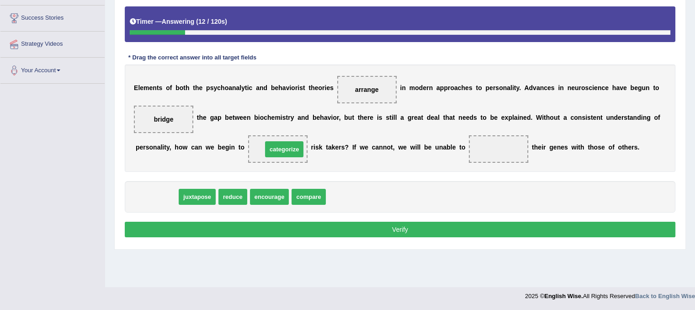
drag, startPoint x: 162, startPoint y: 197, endPoint x: 292, endPoint y: 149, distance: 139.1
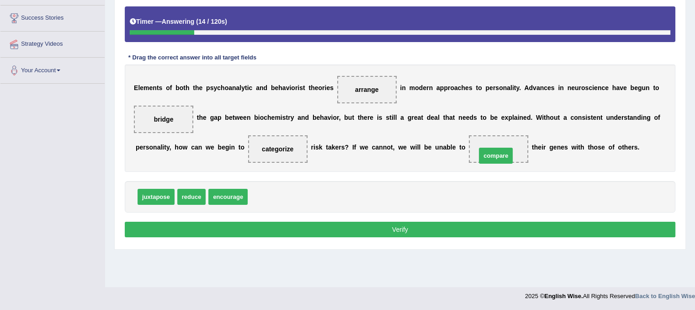
drag, startPoint x: 271, startPoint y: 195, endPoint x: 500, endPoint y: 153, distance: 233.2
click at [367, 225] on button "Verify" at bounding box center [400, 230] width 551 height 16
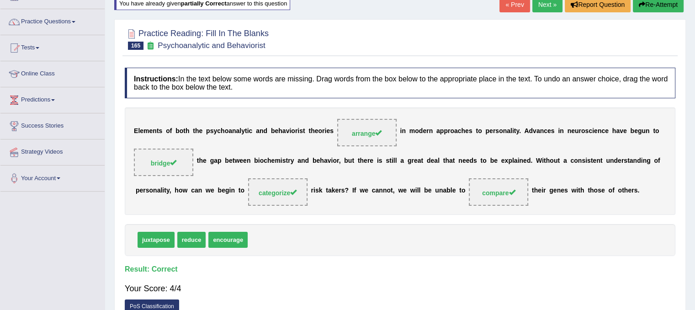
scroll to position [33, 0]
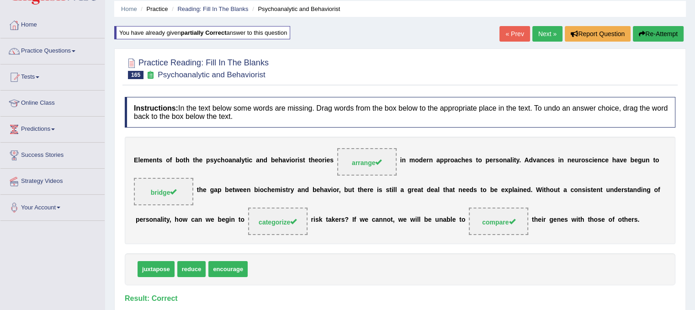
click at [543, 35] on link "Next »" at bounding box center [547, 34] width 30 height 16
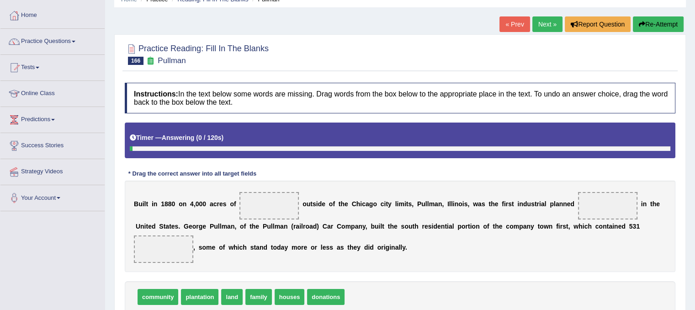
scroll to position [91, 0]
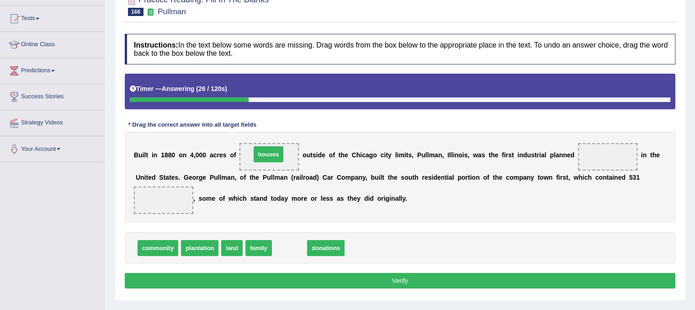
drag, startPoint x: 280, startPoint y: 249, endPoint x: 259, endPoint y: 155, distance: 96.0
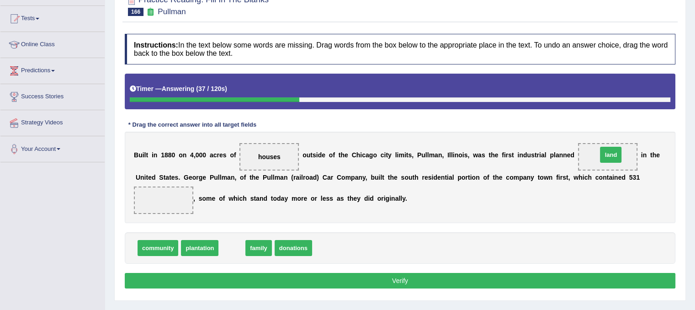
drag, startPoint x: 231, startPoint y: 248, endPoint x: 610, endPoint y: 154, distance: 390.2
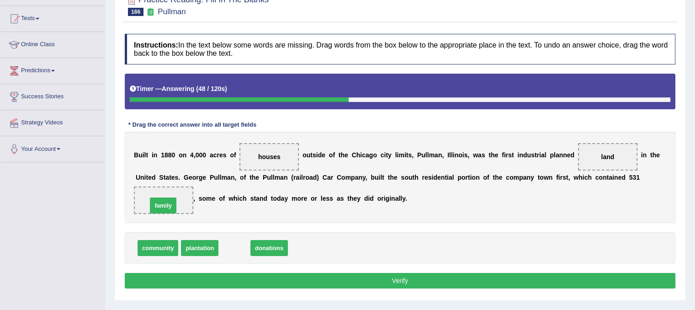
drag, startPoint x: 232, startPoint y: 247, endPoint x: 161, endPoint y: 205, distance: 83.0
click at [397, 281] on button "Verify" at bounding box center [400, 281] width 551 height 16
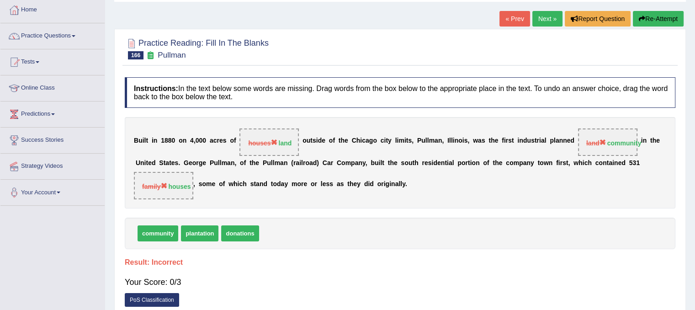
scroll to position [0, 0]
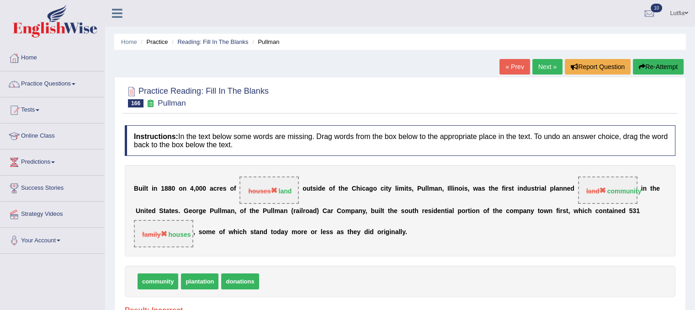
click at [645, 64] on button "Re-Attempt" at bounding box center [658, 67] width 51 height 16
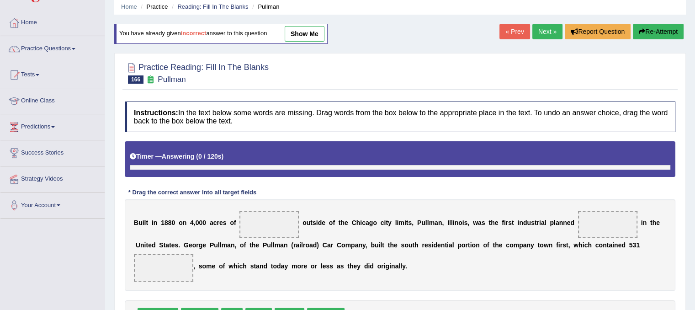
scroll to position [91, 0]
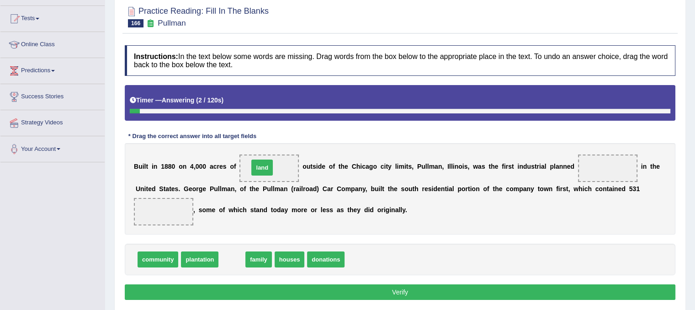
drag, startPoint x: 234, startPoint y: 258, endPoint x: 264, endPoint y: 166, distance: 96.7
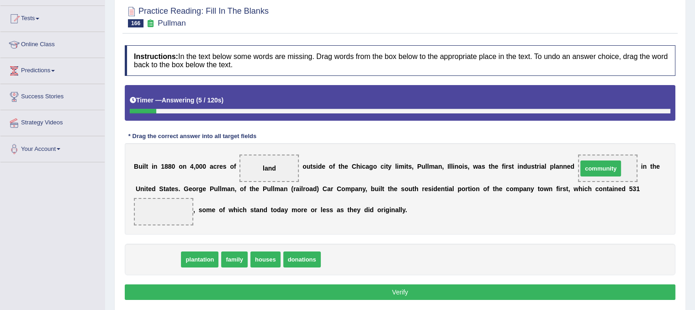
drag, startPoint x: 165, startPoint y: 261, endPoint x: 607, endPoint y: 170, distance: 452.1
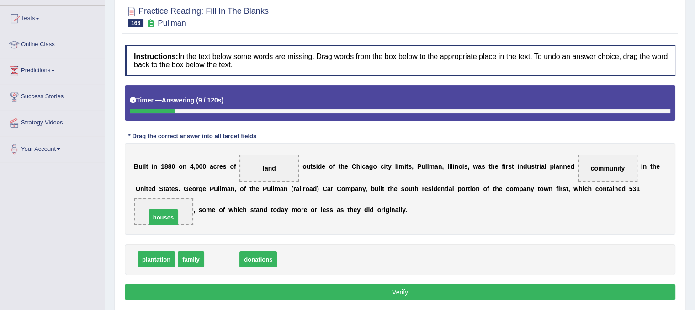
drag, startPoint x: 227, startPoint y: 258, endPoint x: 168, endPoint y: 216, distance: 72.0
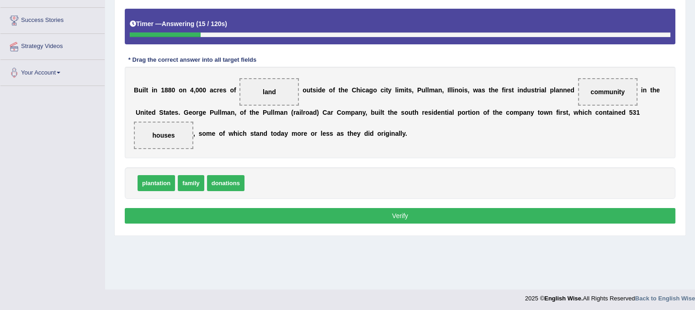
scroll to position [170, 0]
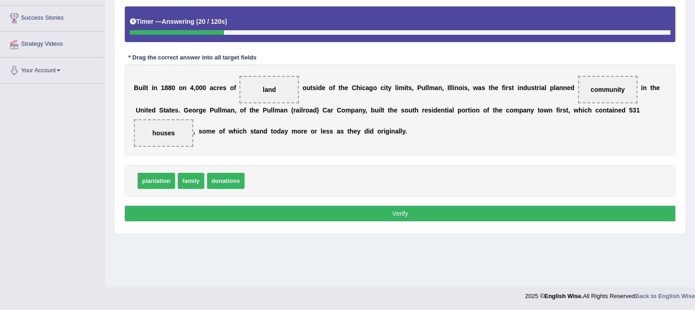
click at [366, 211] on button "Verify" at bounding box center [400, 214] width 551 height 16
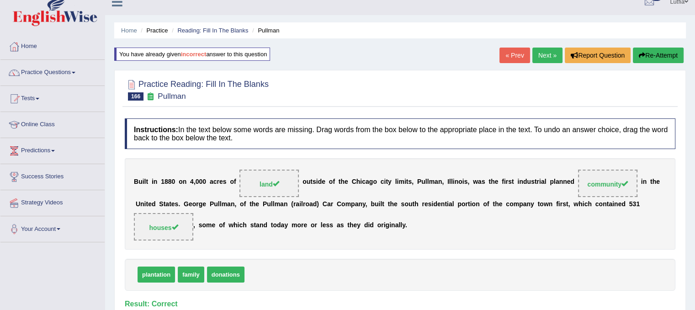
scroll to position [0, 0]
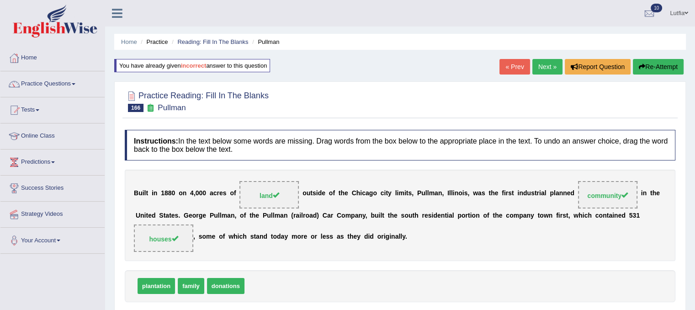
click at [547, 66] on link "Next »" at bounding box center [547, 67] width 30 height 16
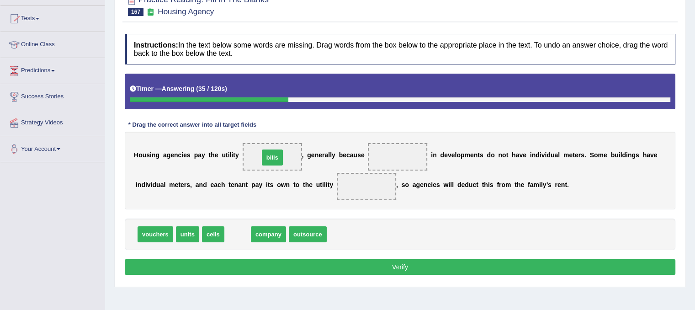
drag, startPoint x: 236, startPoint y: 233, endPoint x: 271, endPoint y: 156, distance: 84.3
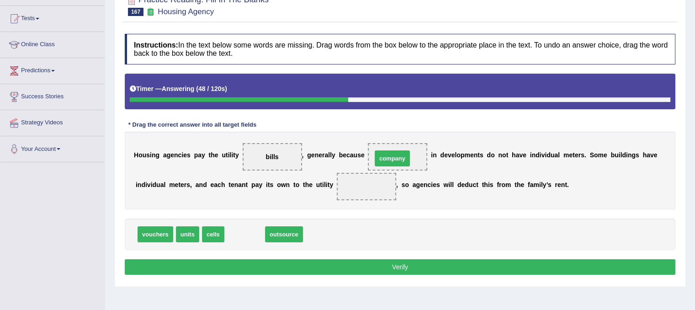
drag, startPoint x: 249, startPoint y: 234, endPoint x: 396, endPoint y: 159, distance: 166.0
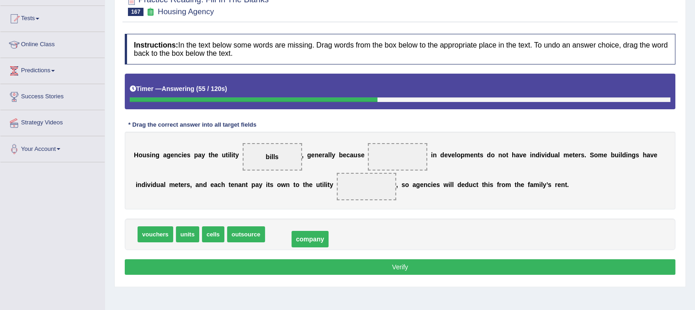
drag, startPoint x: 399, startPoint y: 156, endPoint x: 311, endPoint y: 238, distance: 120.3
drag, startPoint x: 236, startPoint y: 211, endPoint x: 304, endPoint y: 189, distance: 72.0
click at [304, 189] on div "Instructions: In the text below some words are missing. Drag words from the box…" at bounding box center [399, 155] width 555 height 253
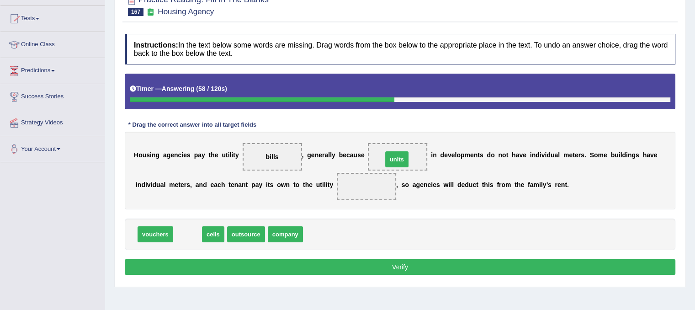
drag, startPoint x: 190, startPoint y: 234, endPoint x: 399, endPoint y: 160, distance: 222.3
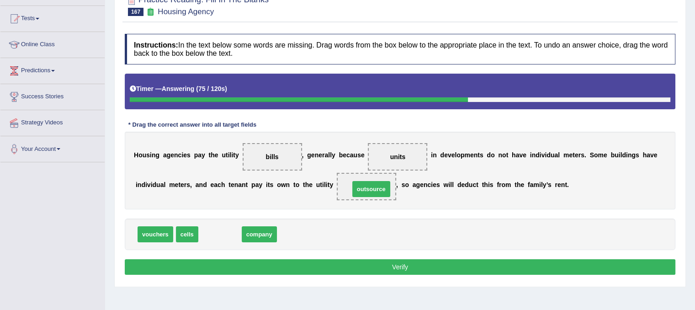
drag, startPoint x: 225, startPoint y: 232, endPoint x: 376, endPoint y: 187, distance: 157.9
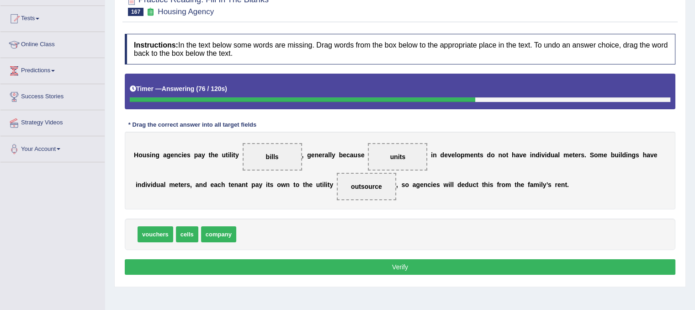
click at [378, 264] on button "Verify" at bounding box center [400, 267] width 551 height 16
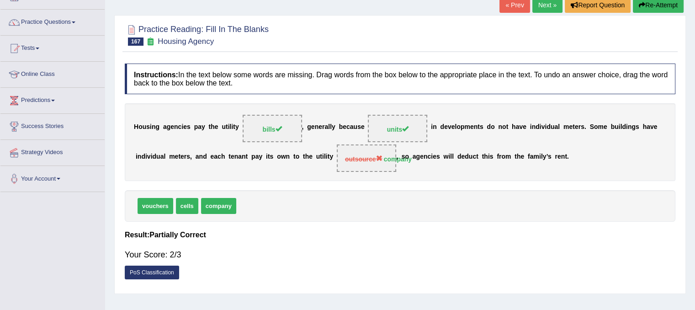
scroll to position [46, 0]
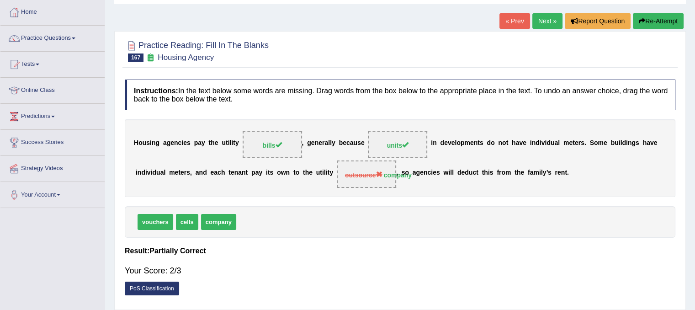
click at [645, 17] on button "Re-Attempt" at bounding box center [658, 21] width 51 height 16
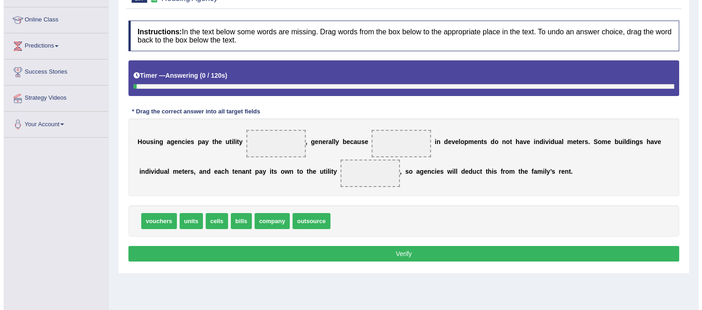
scroll to position [137, 0]
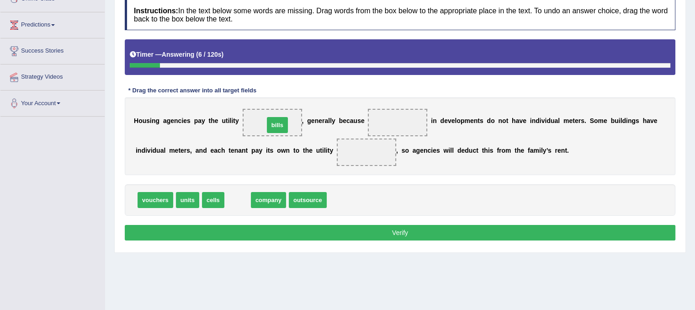
drag, startPoint x: 233, startPoint y: 199, endPoint x: 272, endPoint y: 123, distance: 85.3
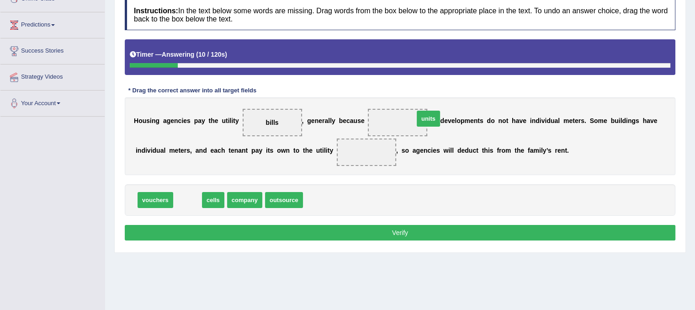
drag, startPoint x: 190, startPoint y: 198, endPoint x: 426, endPoint y: 117, distance: 249.7
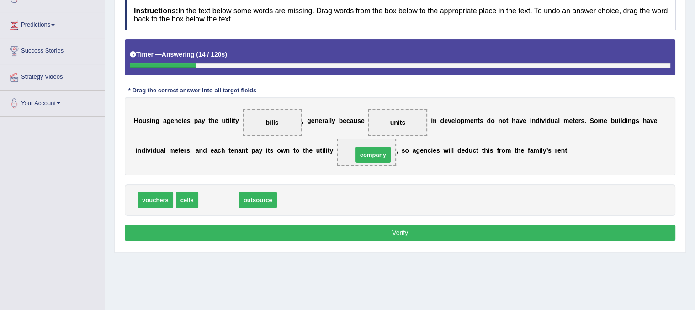
drag, startPoint x: 219, startPoint y: 197, endPoint x: 374, endPoint y: 152, distance: 161.0
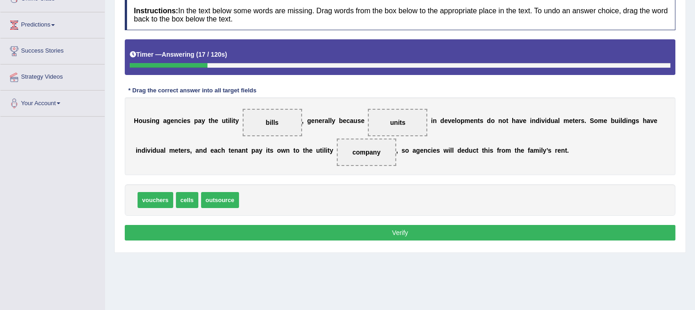
click at [385, 230] on button "Verify" at bounding box center [400, 233] width 551 height 16
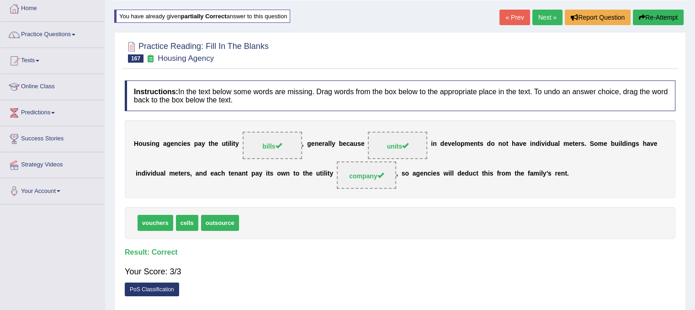
scroll to position [0, 0]
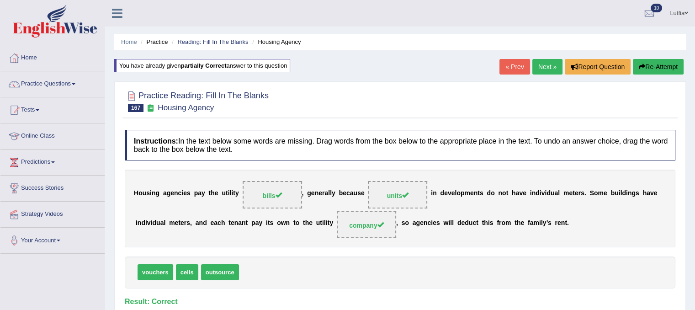
click at [542, 69] on link "Next »" at bounding box center [547, 67] width 30 height 16
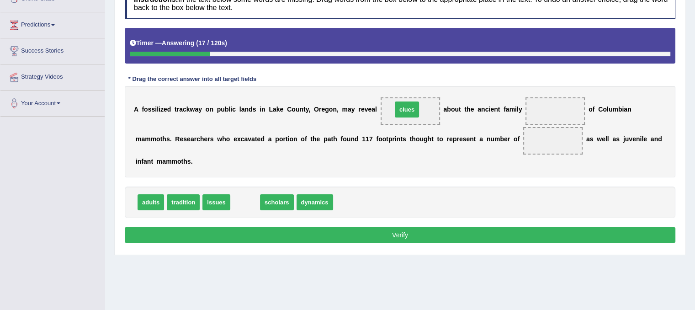
drag, startPoint x: 246, startPoint y: 205, endPoint x: 409, endPoint y: 112, distance: 187.9
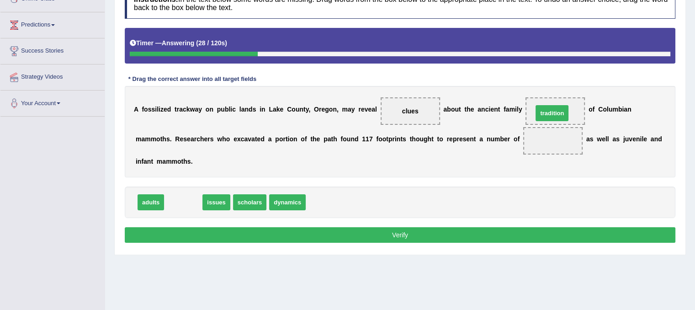
drag, startPoint x: 187, startPoint y: 202, endPoint x: 558, endPoint y: 110, distance: 381.3
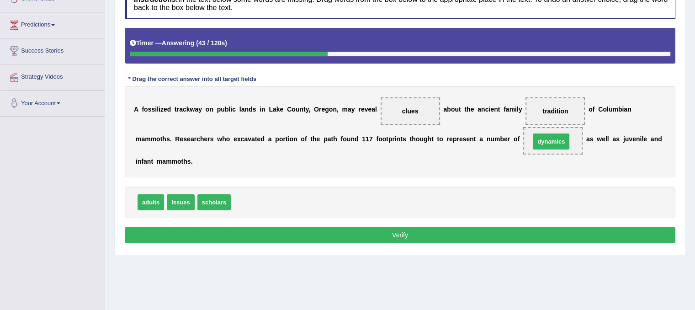
drag, startPoint x: 247, startPoint y: 202, endPoint x: 547, endPoint y: 141, distance: 305.5
click at [387, 234] on button "Verify" at bounding box center [400, 235] width 551 height 16
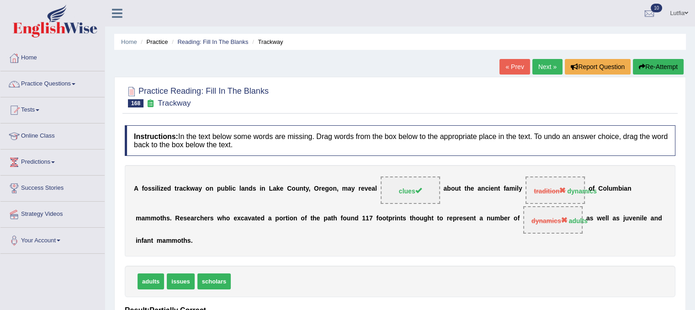
click at [644, 64] on button "Re-Attempt" at bounding box center [658, 67] width 51 height 16
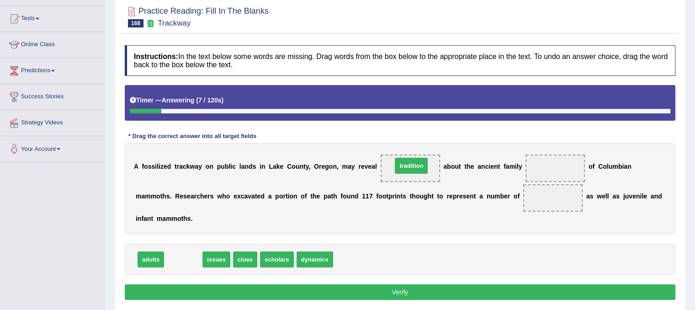
drag, startPoint x: 175, startPoint y: 258, endPoint x: 404, endPoint y: 164, distance: 246.7
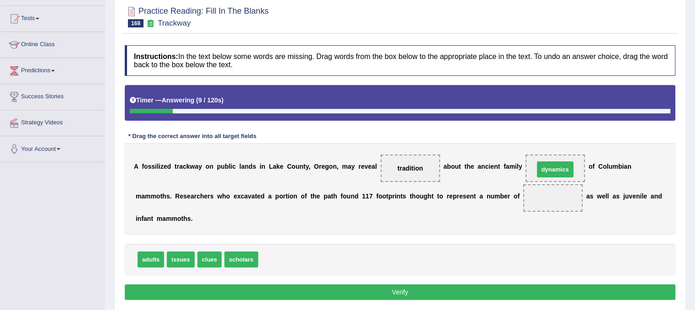
drag, startPoint x: 274, startPoint y: 256, endPoint x: 551, endPoint y: 163, distance: 291.8
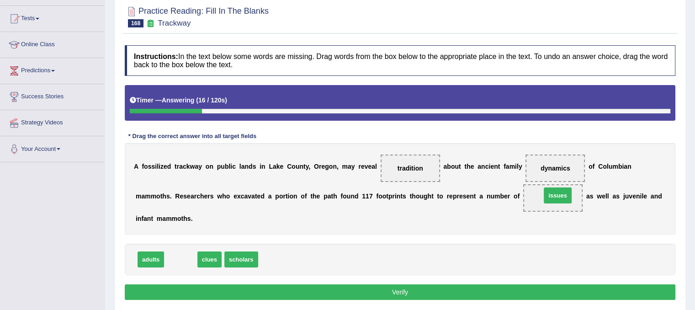
drag, startPoint x: 176, startPoint y: 256, endPoint x: 557, endPoint y: 192, distance: 385.7
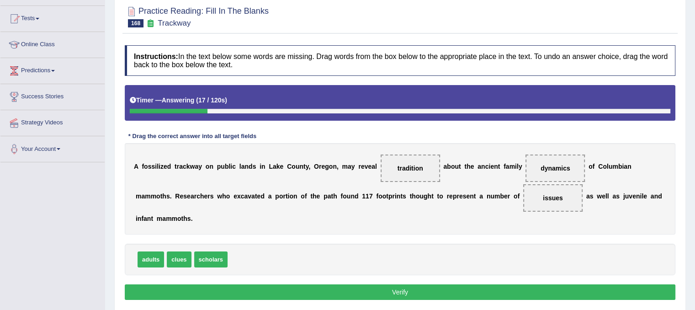
click at [387, 291] on button "Verify" at bounding box center [400, 292] width 551 height 16
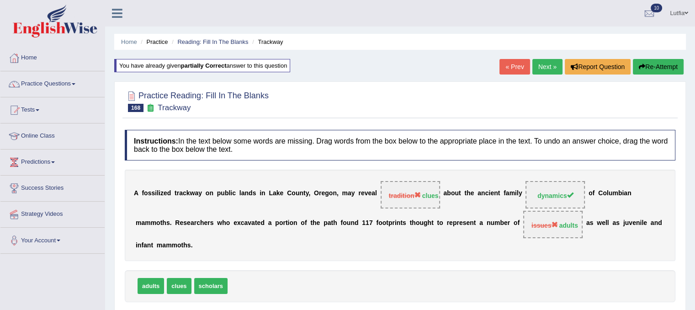
click at [649, 66] on button "Re-Attempt" at bounding box center [658, 67] width 51 height 16
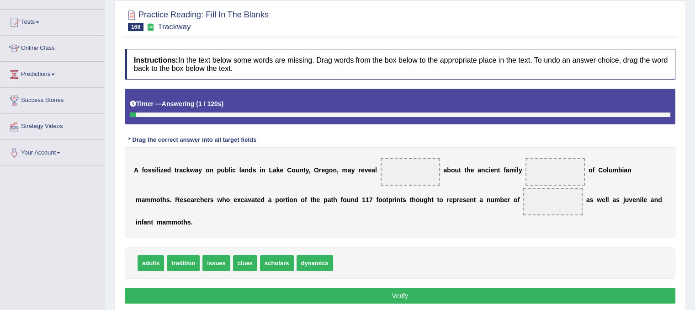
scroll to position [137, 0]
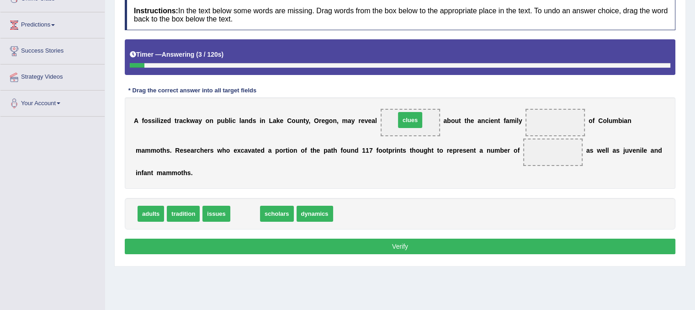
drag, startPoint x: 246, startPoint y: 209, endPoint x: 411, endPoint y: 115, distance: 189.7
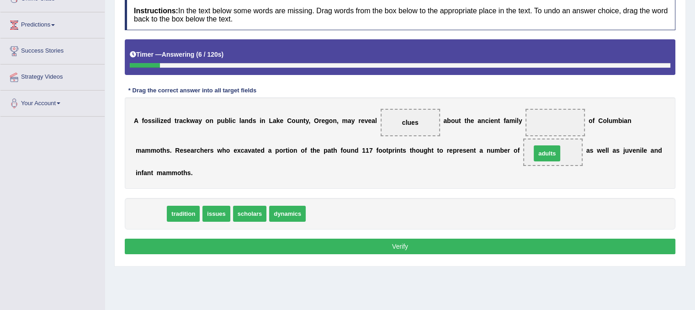
drag, startPoint x: 152, startPoint y: 211, endPoint x: 548, endPoint y: 150, distance: 400.8
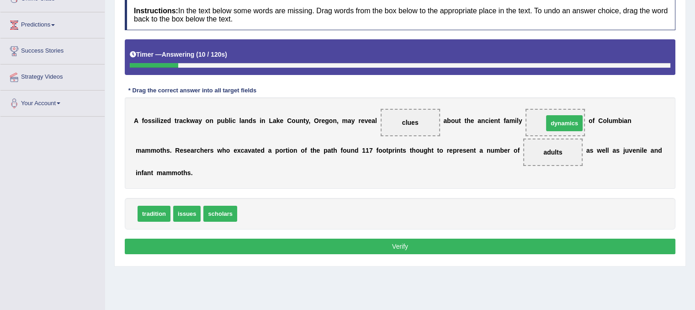
drag, startPoint x: 260, startPoint y: 211, endPoint x: 564, endPoint y: 120, distance: 317.7
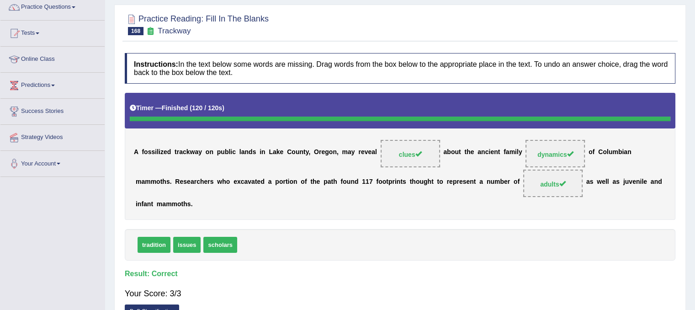
scroll to position [0, 0]
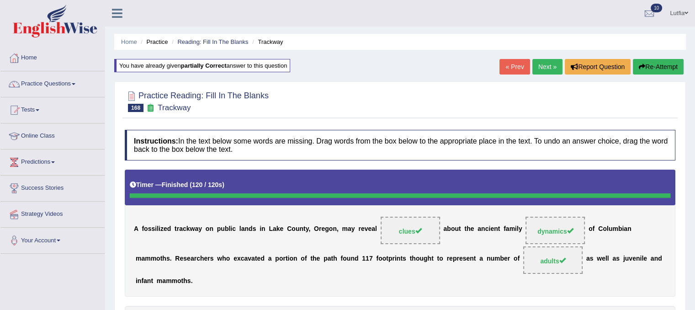
click at [552, 67] on link "Next »" at bounding box center [547, 67] width 30 height 16
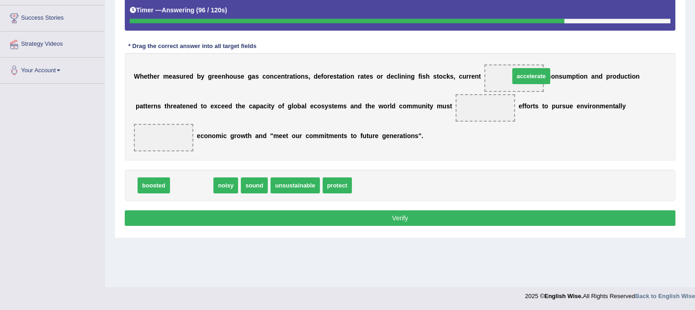
drag, startPoint x: 198, startPoint y: 184, endPoint x: 538, endPoint y: 74, distance: 356.7
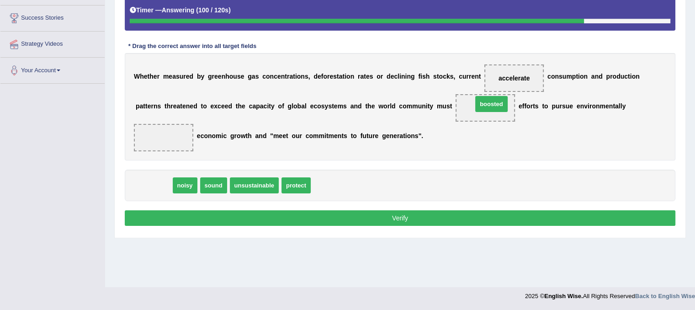
drag, startPoint x: 152, startPoint y: 182, endPoint x: 489, endPoint y: 101, distance: 347.4
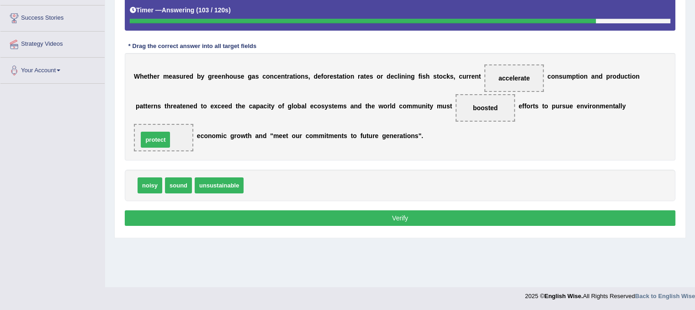
drag, startPoint x: 252, startPoint y: 185, endPoint x: 147, endPoint y: 139, distance: 115.0
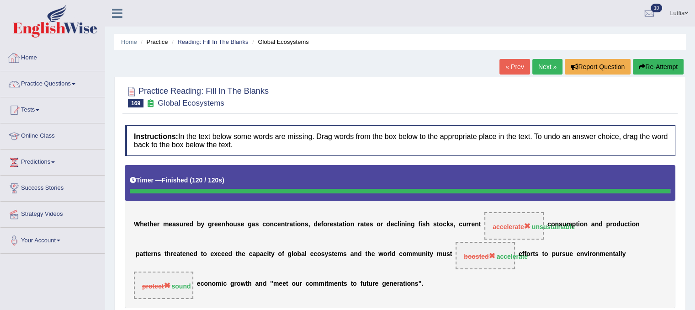
click at [26, 68] on link "Home" at bounding box center [52, 56] width 104 height 23
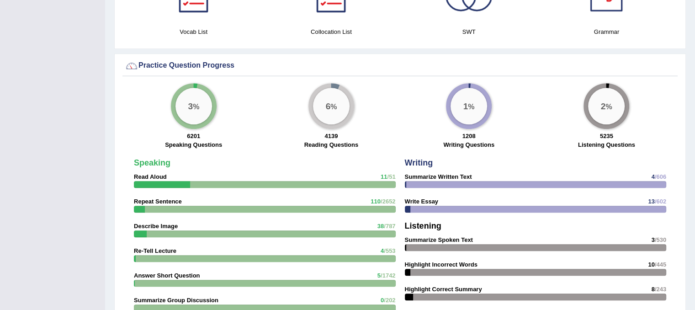
scroll to position [583, 0]
